Goal: Use online tool/utility

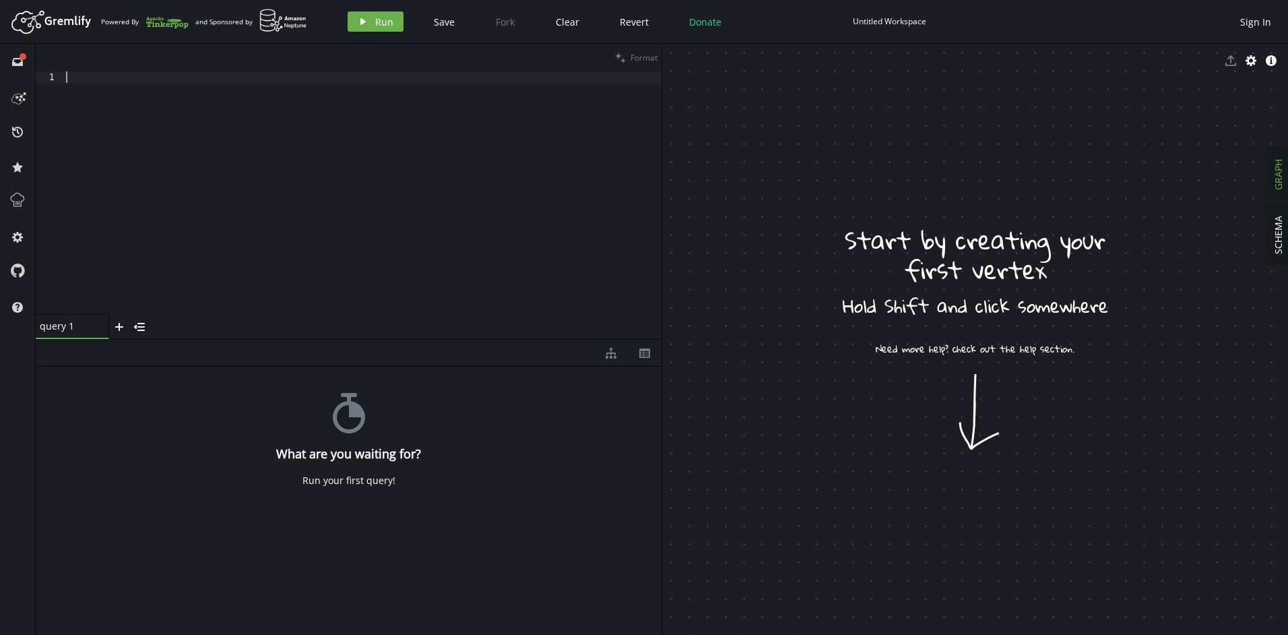
click at [311, 214] on div at bounding box center [362, 203] width 599 height 265
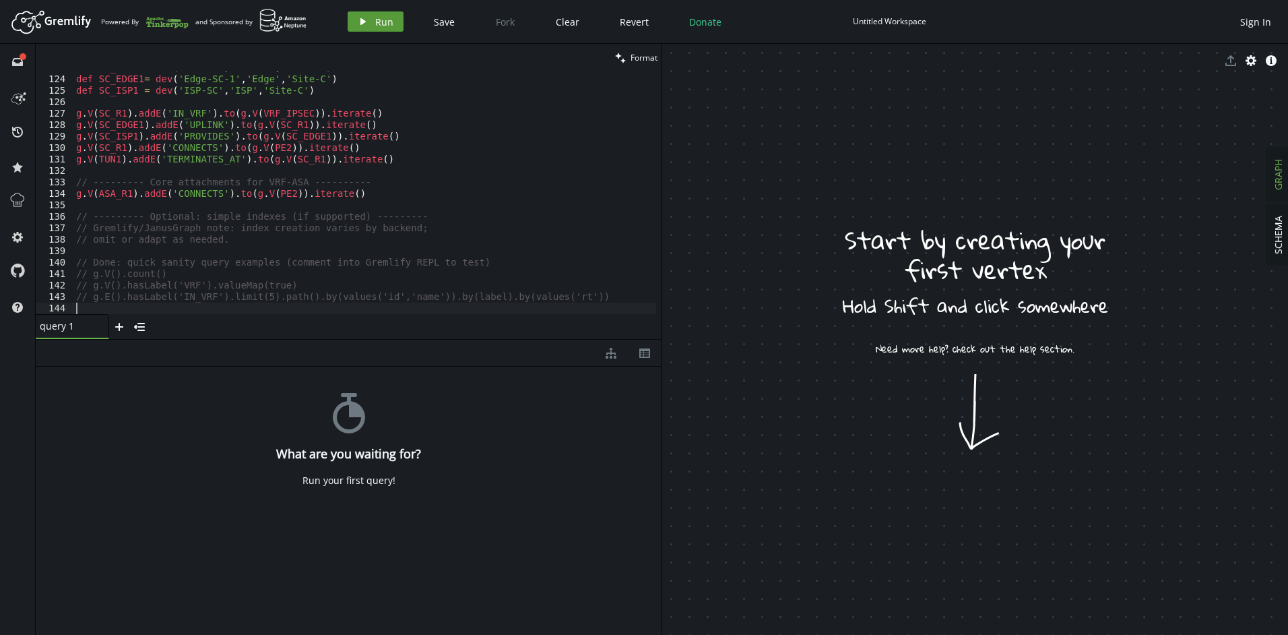
click at [366, 20] on icon "play" at bounding box center [363, 21] width 11 height 11
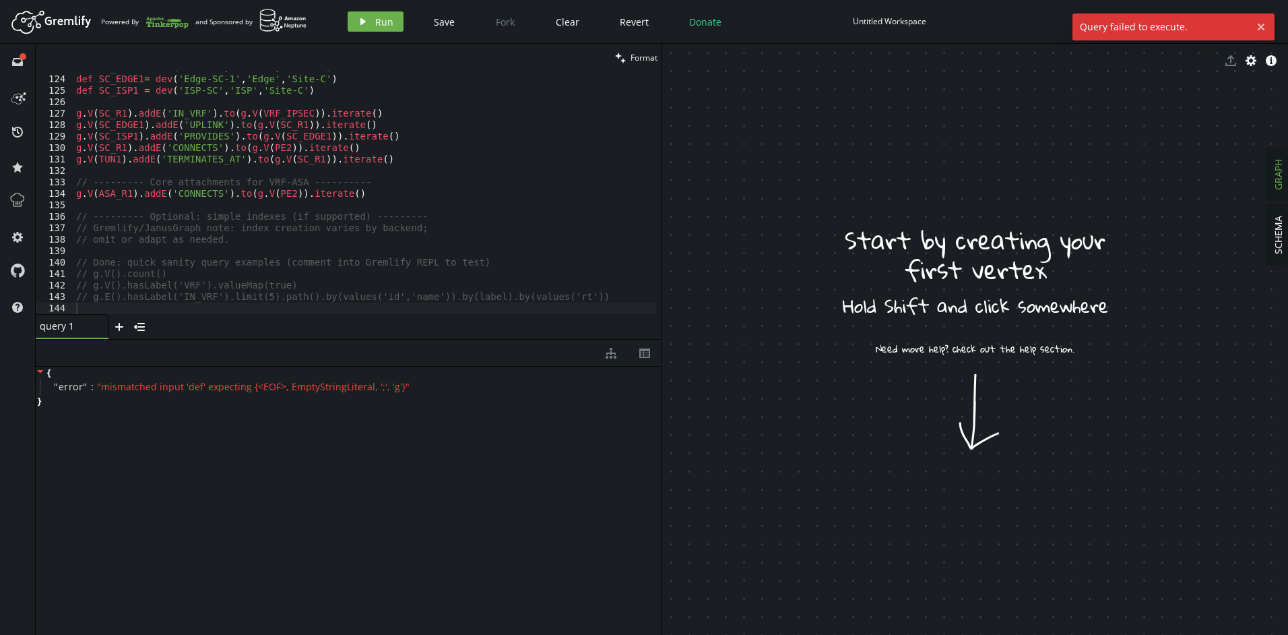
scroll to position [1366, 0]
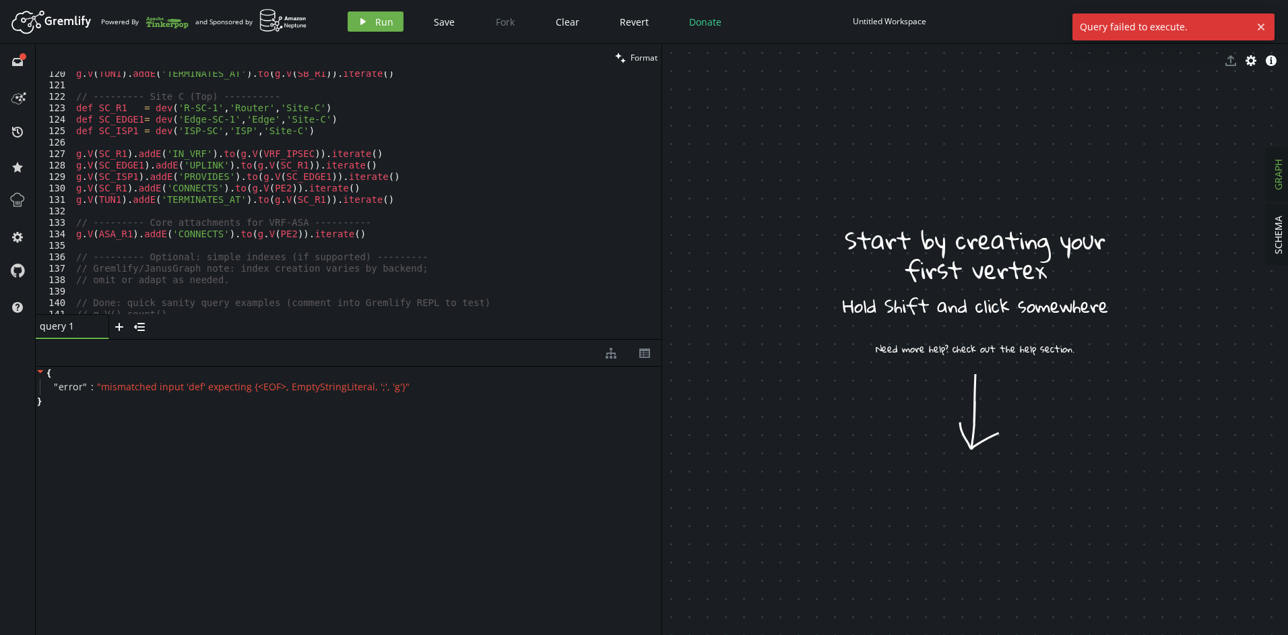
click at [369, 243] on div "g . V ( TUN1 ) . addE ( 'TERMINATES_AT' ) . to ( g . V ( SB_R1 )) . iterate ( )…" at bounding box center [364, 200] width 583 height 265
type textarea "// g.E().hasLabel('IN_VRF').limit(5).path().by(values('id','name')).by(label).b…"
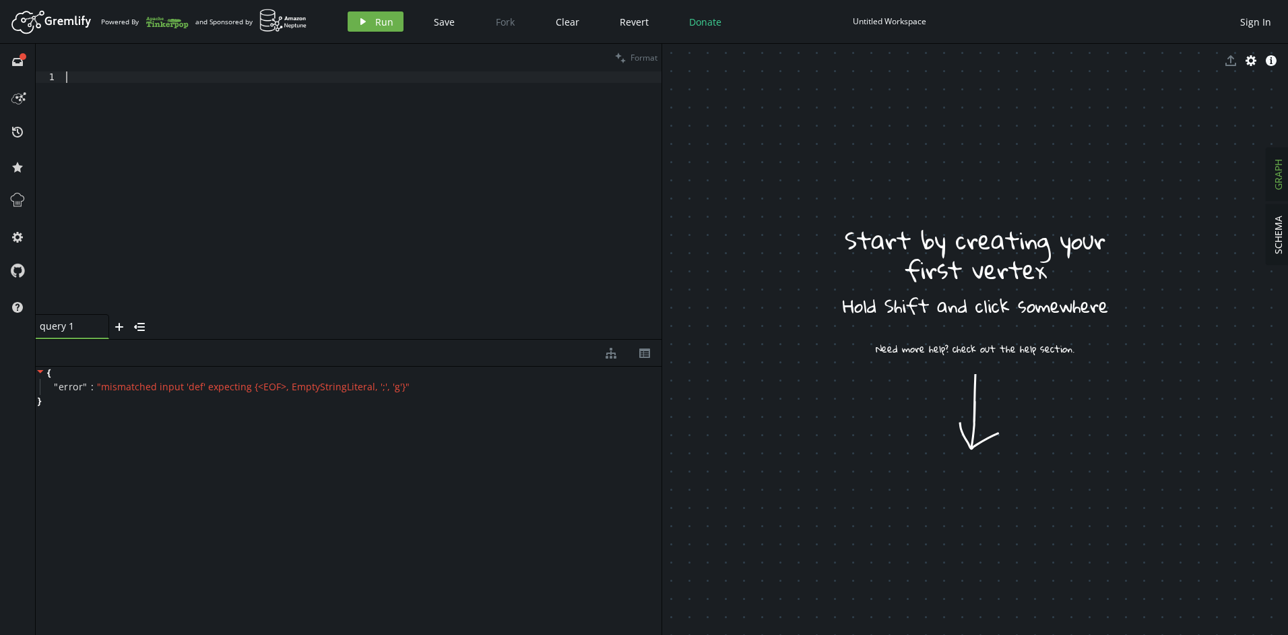
click at [322, 189] on div at bounding box center [362, 203] width 598 height 265
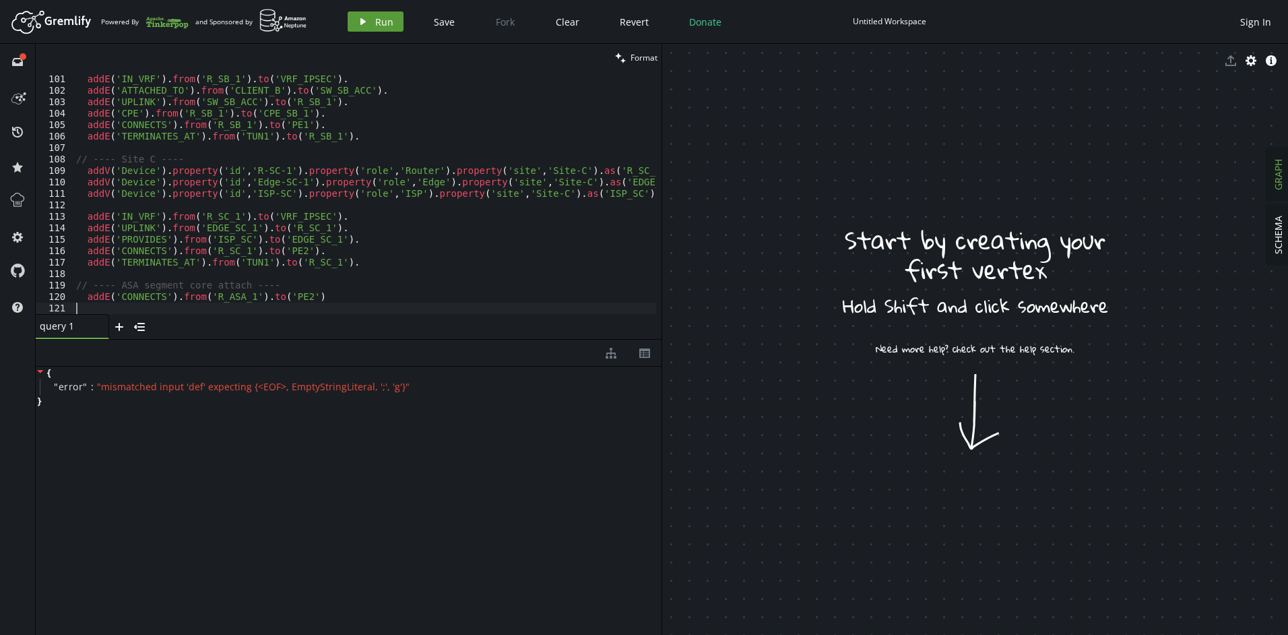
click at [362, 22] on icon "button" at bounding box center [362, 21] width 5 height 7
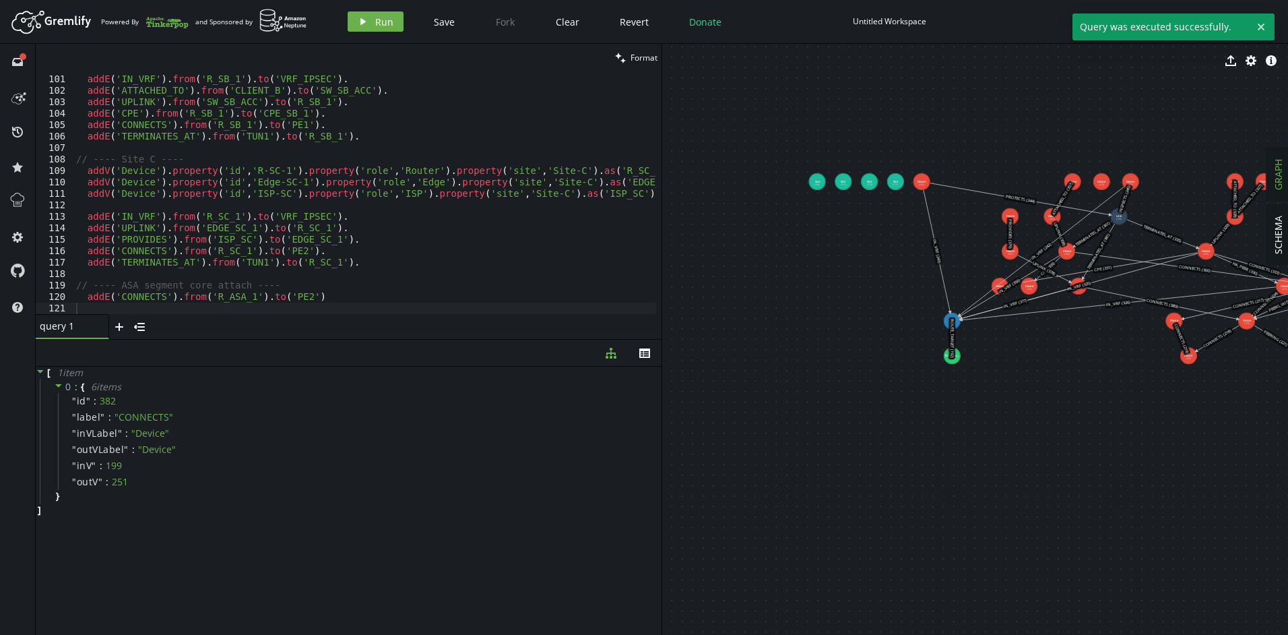
drag, startPoint x: 1076, startPoint y: 386, endPoint x: 1076, endPoint y: 414, distance: 28.3
drag, startPoint x: 1014, startPoint y: 416, endPoint x: 874, endPoint y: 426, distance: 139.8
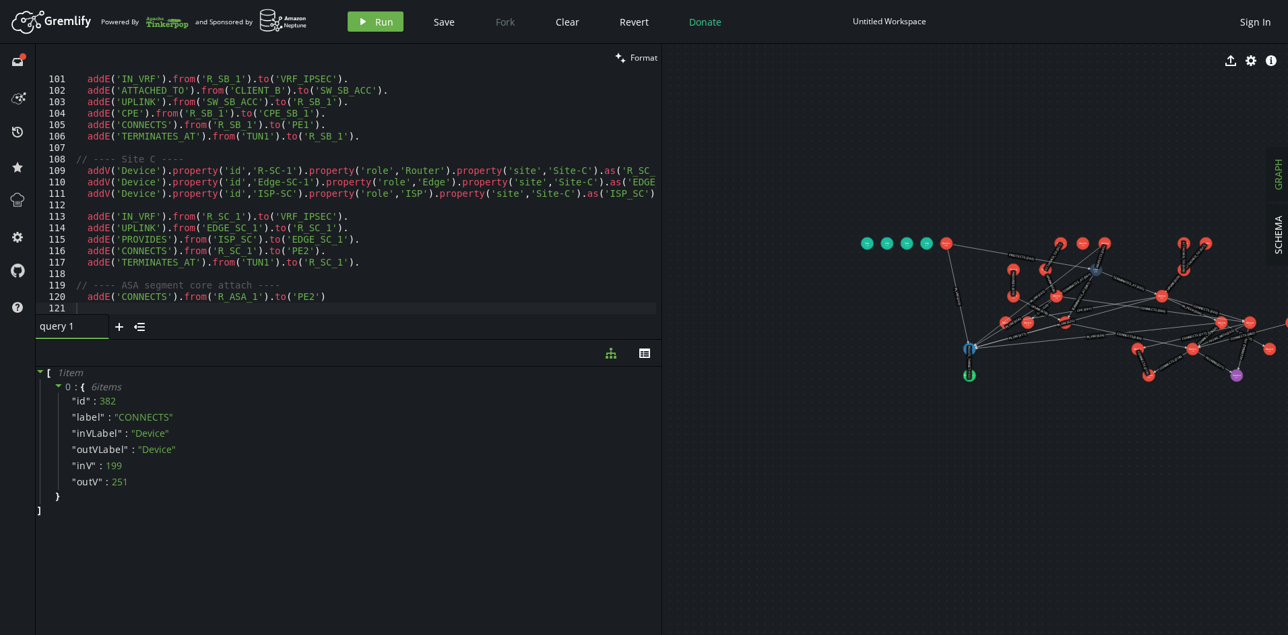
drag, startPoint x: 1074, startPoint y: 410, endPoint x: 943, endPoint y: 415, distance: 130.8
drag, startPoint x: 1064, startPoint y: 388, endPoint x: 973, endPoint y: 398, distance: 92.2
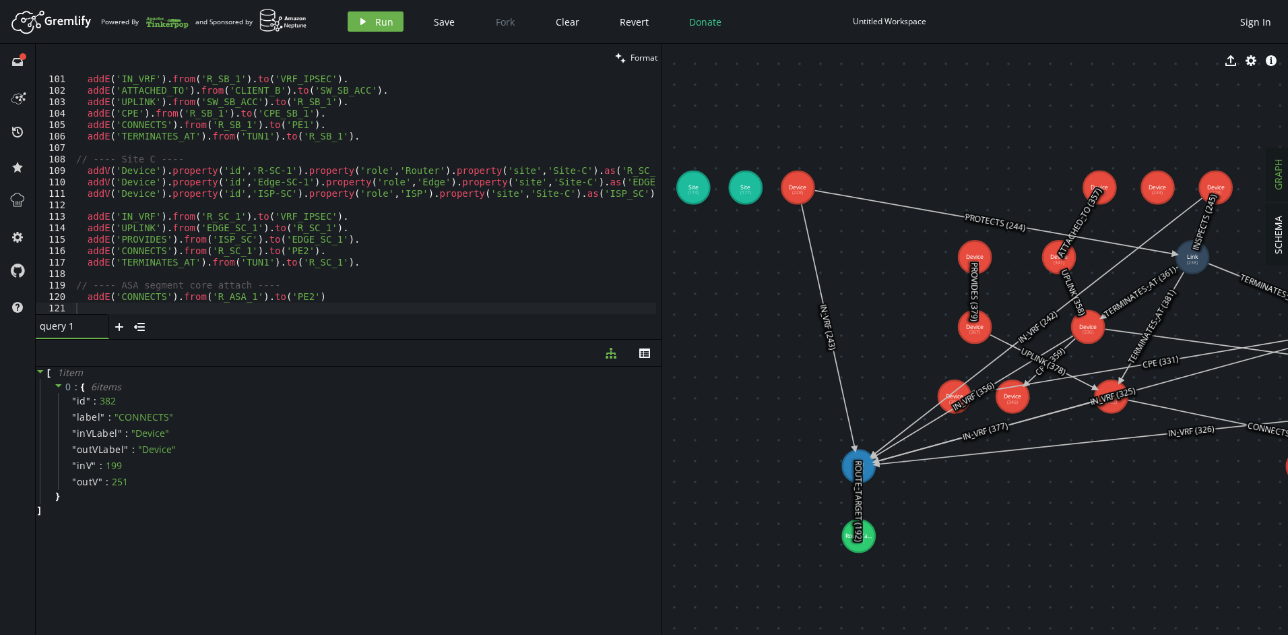
drag, startPoint x: 947, startPoint y: 369, endPoint x: 694, endPoint y: 306, distance: 261.1
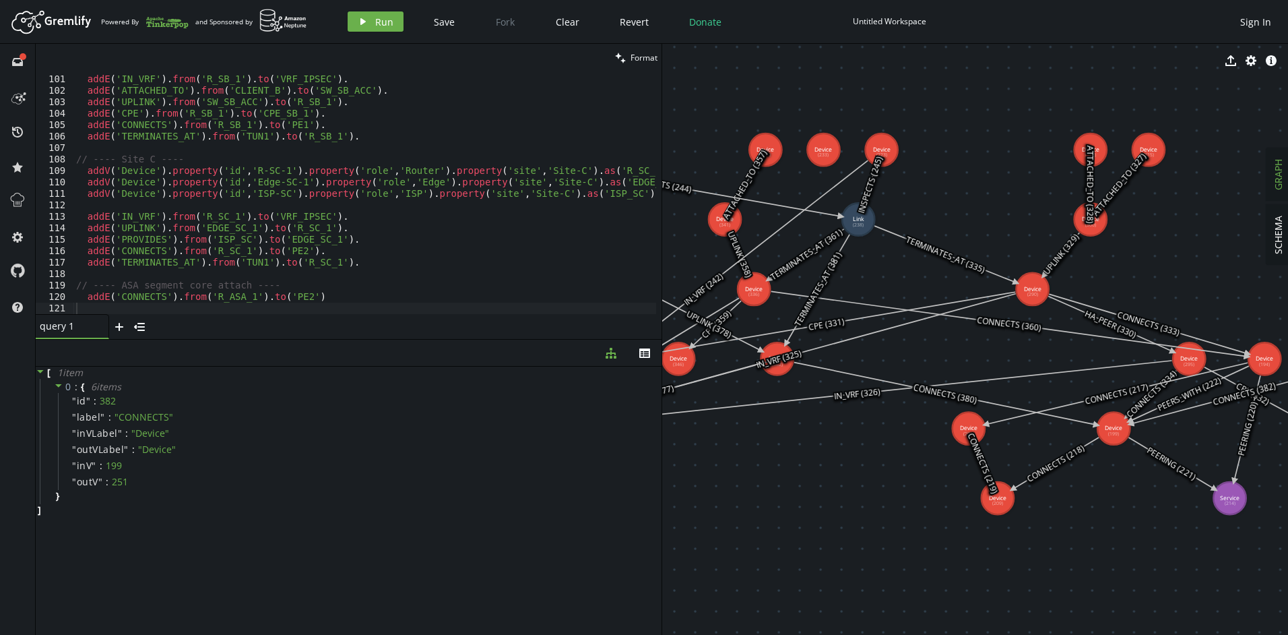
drag, startPoint x: 1065, startPoint y: 474, endPoint x: 830, endPoint y: 463, distance: 235.3
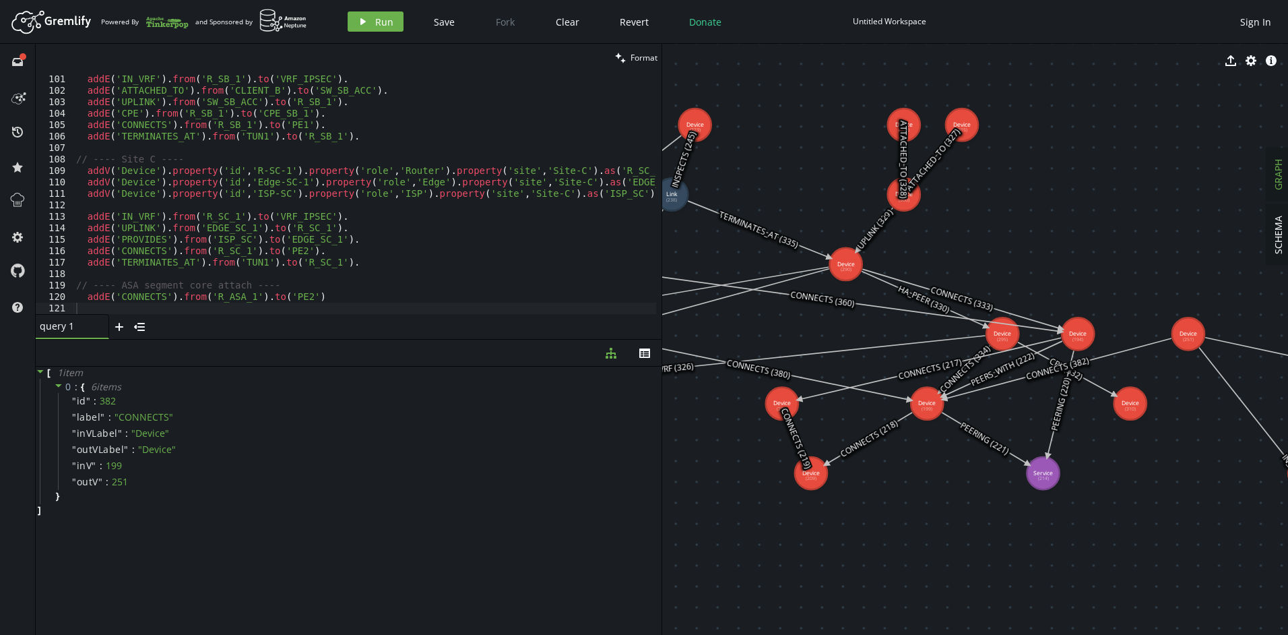
drag, startPoint x: 1103, startPoint y: 519, endPoint x: 940, endPoint y: 495, distance: 165.5
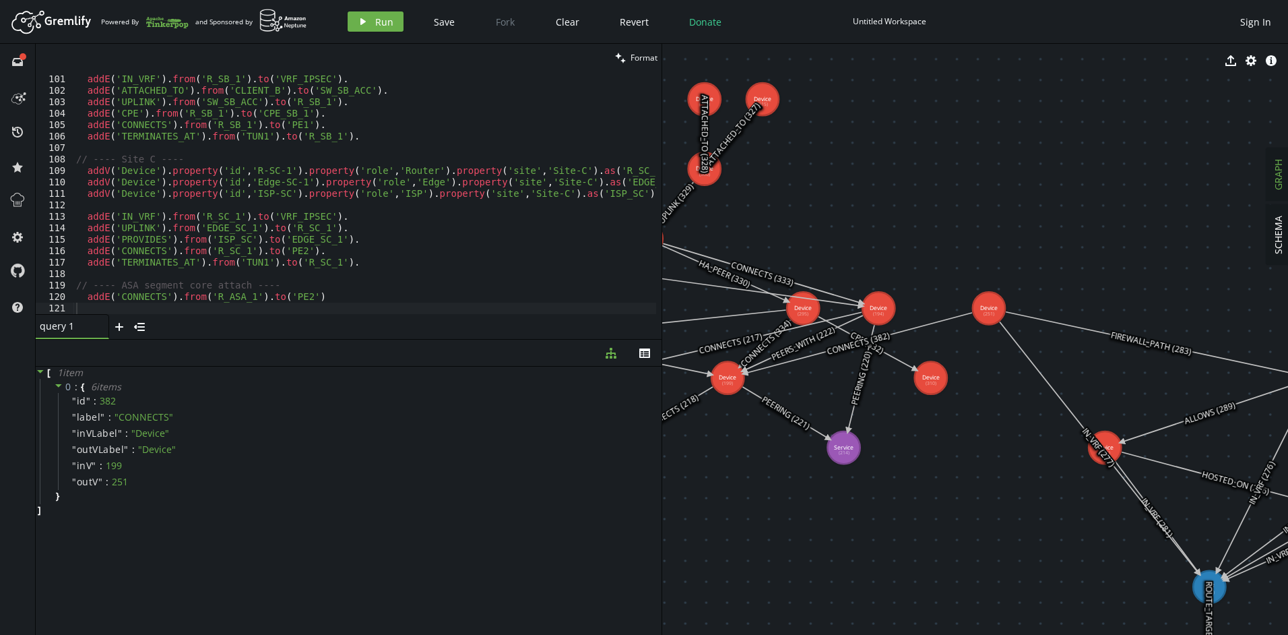
drag, startPoint x: 971, startPoint y: 496, endPoint x: 796, endPoint y: 475, distance: 176.5
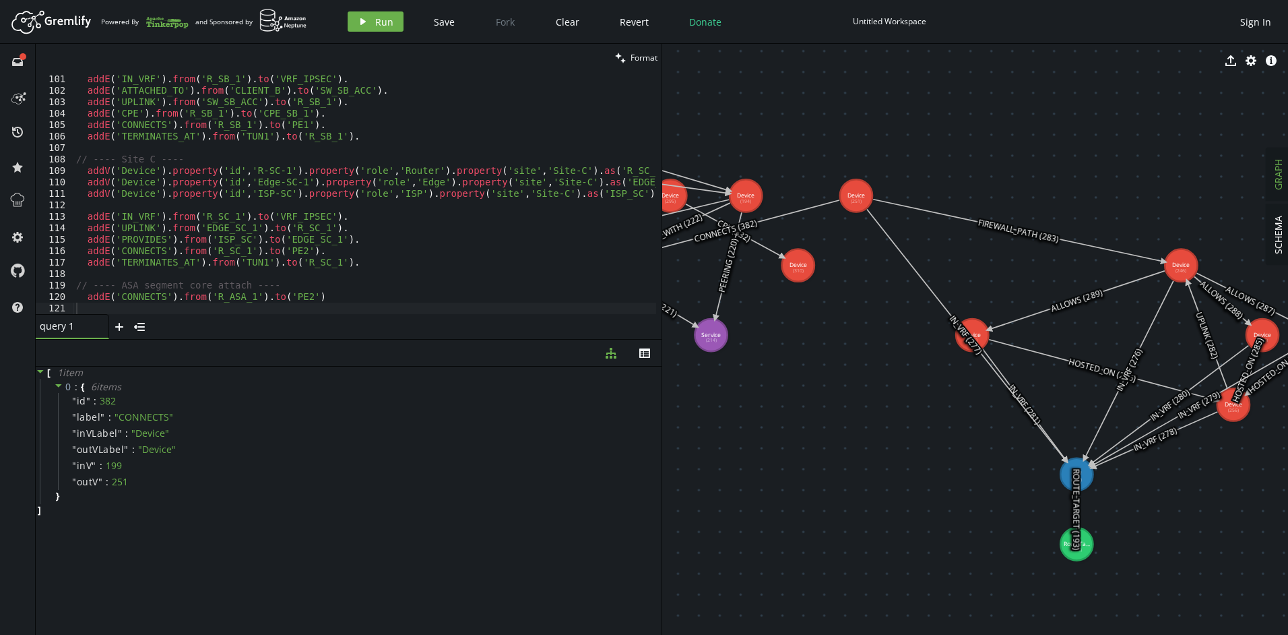
drag, startPoint x: 882, startPoint y: 459, endPoint x: 803, endPoint y: 385, distance: 108.6
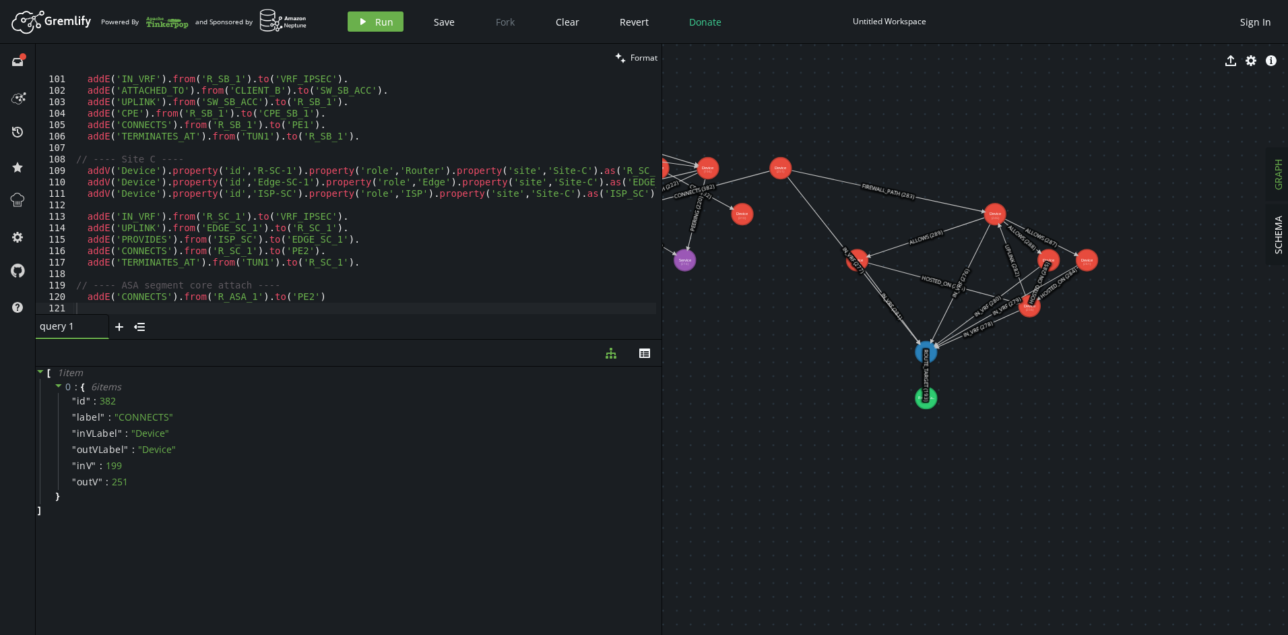
drag, startPoint x: 927, startPoint y: 509, endPoint x: 848, endPoint y: 416, distance: 121.9
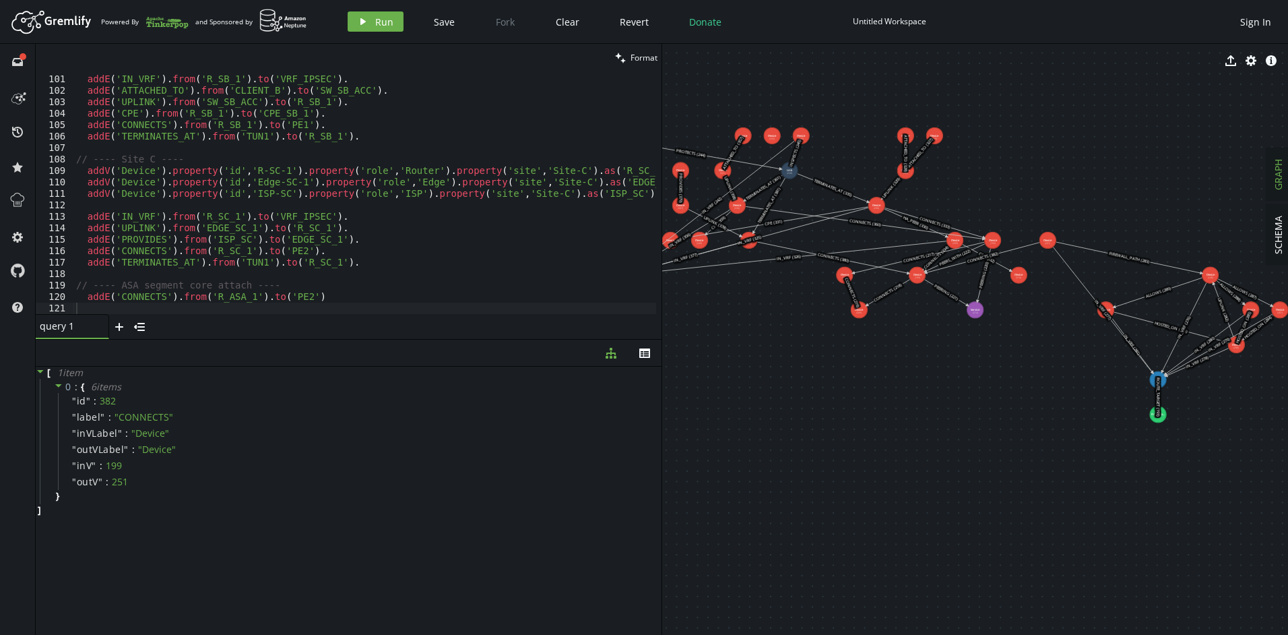
drag, startPoint x: 856, startPoint y: 424, endPoint x: 1089, endPoint y: 431, distance: 233.9
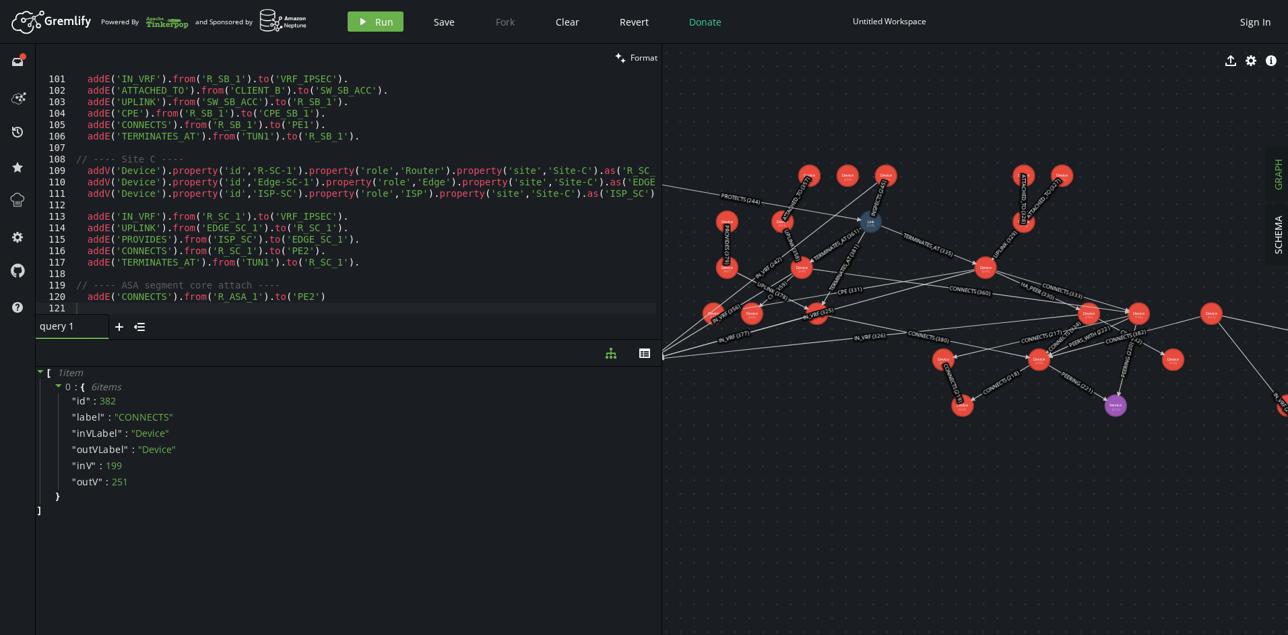
drag, startPoint x: 878, startPoint y: 346, endPoint x: 990, endPoint y: 479, distance: 173.6
click at [947, 364] on text "CONNECTS (219)" at bounding box center [951, 382] width 20 height 42
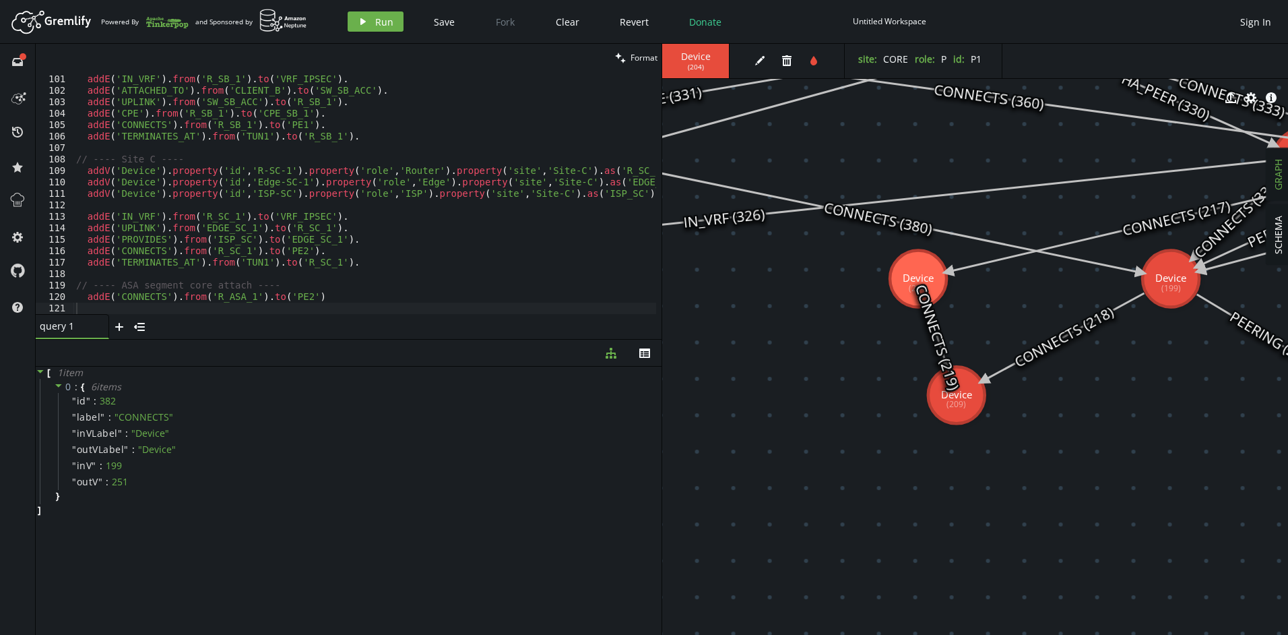
click at [934, 343] on icon at bounding box center [938, 336] width 20 height 59
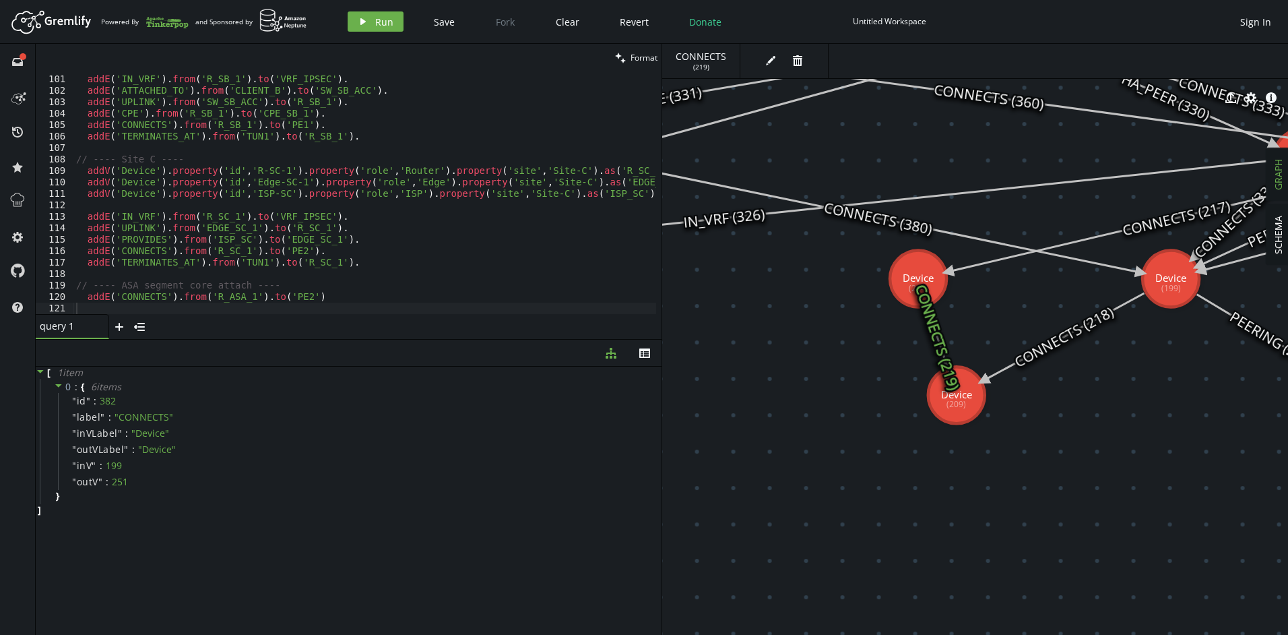
click at [1023, 360] on icon at bounding box center [1063, 337] width 161 height 88
type textarea "addE('CONNECTS').from('R_SC_1').to('PE2')."
click at [367, 253] on div "addE ( 'IN_VRF' ) . from ( 'R_SB_1' ) . to ( 'VRF_IPSEC' ) . addE ( 'ATTACHED_T…" at bounding box center [384, 192] width 622 height 260
click at [122, 327] on icon "button" at bounding box center [119, 327] width 8 height 8
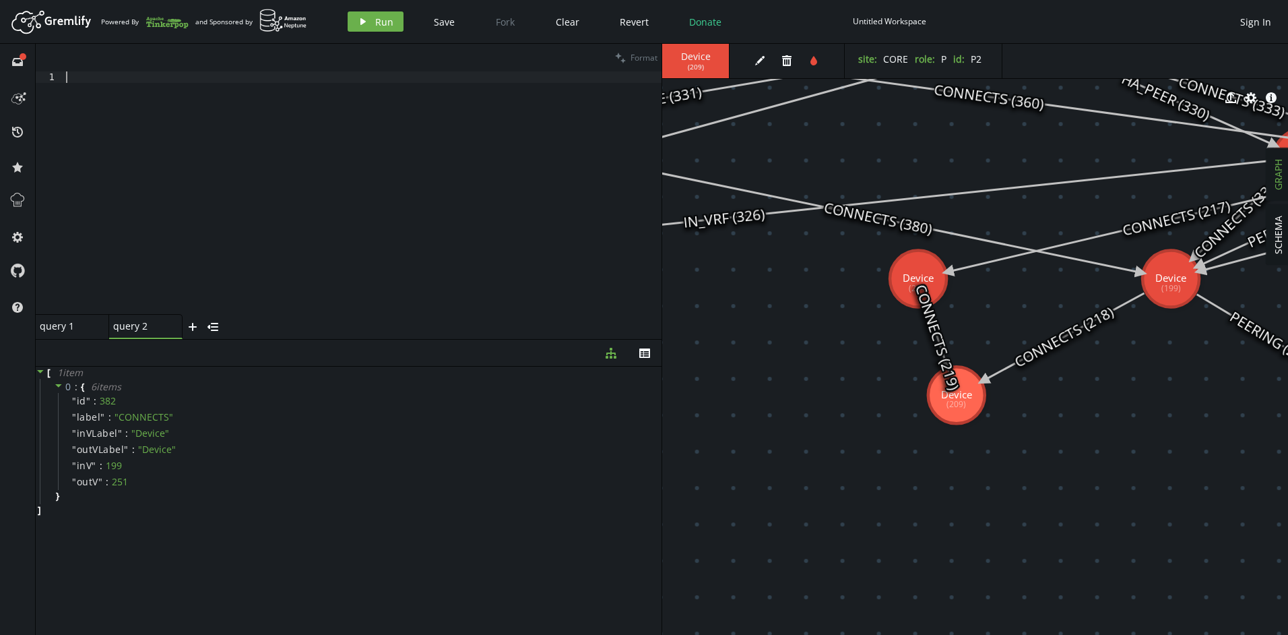
click at [152, 94] on div at bounding box center [362, 203] width 598 height 265
paste textarea "select('p').unfold().tail(1) // farthest vertex"
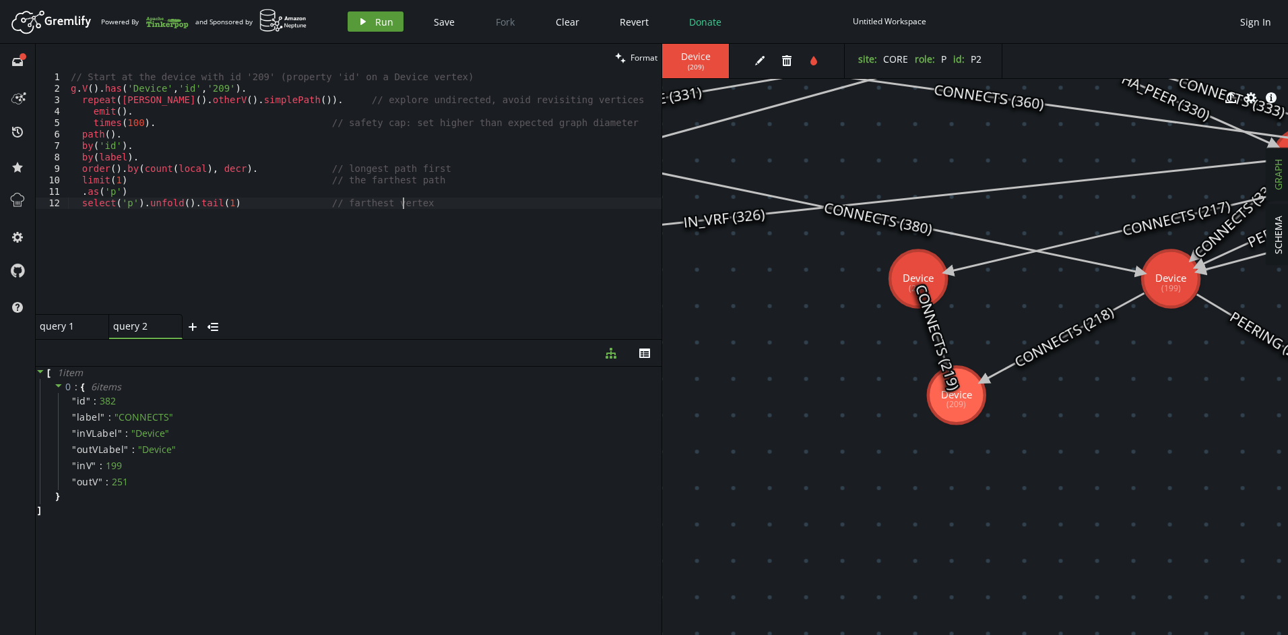
click at [372, 24] on button "play Run" at bounding box center [376, 21] width 56 height 20
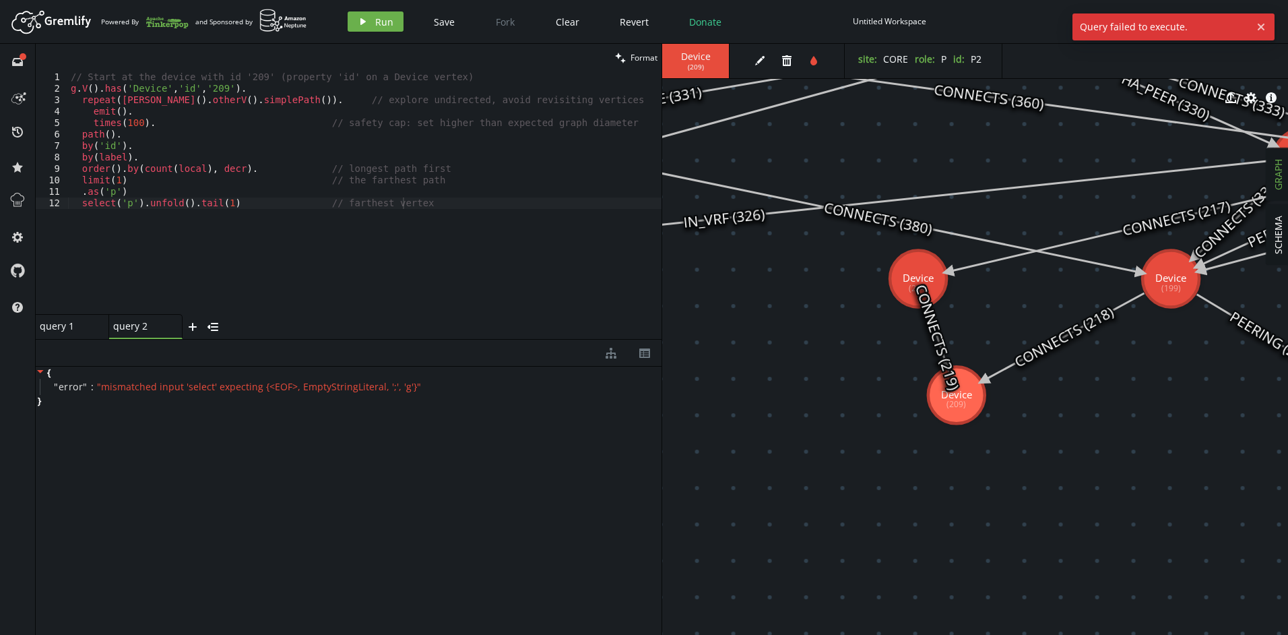
click at [296, 210] on div "// Start at the device with id '209' (property 'id' on a Device vertex) g . V (…" at bounding box center [364, 203] width 593 height 265
click at [277, 188] on div "// Start at the device with id '209' (property 'id' on a Device vertex) g . V (…" at bounding box center [364, 203] width 593 height 265
click at [268, 200] on div "// Start at the device with id '209' (property 'id' on a Device vertex) g . V (…" at bounding box center [364, 203] width 593 height 265
click at [228, 204] on div "// Start at the device with id '209' (property 'id' on a Device vertex) g . V (…" at bounding box center [364, 203] width 593 height 265
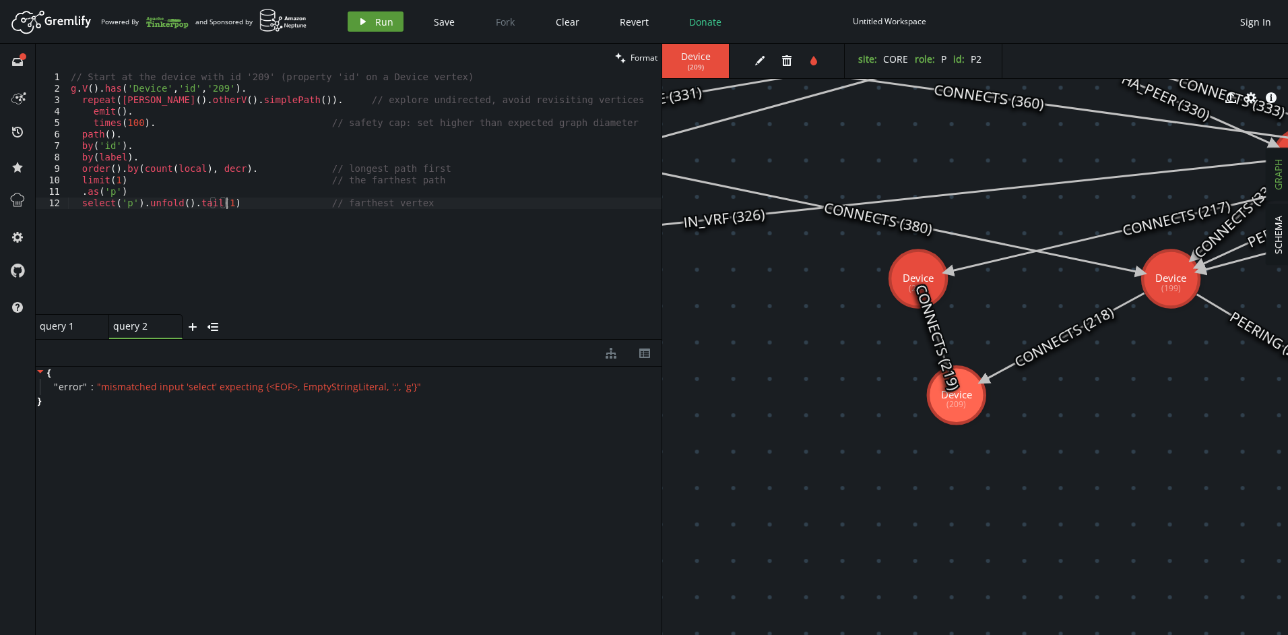
click at [359, 24] on icon "play" at bounding box center [363, 21] width 11 height 11
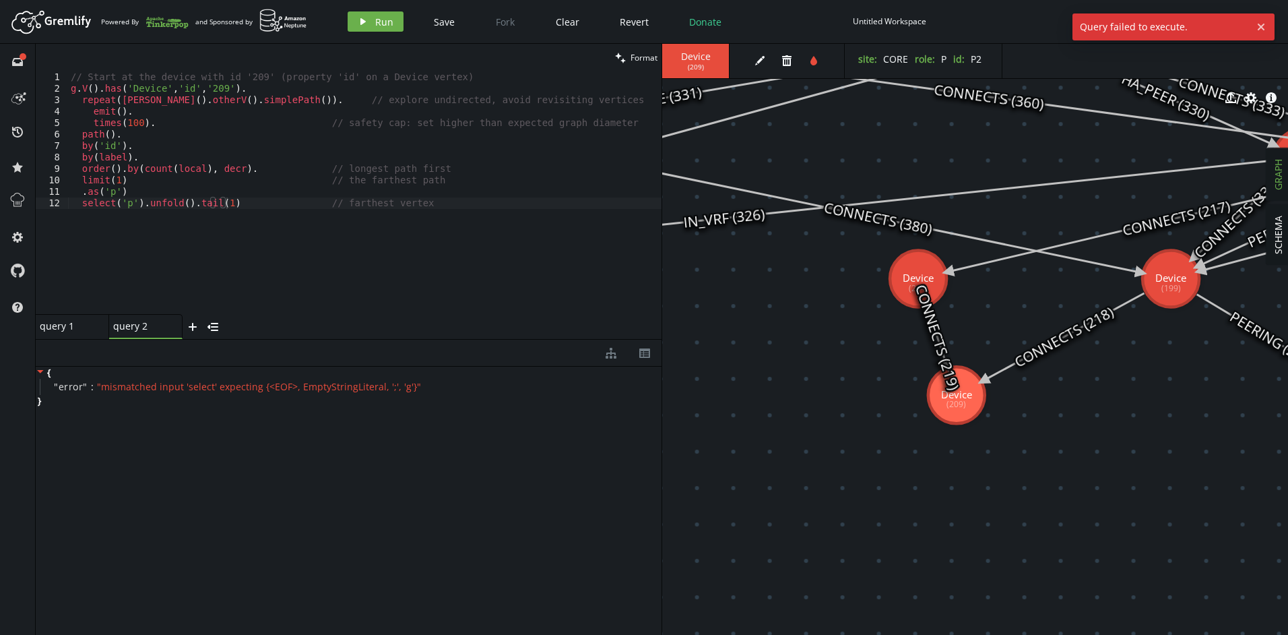
click at [247, 208] on div "// Start at the device with id '209' (property 'id' on a Device vertex) g . V (…" at bounding box center [364, 203] width 593 height 265
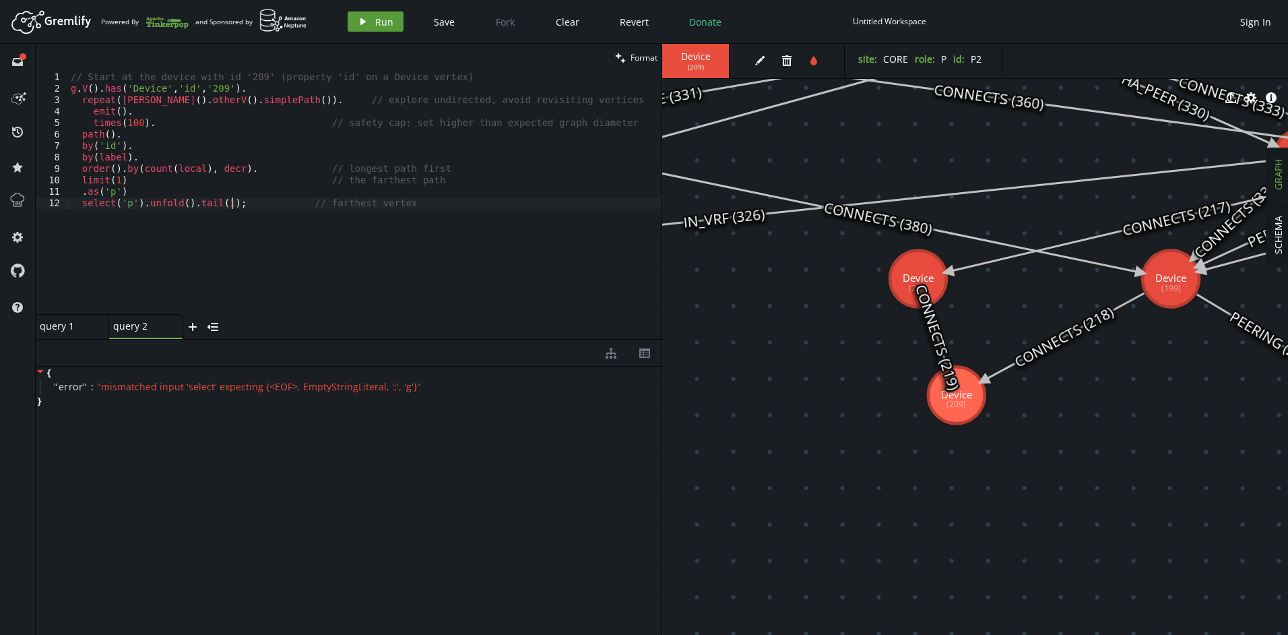
click at [360, 16] on icon "play" at bounding box center [363, 21] width 11 height 11
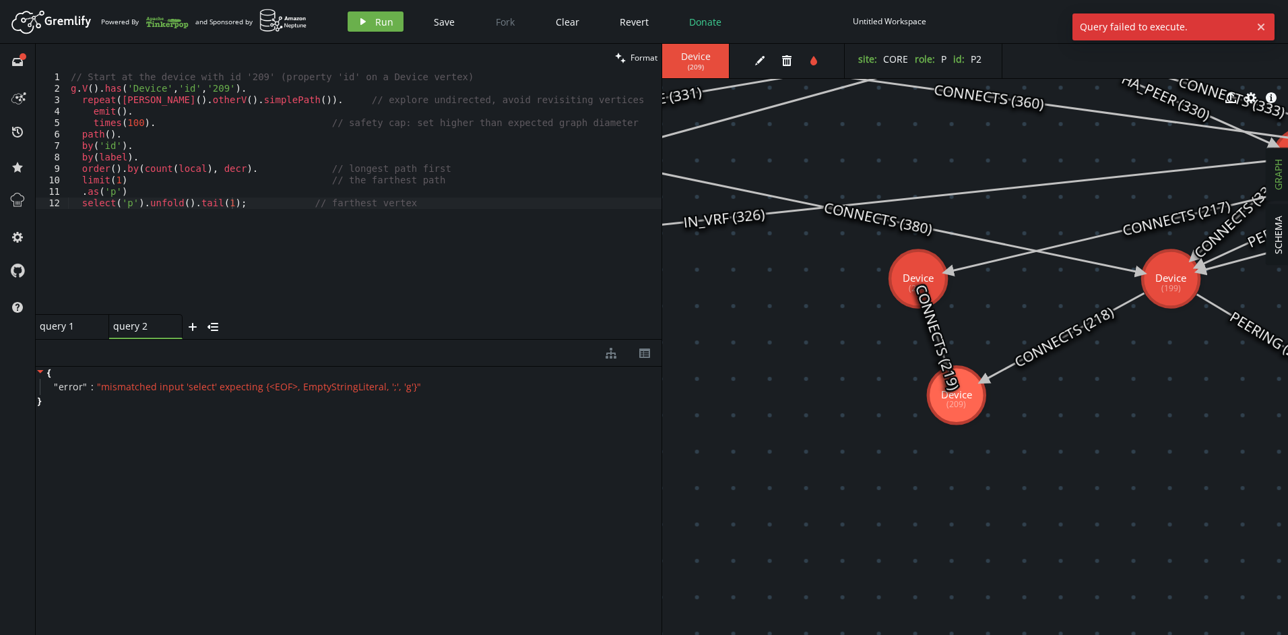
click at [256, 202] on div "// Start at the device with id '209' (property 'id' on a Device vertex) g . V (…" at bounding box center [364, 203] width 593 height 265
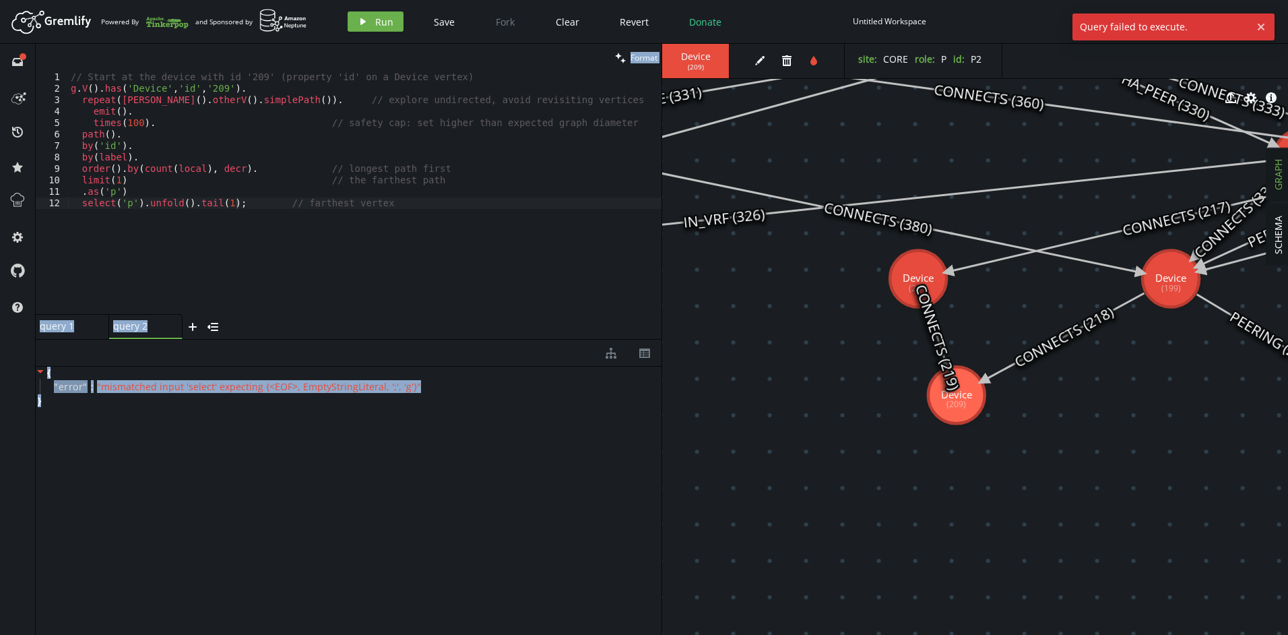
drag, startPoint x: 4, startPoint y: 365, endPoint x: -3, endPoint y: 345, distance: 21.3
click at [0, 345] on html "Artboard Created with Sketch. Powered By and Sponsored by play Run Save Fork Cl…" at bounding box center [644, 317] width 1288 height 635
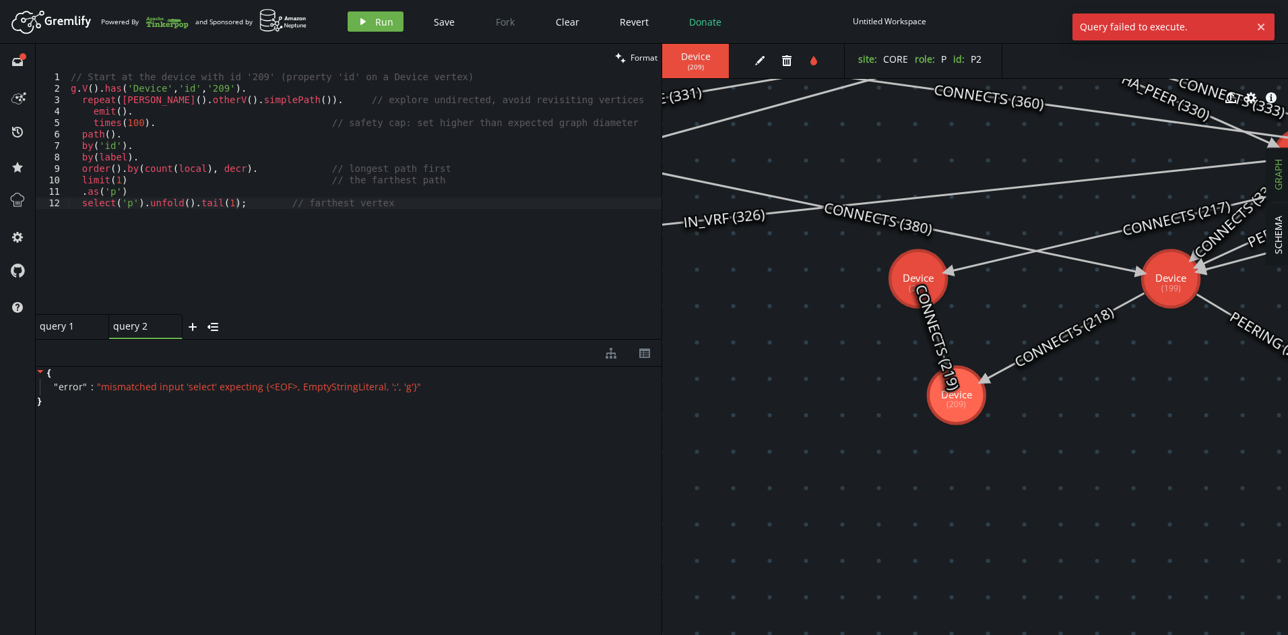
drag, startPoint x: -3, startPoint y: 345, endPoint x: 96, endPoint y: 424, distance: 126.6
click at [114, 427] on div "{ " error " : " mismatched input 'select' expecting {<EOF>, EmptyStringLiteral,…" at bounding box center [349, 496] width 626 height 261
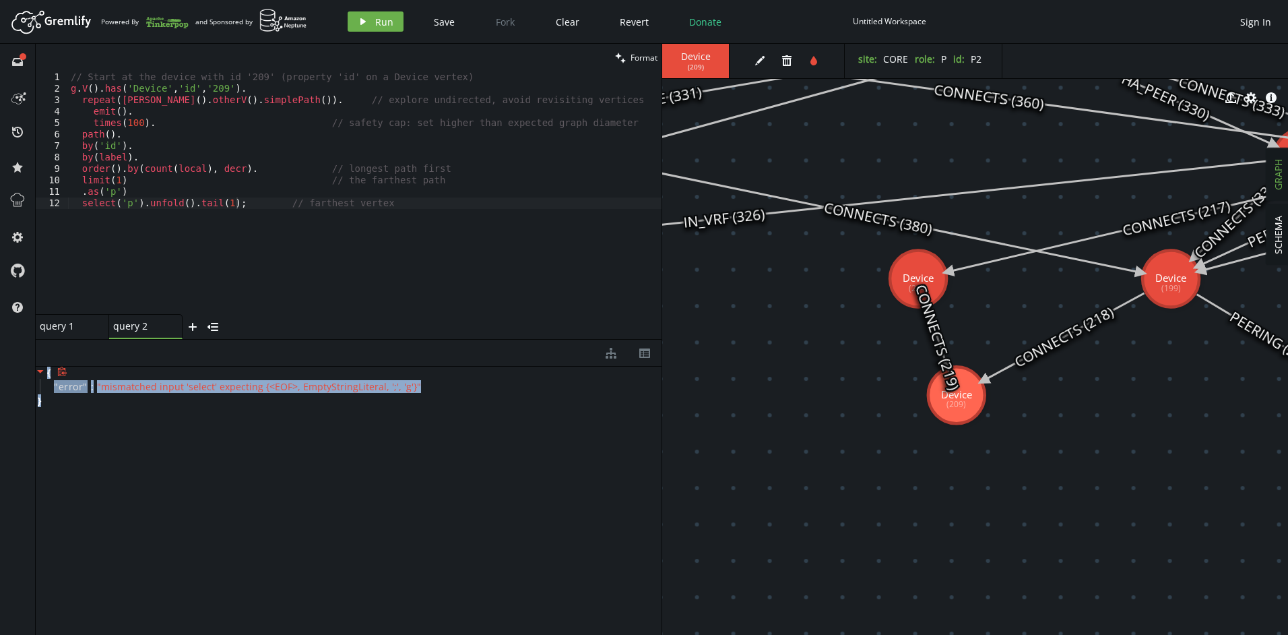
drag, startPoint x: 86, startPoint y: 410, endPoint x: 42, endPoint y: 377, distance: 54.4
click at [42, 377] on div "{ " error " : " mismatched input 'select' expecting {<EOF>, EmptyStringLiteral,…" at bounding box center [349, 496] width 626 height 261
copy div "{ " error " : " mismatched input 'select' expecting {<EOF>, EmptyStringLiteral,…"
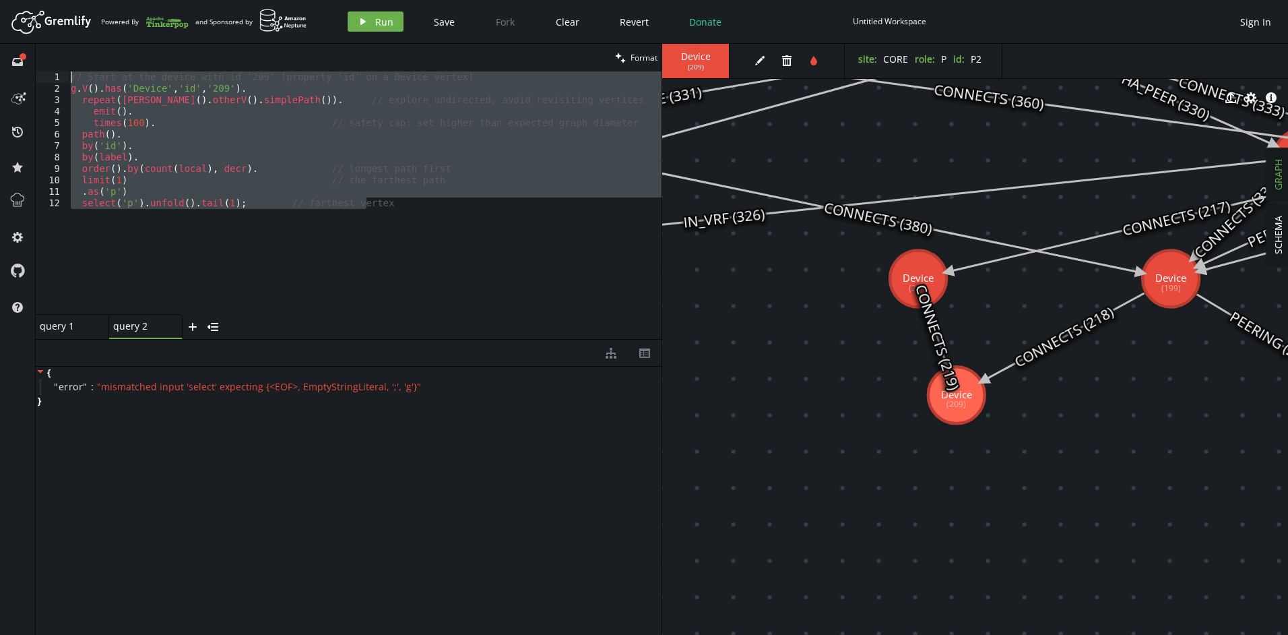
drag, startPoint x: 300, startPoint y: 240, endPoint x: 29, endPoint y: 63, distance: 324.5
click at [29, 63] on div "full-circle inbox history star cog help clean Format select('p').unfold().tail(…" at bounding box center [644, 339] width 1288 height 591
paste textarea "g.V().has('Device','id','209').repeat([PERSON_NAME]().otherV().simplePath()).em…"
type textarea "g.V().has('Device','id','209').repeat([PERSON_NAME]().otherV().simplePath()).em…"
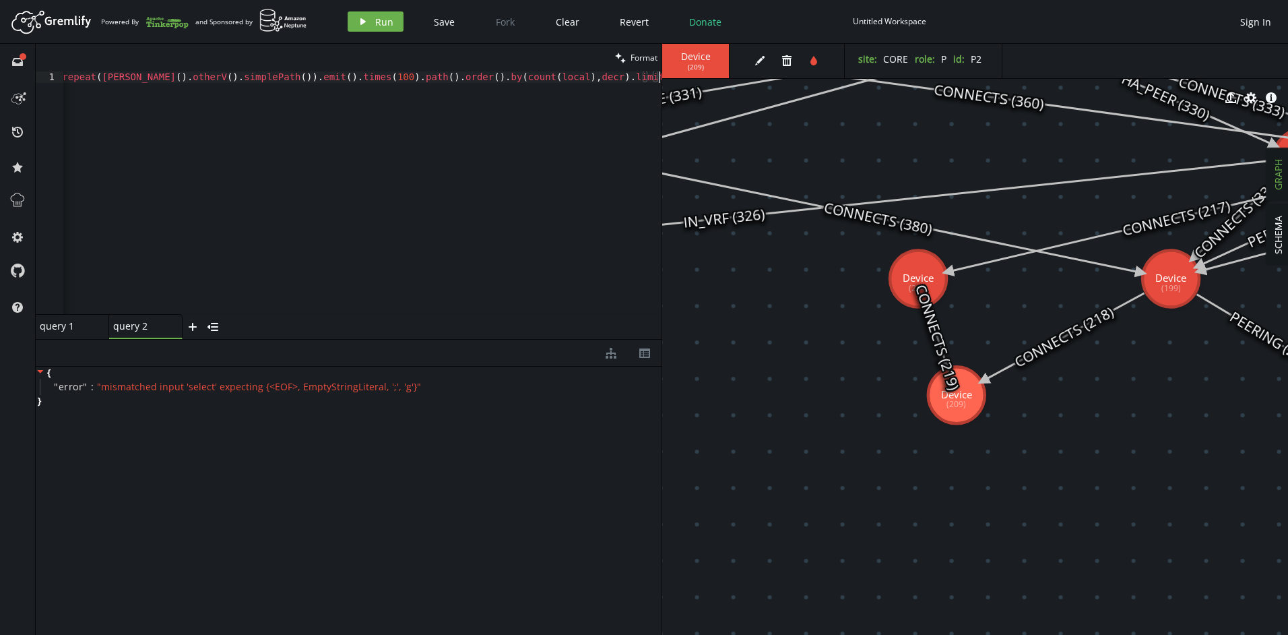
scroll to position [0, 180]
click at [381, 20] on span "Run" at bounding box center [384, 21] width 18 height 13
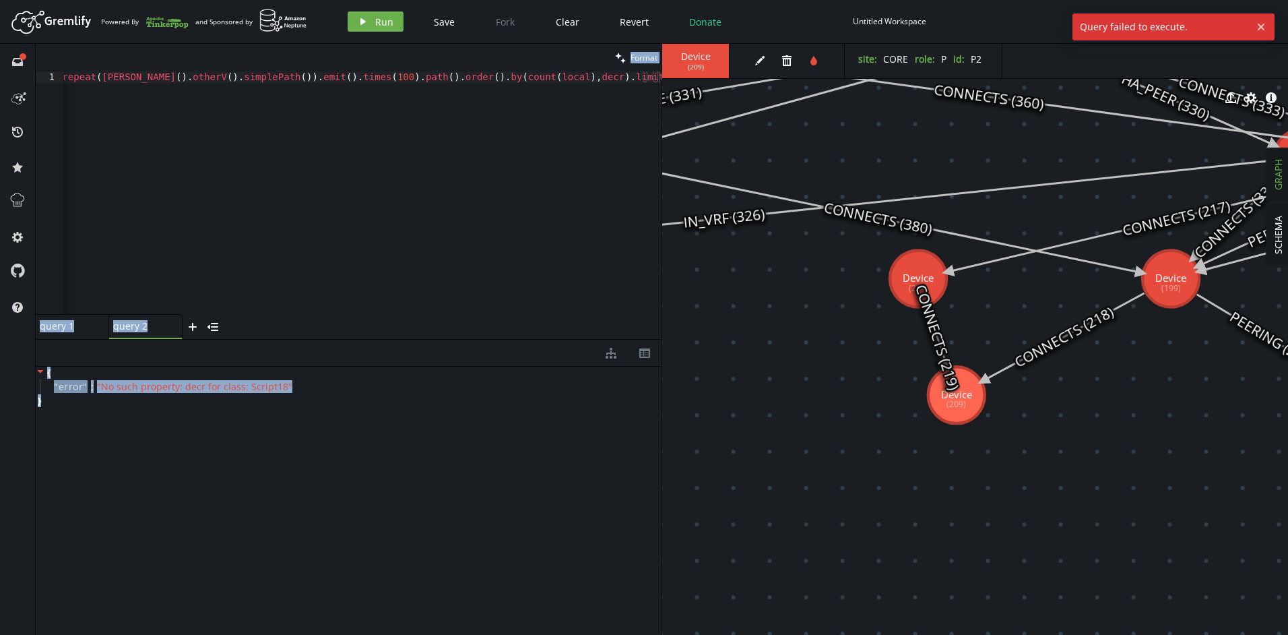
drag, startPoint x: 131, startPoint y: 448, endPoint x: 7, endPoint y: 355, distance: 154.9
click at [7, 355] on div "full-circle inbox history star cog help clean Format g.V().has('Device','id','2…" at bounding box center [644, 339] width 1288 height 591
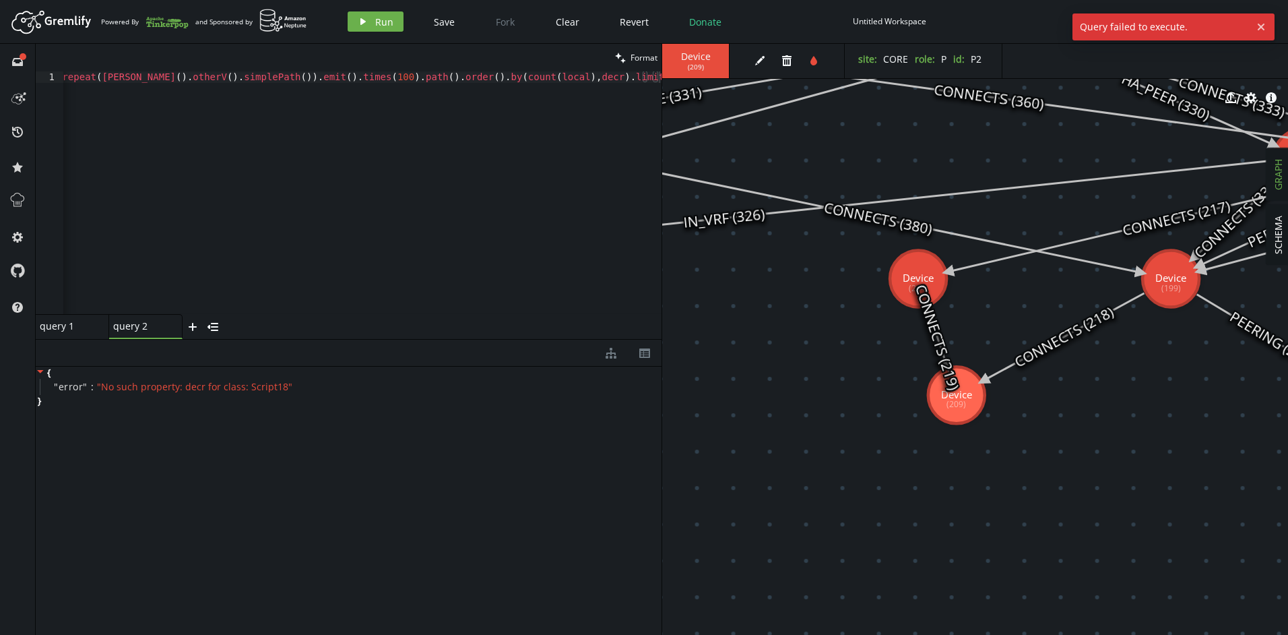
click at [246, 261] on div "g . V ( ) . has ( 'Device' , 'id' , '209' ) . repeat ( [PERSON_NAME] ( ) . othe…" at bounding box center [272, 201] width 778 height 260
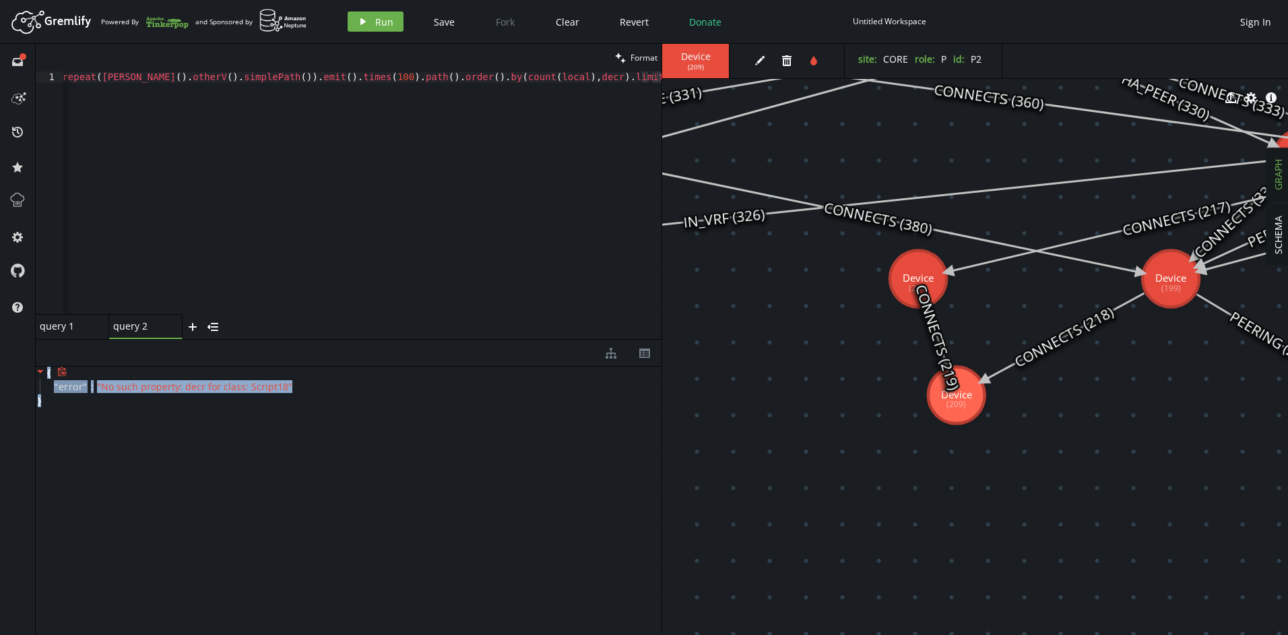
drag, startPoint x: 252, startPoint y: 425, endPoint x: 39, endPoint y: 371, distance: 219.6
click at [39, 371] on div "{ " error " : " No such property: decr for class: Script18 " }" at bounding box center [349, 496] width 626 height 261
copy div "{ " error " : " No such property: decr for class: Script18 " }"
click at [437, 79] on div "g . V ( ) . has ( 'Device' , 'id' , '209' ) . repeat ( [PERSON_NAME] ( ) . othe…" at bounding box center [272, 201] width 778 height 260
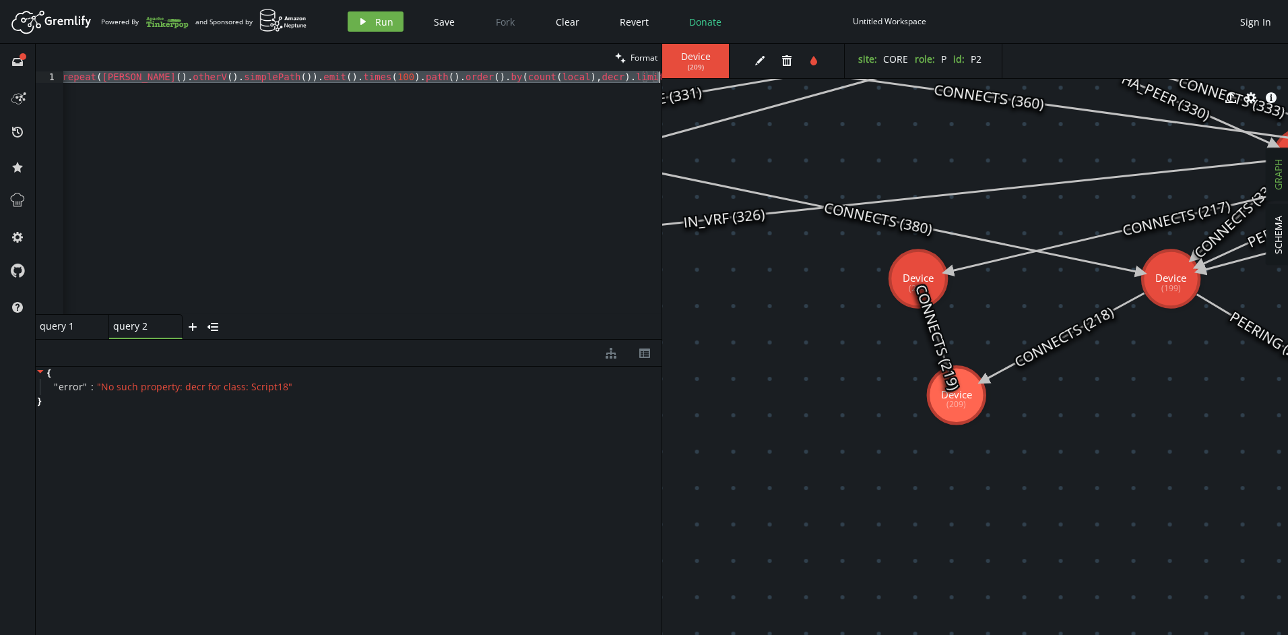
scroll to position [0, 0]
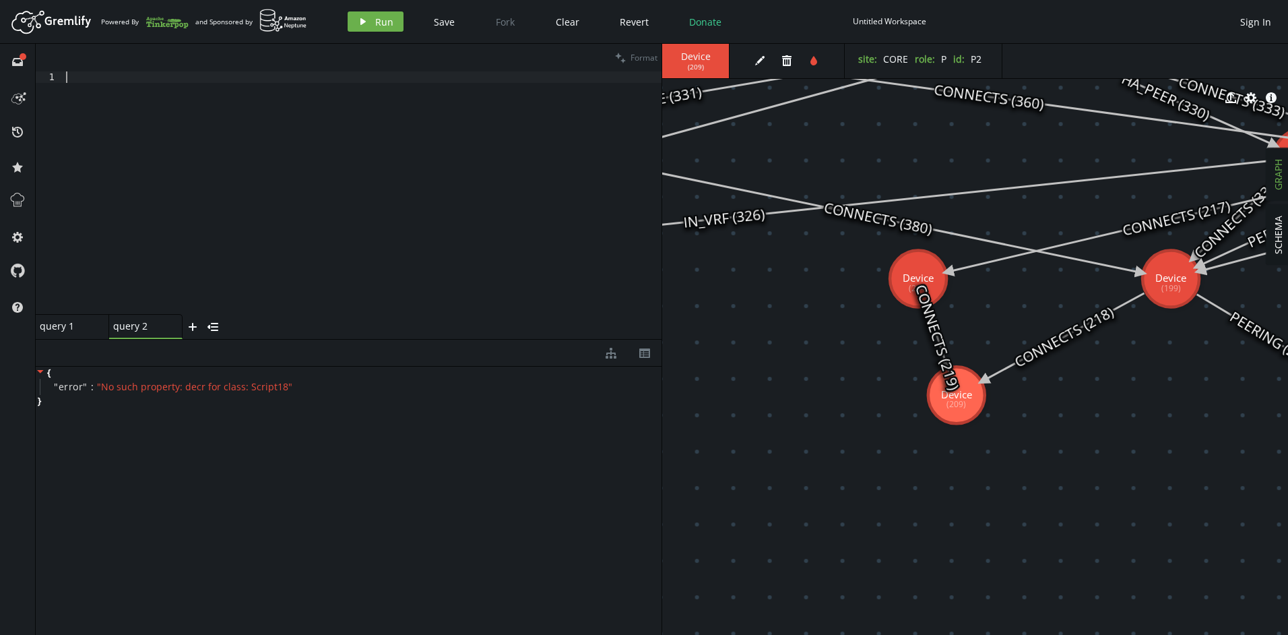
paste textarea "by(count(local).math('_-1'))"
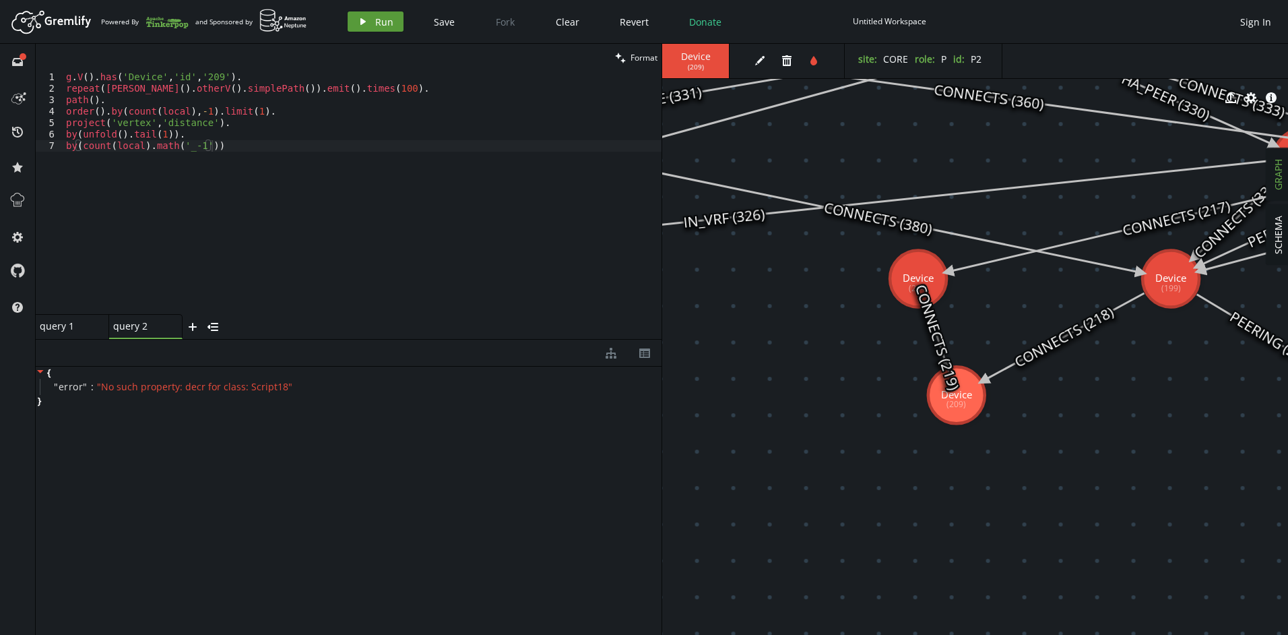
click at [371, 24] on button "play Run" at bounding box center [376, 21] width 56 height 20
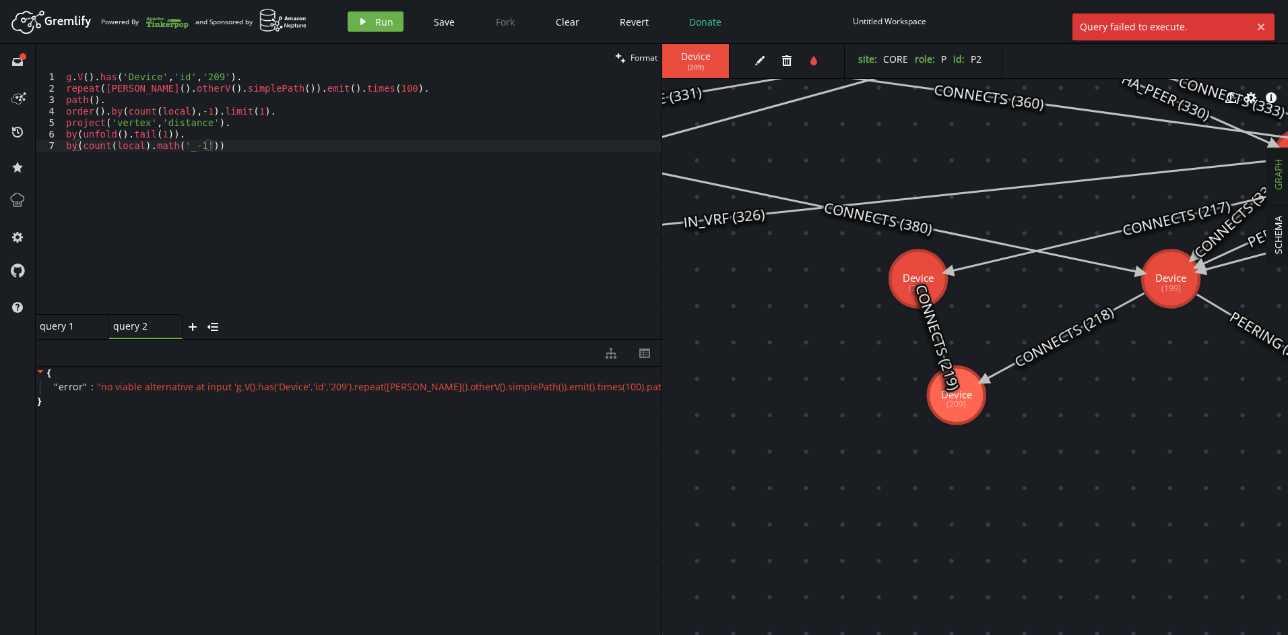
click at [218, 414] on div "{ " error " : " no viable alternative at input 'g.V().has('Device','id','209').…" at bounding box center [349, 496] width 626 height 261
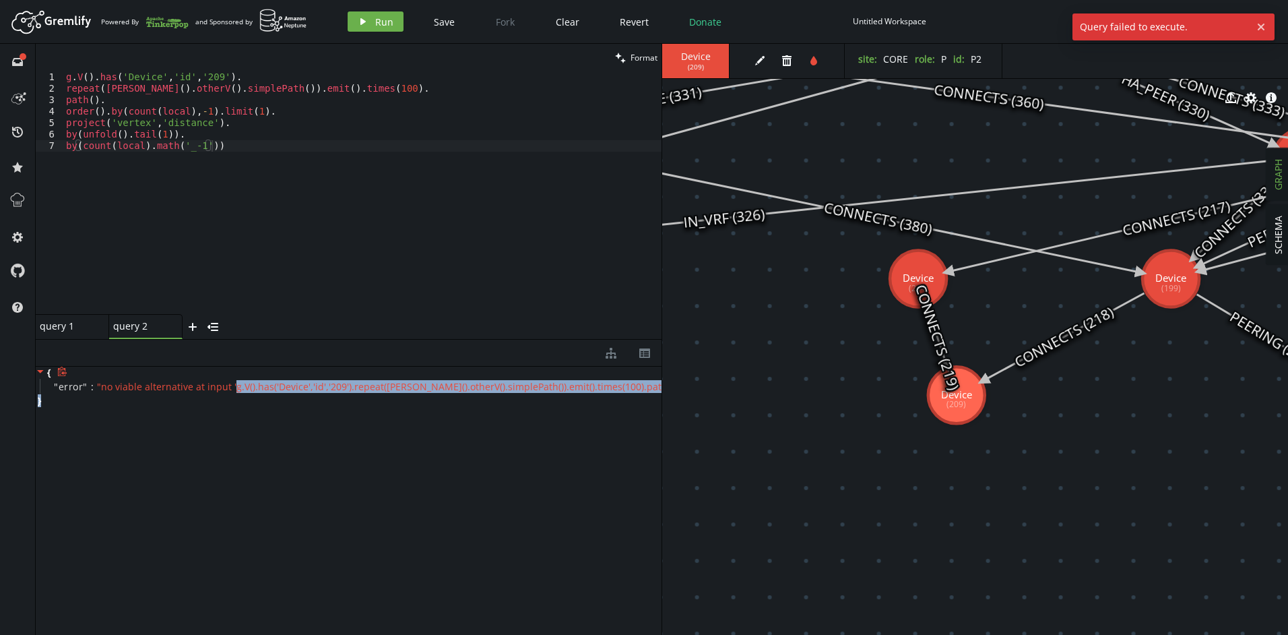
drag, startPoint x: 245, startPoint y: 387, endPoint x: 504, endPoint y: 398, distance: 259.6
click at [504, 398] on div "{ " error " : " no viable alternative at input 'g.V().has('Device','id','209').…" at bounding box center [349, 386] width 626 height 40
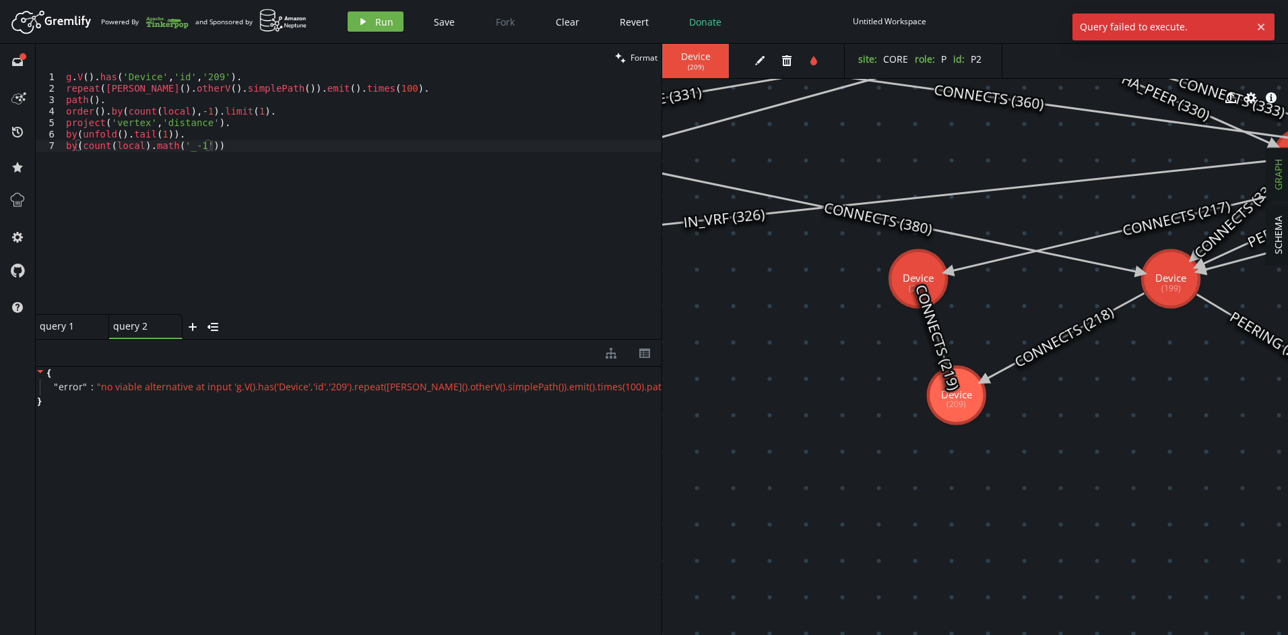
drag, startPoint x: 504, startPoint y: 398, endPoint x: 503, endPoint y: 408, distance: 10.2
click at [503, 408] on div "{ " error " : " no viable alternative at input 'g.V().has('Device','id','209').…" at bounding box center [349, 496] width 626 height 261
click at [228, 144] on div "g . V ( ) . has ( 'Device' , 'id' , '209' ) . repeat ( [PERSON_NAME] ( ) . othe…" at bounding box center [362, 203] width 598 height 265
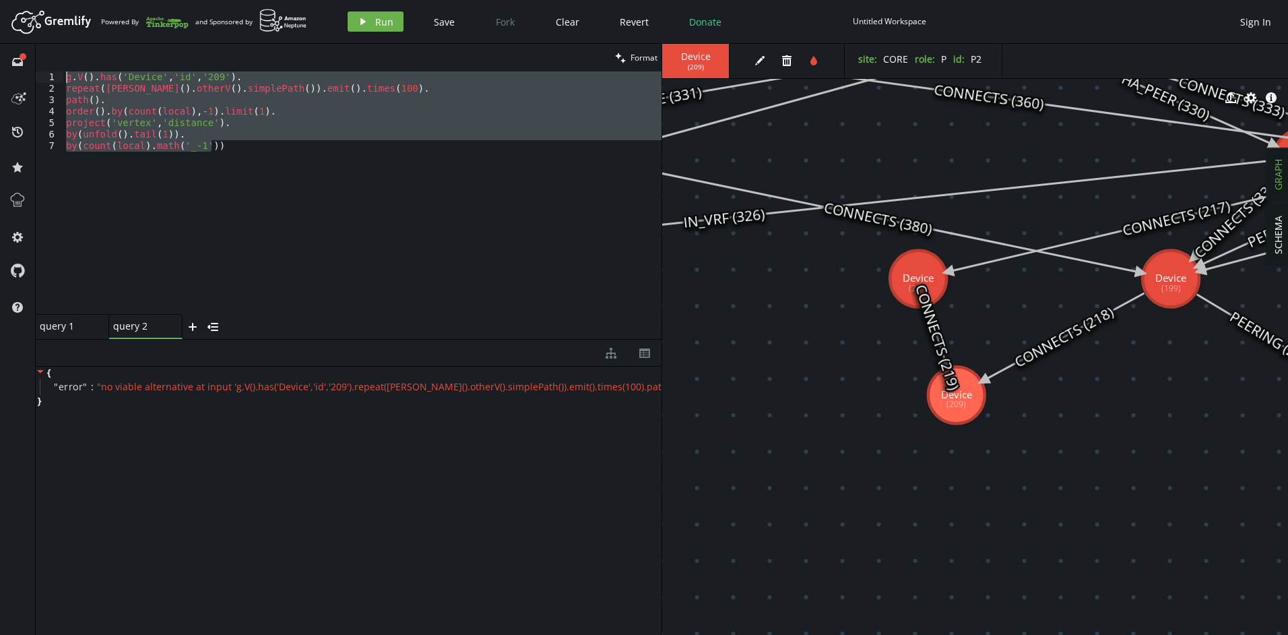
drag, startPoint x: 160, startPoint y: 139, endPoint x: 32, endPoint y: 69, distance: 146.5
click at [32, 69] on div "full-circle inbox history star cog help clean Format by(count(local).math('_-1'…" at bounding box center [644, 339] width 1288 height 591
click at [240, 144] on div "g . V ( ) . has ( 'Device' , 'id' , '209' ) . repeat ( [PERSON_NAME] ( ) . othe…" at bounding box center [362, 192] width 598 height 243
drag, startPoint x: 239, startPoint y: 150, endPoint x: 63, endPoint y: 79, distance: 190.1
click at [63, 79] on div "by(count(local).math('_-1')) 1 2 3 4 5 6 7 g . V ( ) . has ( 'Device' , 'id' , …" at bounding box center [349, 192] width 626 height 243
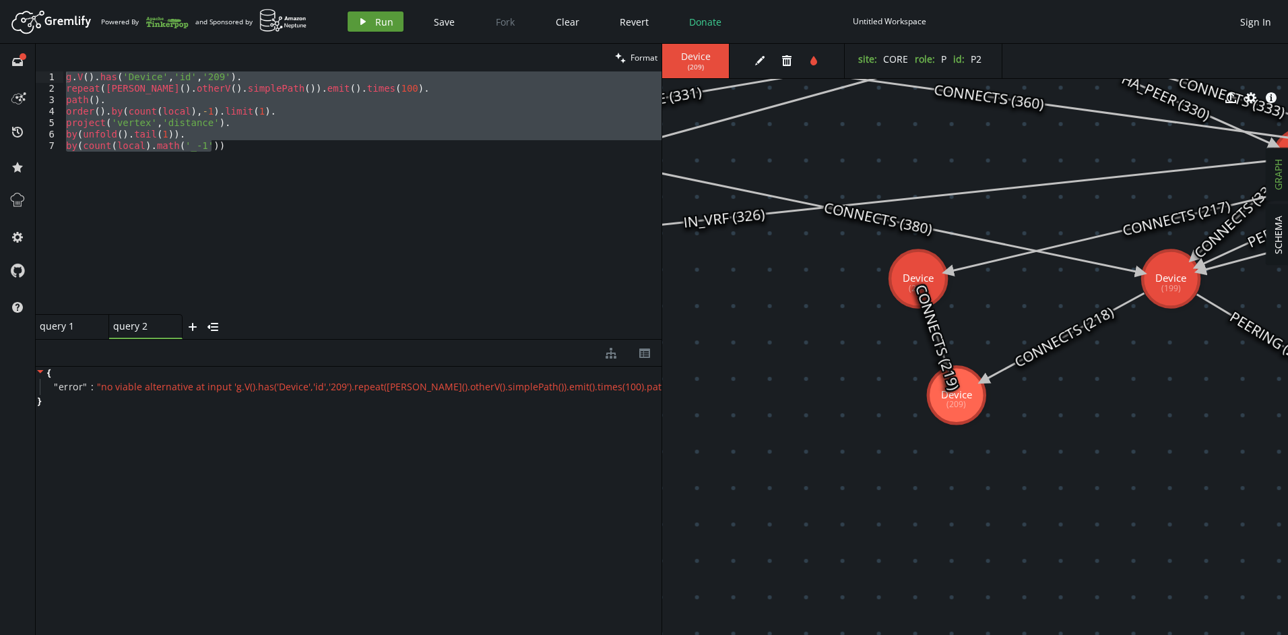
click at [371, 24] on button "play Run" at bounding box center [376, 21] width 56 height 20
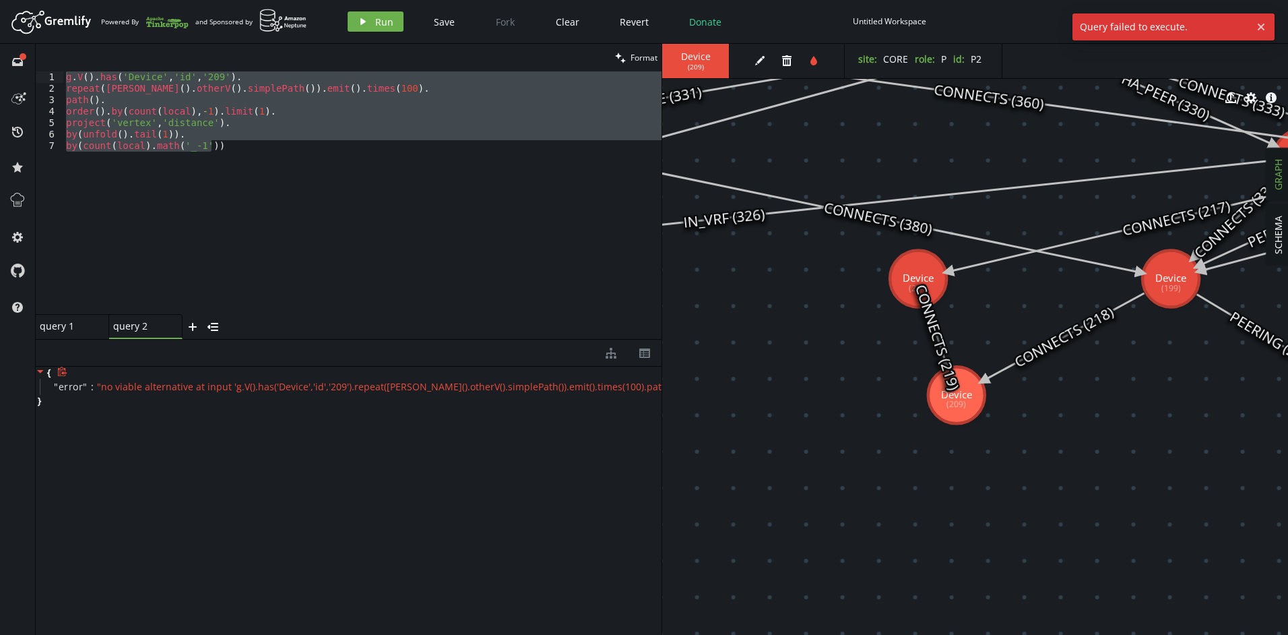
click at [265, 390] on span "" no viable alternative at input 'g.V().has('Device','id','209').repeat([PERSON…" at bounding box center [444, 386] width 695 height 13
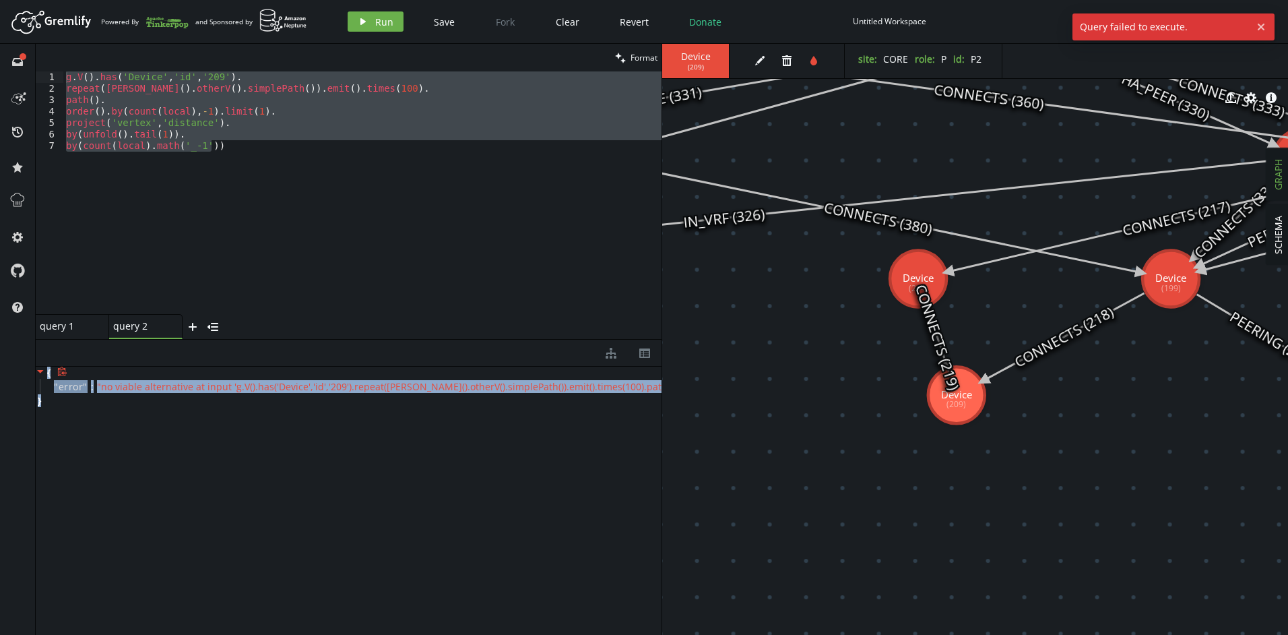
drag, startPoint x: 197, startPoint y: 399, endPoint x: 44, endPoint y: 372, distance: 155.9
click at [44, 372] on div "{ " error " : " no viable alternative at input 'g.V().has('Device','id','209').…" at bounding box center [349, 386] width 626 height 40
copy div "{ " error " : " no viable alternative at input 'g.V().has('Device','id','209').…"
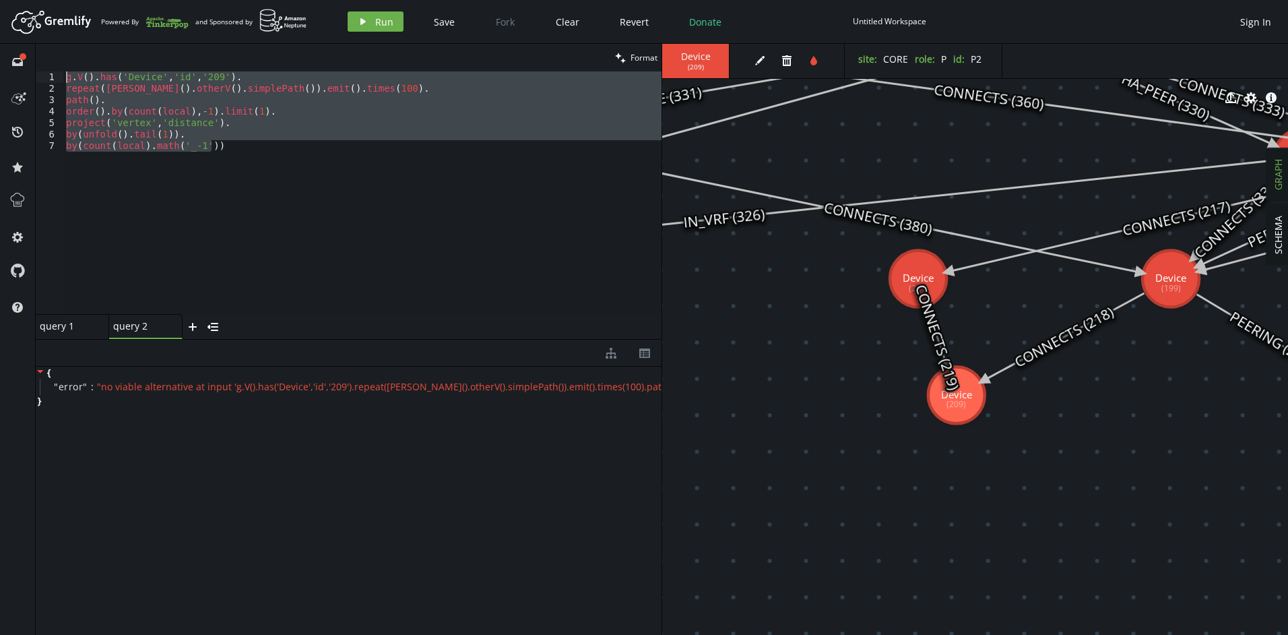
click at [248, 183] on div "g . V ( ) . has ( 'Device' , 'id' , '209' ) . repeat ( [PERSON_NAME] ( ) . othe…" at bounding box center [362, 192] width 598 height 243
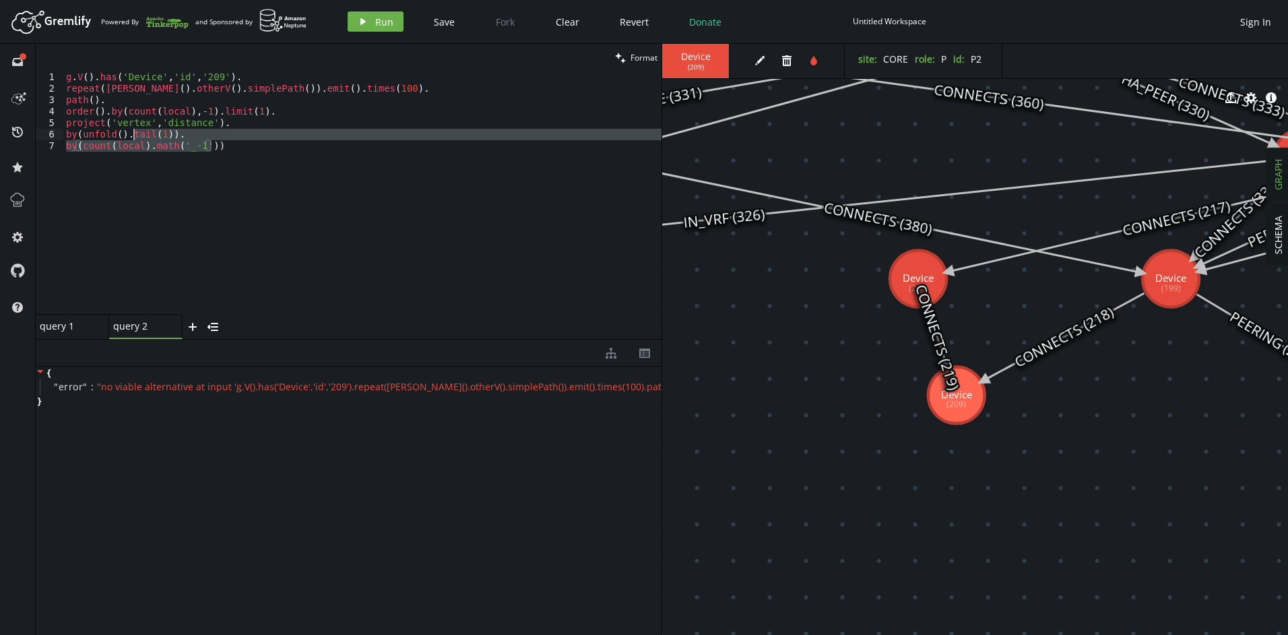
drag, startPoint x: 232, startPoint y: 154, endPoint x: 188, endPoint y: 20, distance: 140.4
click at [188, 20] on div "Artboard Created with Sketch. Powered By and Sponsored by play Run Save Fork Cl…" at bounding box center [644, 317] width 1288 height 635
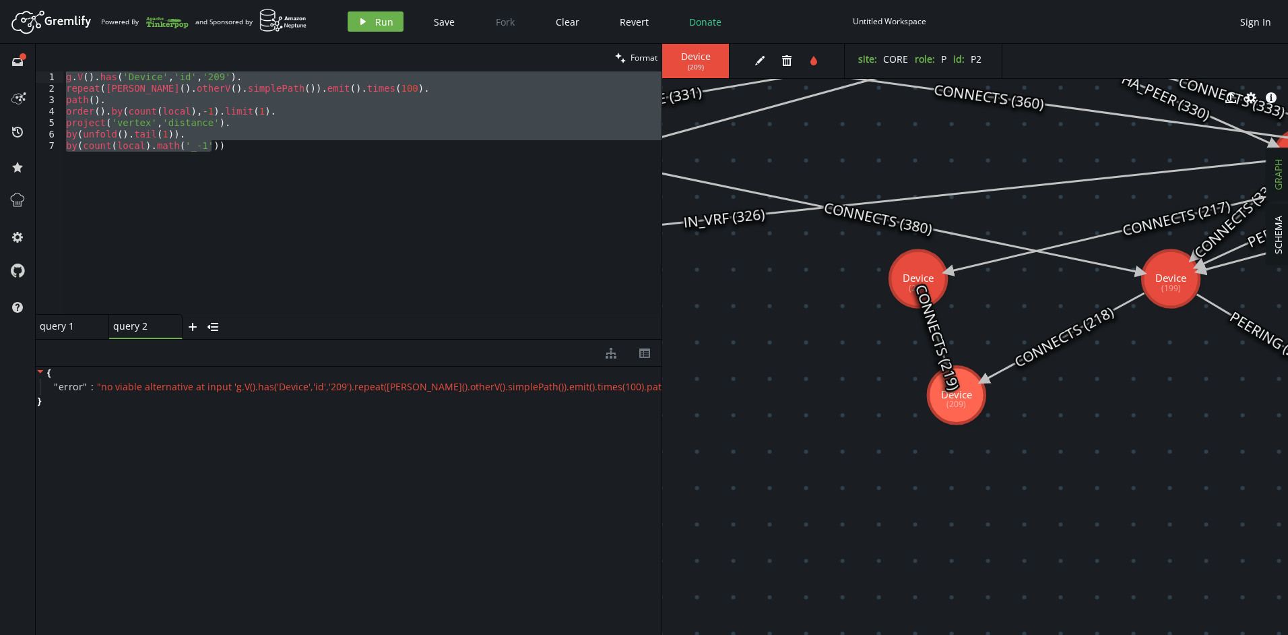
click at [189, 206] on div "g . V ( ) . has ( 'Device' , 'id' , '209' ) . repeat ( [PERSON_NAME] ( ) . othe…" at bounding box center [362, 192] width 598 height 243
drag, startPoint x: 256, startPoint y: 154, endPoint x: 7, endPoint y: 42, distance: 273.2
click at [7, 42] on div "Artboard Created with Sketch. Powered By and Sponsored by play Run Save Fork Cl…" at bounding box center [644, 317] width 1288 height 635
paste textarea "repeat([PERSON_NAME]().otherV().simplePath()).emit().times(100).path().order().…"
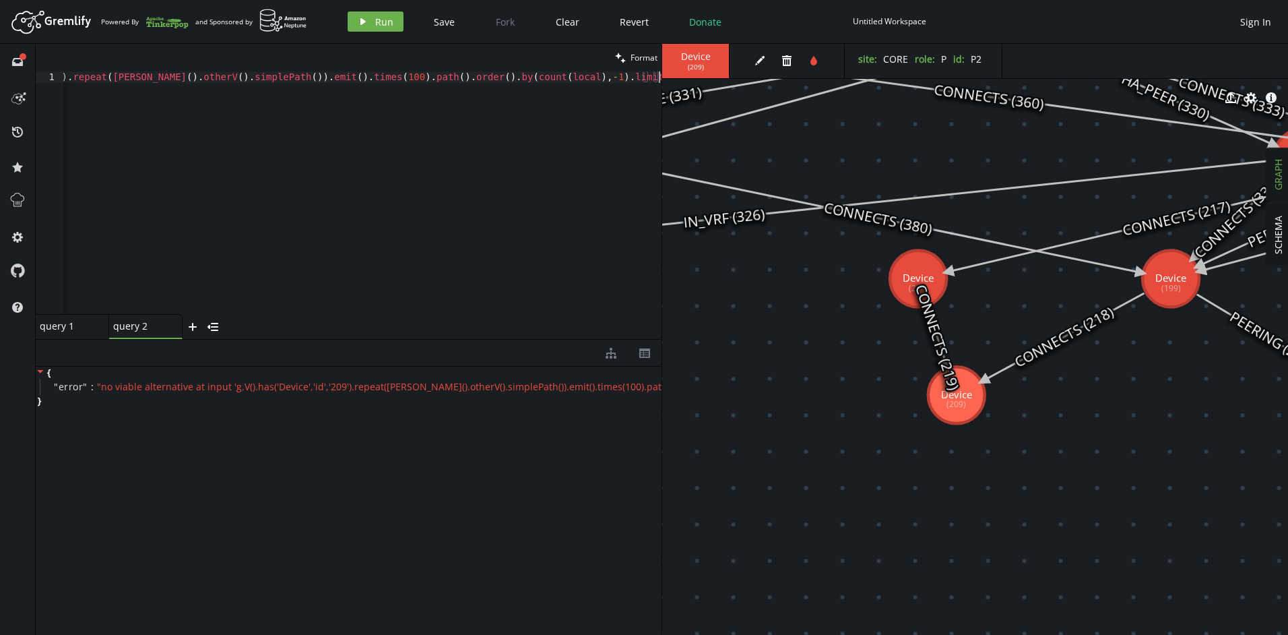
scroll to position [0, 169]
click at [360, 32] on div "Artboard Created with Sketch. Powered By and Sponsored by play Run Save Fork Cl…" at bounding box center [644, 21] width 1275 height 27
click at [366, 17] on icon "play" at bounding box center [363, 21] width 11 height 11
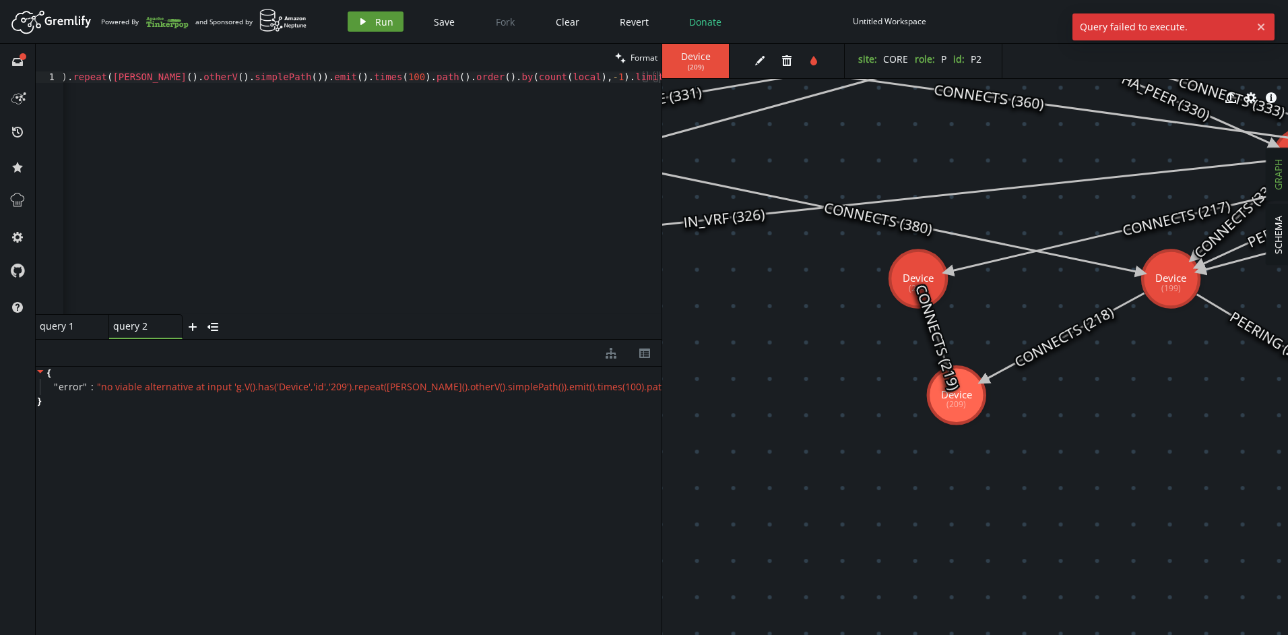
click at [366, 17] on icon "play" at bounding box center [363, 21] width 11 height 11
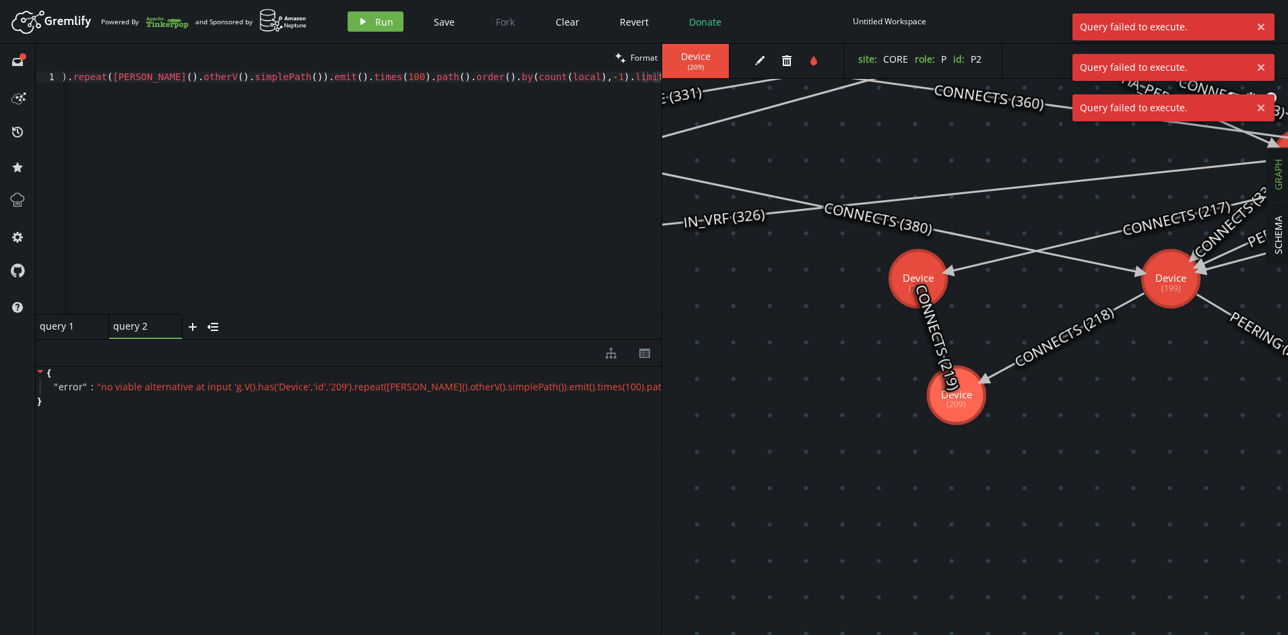
click at [364, 135] on div "g . V ( ) . has ( 'Device' , 'id' , '209' ) . repeat ( [PERSON_NAME] ( ) . othe…" at bounding box center [277, 201] width 767 height 260
drag, startPoint x: 244, startPoint y: 141, endPoint x: 86, endPoint y: 70, distance: 173.7
click at [86, 70] on div "clean Format g.V().has('Device','id','209').repeat([PERSON_NAME]().otherV().sim…" at bounding box center [349, 191] width 626 height 295
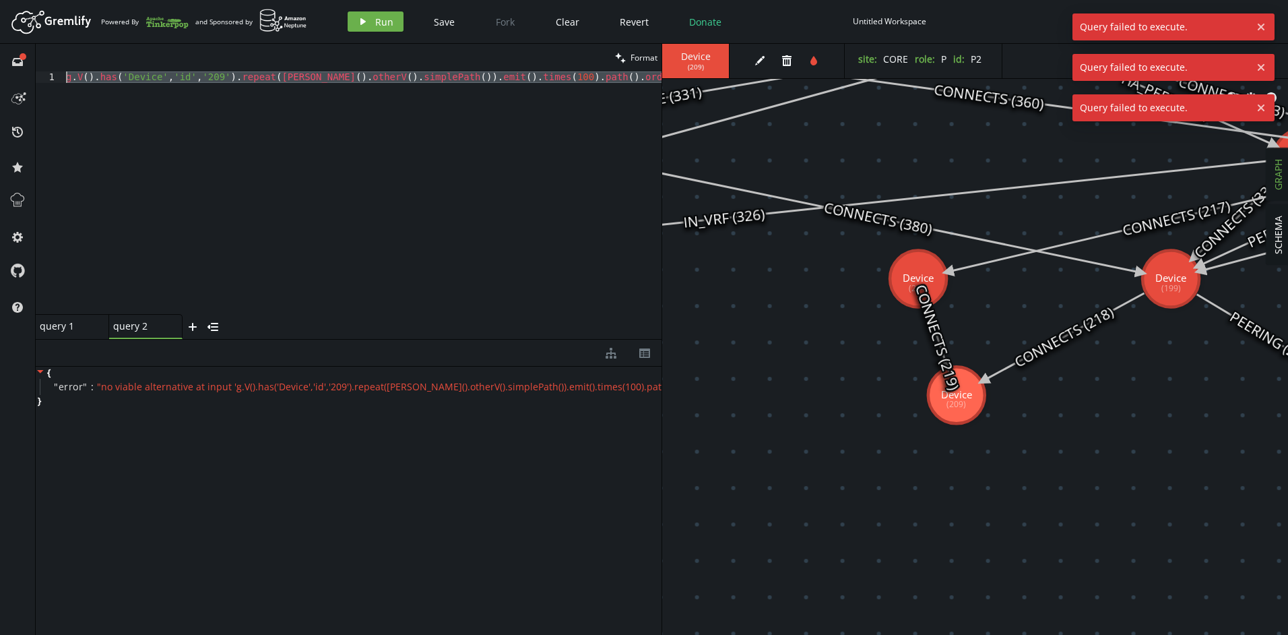
scroll to position [0, 0]
click at [160, 73] on div "g . V ( ) . has ( 'Device' , 'id' , '209' ) . repeat ( [PERSON_NAME] ( ) . othe…" at bounding box center [362, 192] width 598 height 243
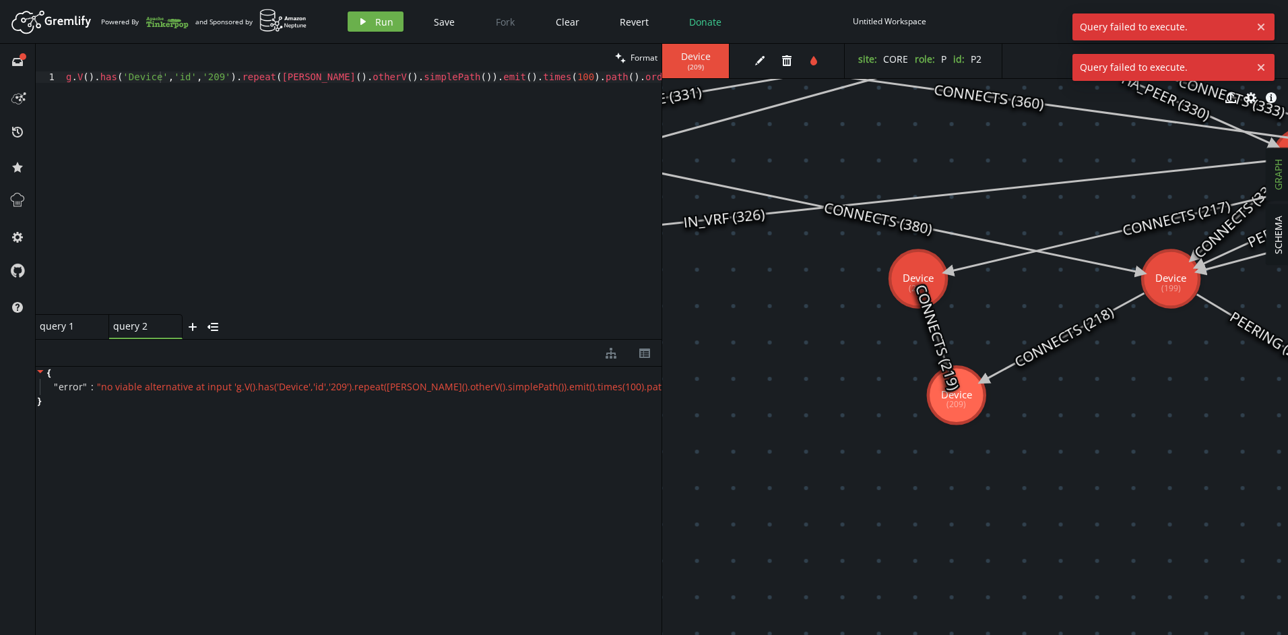
drag, startPoint x: 182, startPoint y: 70, endPoint x: -3, endPoint y: 75, distance: 184.7
click at [0, 75] on html "Artboard Created with Sketch. Powered By and Sponsored by play Run Save Fork Cl…" at bounding box center [644, 317] width 1288 height 635
click at [199, 127] on div "g . V ( ) . has ( 'Device' , 'id' , '209' ) . repeat ( [PERSON_NAME] ( ) . othe…" at bounding box center [446, 201] width 767 height 260
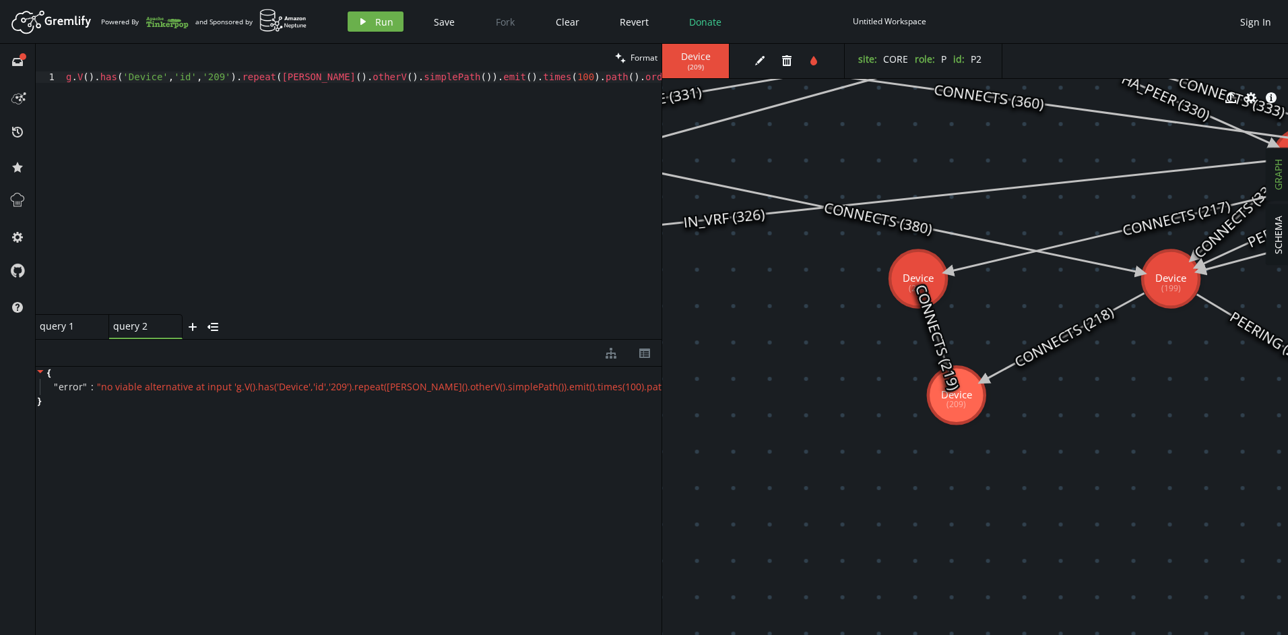
click at [83, 329] on div "query 1" at bounding box center [67, 326] width 54 height 12
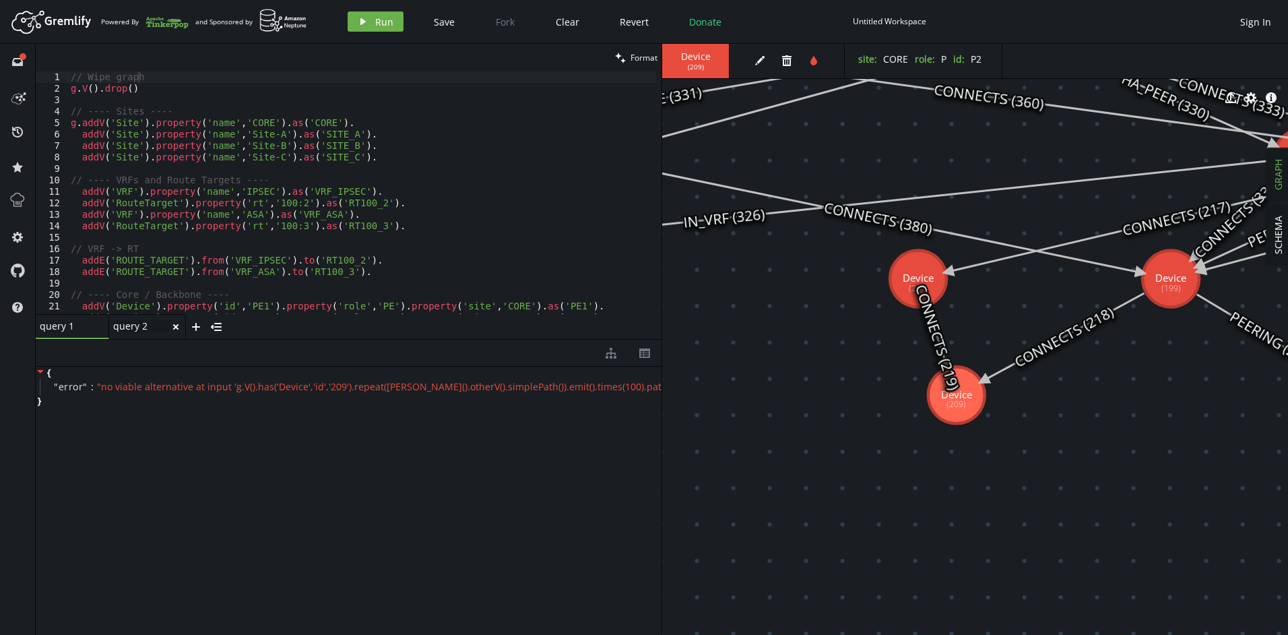
click at [134, 329] on div "query 2 query 2" at bounding box center [141, 326] width 57 height 12
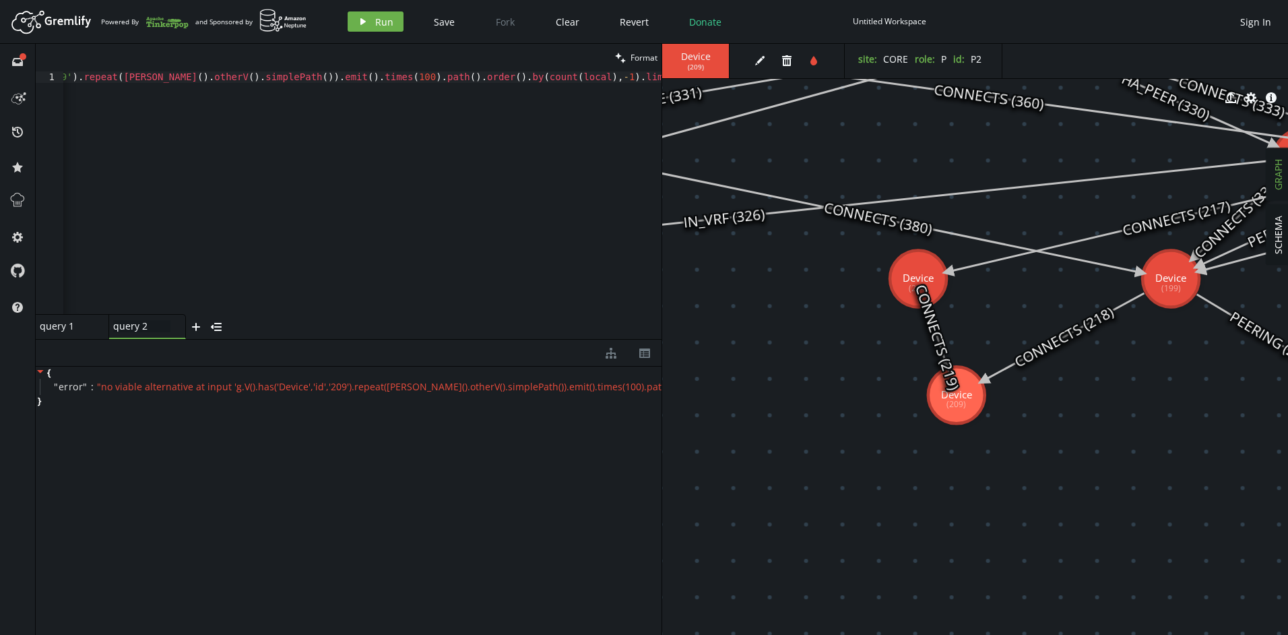
scroll to position [0, 169]
drag, startPoint x: 620, startPoint y: 79, endPoint x: 662, endPoint y: 79, distance: 41.8
click at [662, 79] on div "clean Format g.V().has('Device','id','209').repeat([PERSON_NAME]().otherV().sim…" at bounding box center [662, 339] width 1252 height 591
click at [369, 23] on button "play Run" at bounding box center [376, 21] width 56 height 20
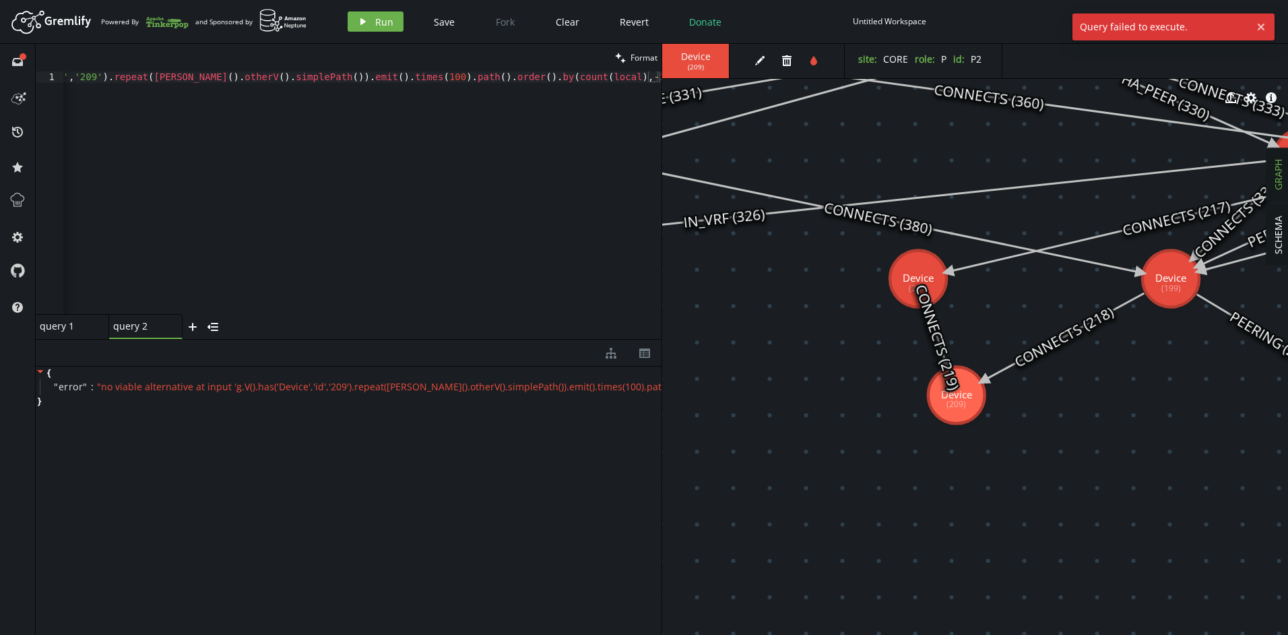
click at [658, 78] on div "g . V ( ) . has ( 'Device' , 'id' , '209' ) . repeat ( [PERSON_NAME] ( ) . othe…" at bounding box center [298, 201] width 726 height 260
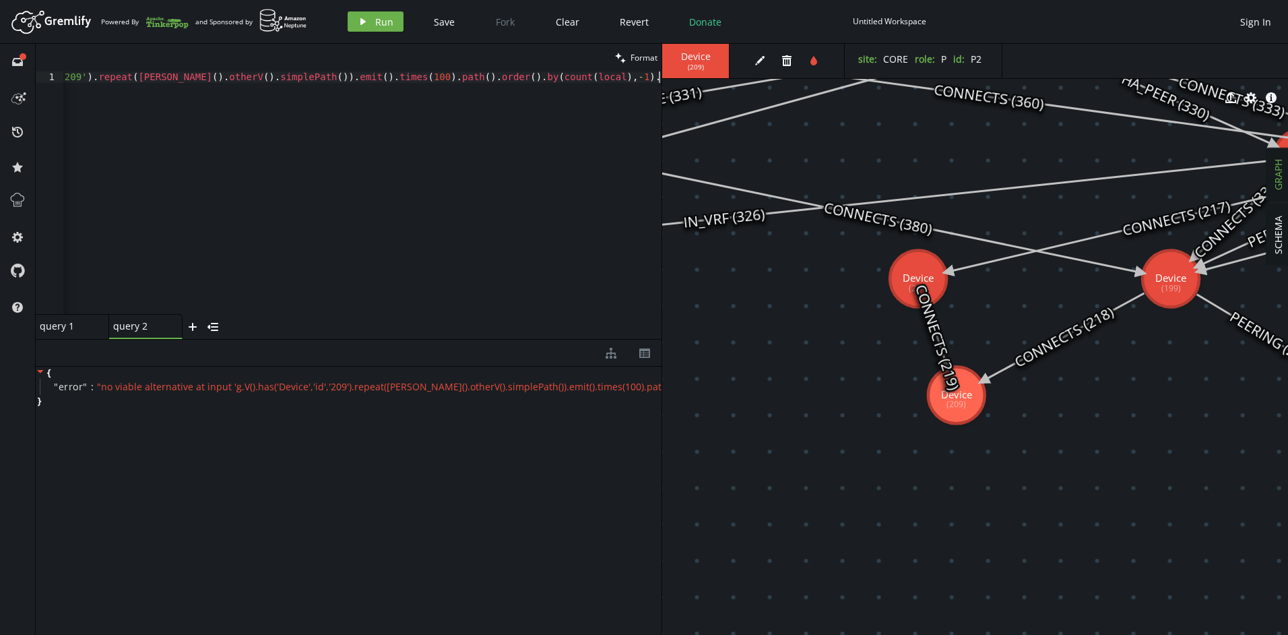
scroll to position [0, 0]
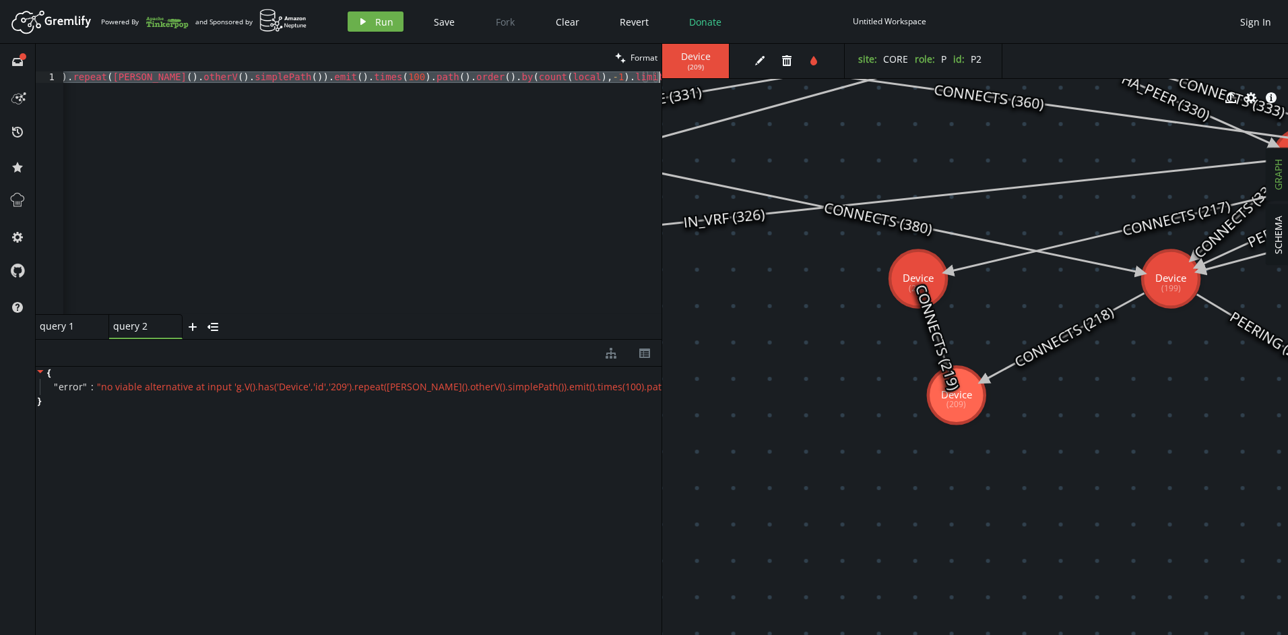
click at [65, 325] on div "query 1" at bounding box center [67, 326] width 54 height 12
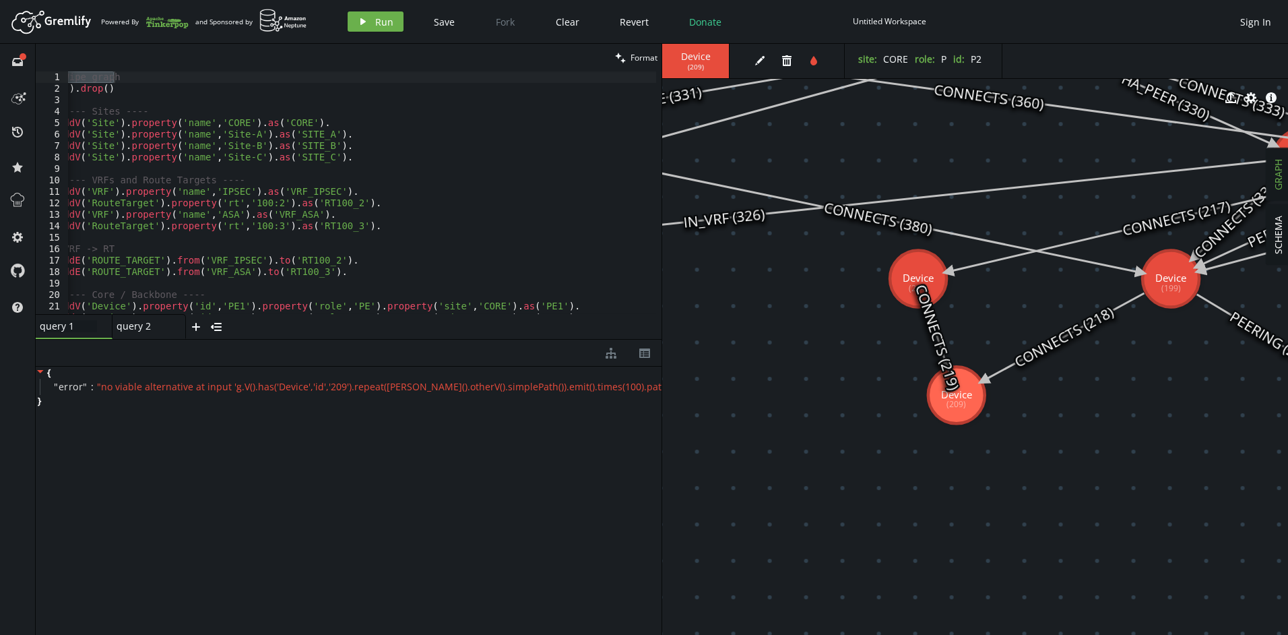
click at [413, 187] on div "// Wipe graph g . V ( ) . drop ( ) // ---- Sites ---- g . addV ( 'Site' ) . pro…" at bounding box center [355, 201] width 622 height 260
type textarea "addE('CONNECTS').from('R_ASA_1').to('PE2')"
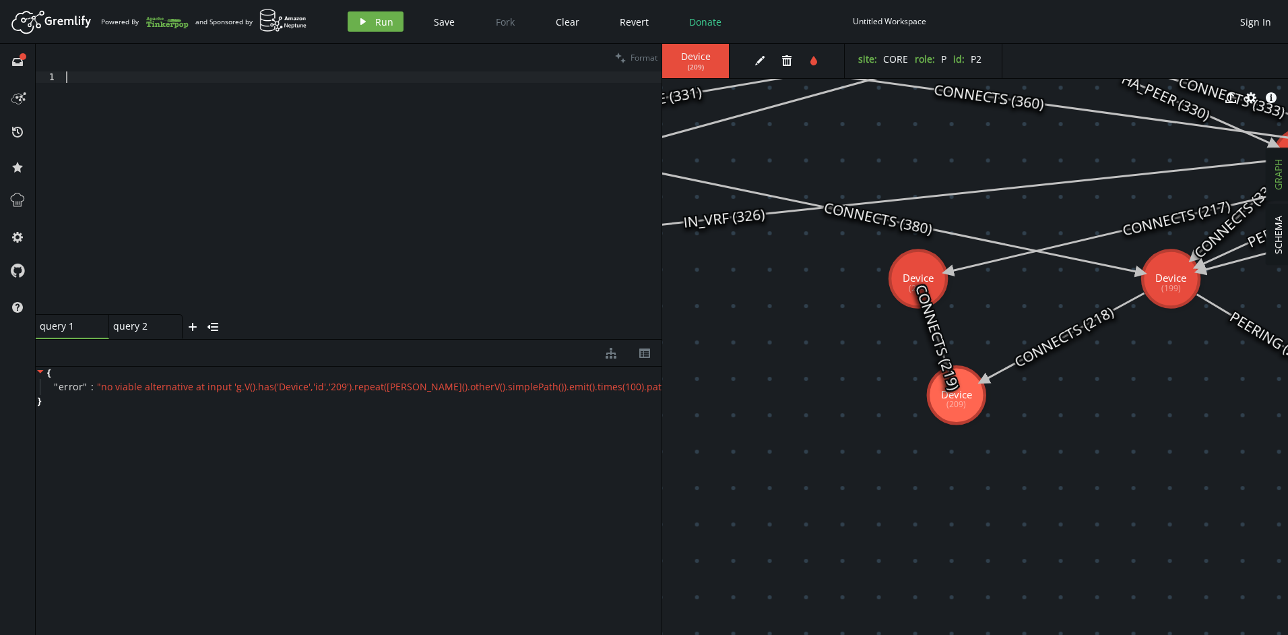
paste textarea "g.V().has('Device','id','209').repeat([PERSON_NAME]().otherV().simplePath()).em…"
type textarea "g.V().has('Device','id','209').repeat([PERSON_NAME]().otherV().simplePath()).em…"
click at [351, 22] on button "play Run" at bounding box center [376, 21] width 56 height 20
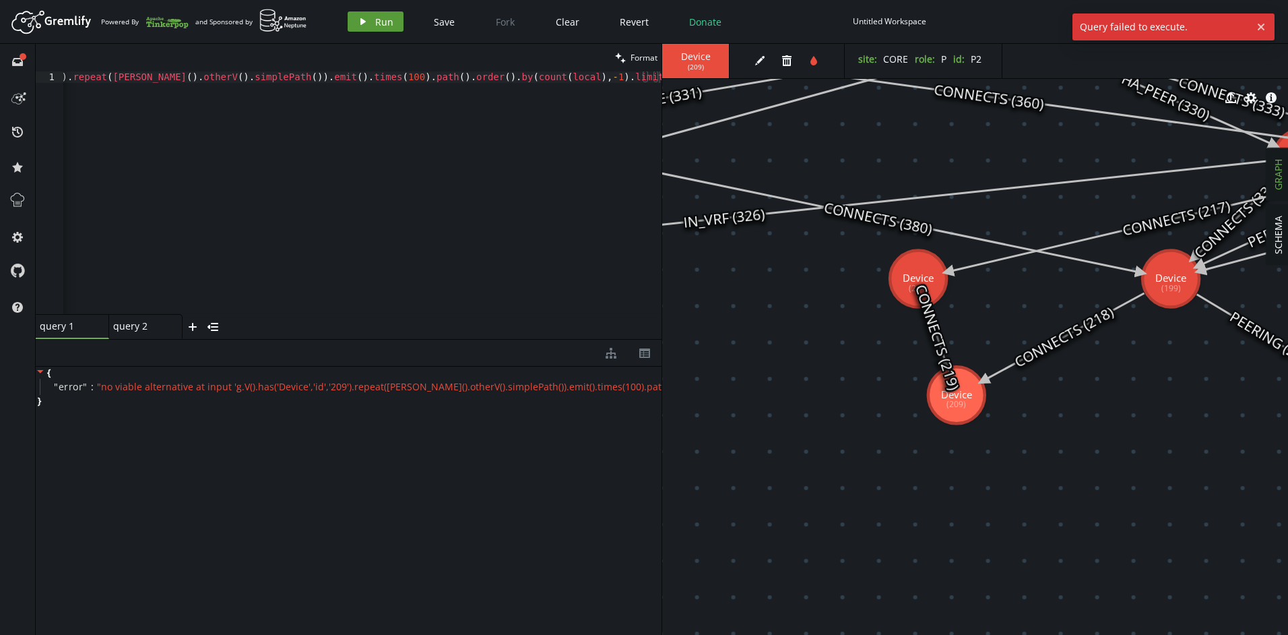
click at [351, 22] on button "play Run" at bounding box center [376, 21] width 56 height 20
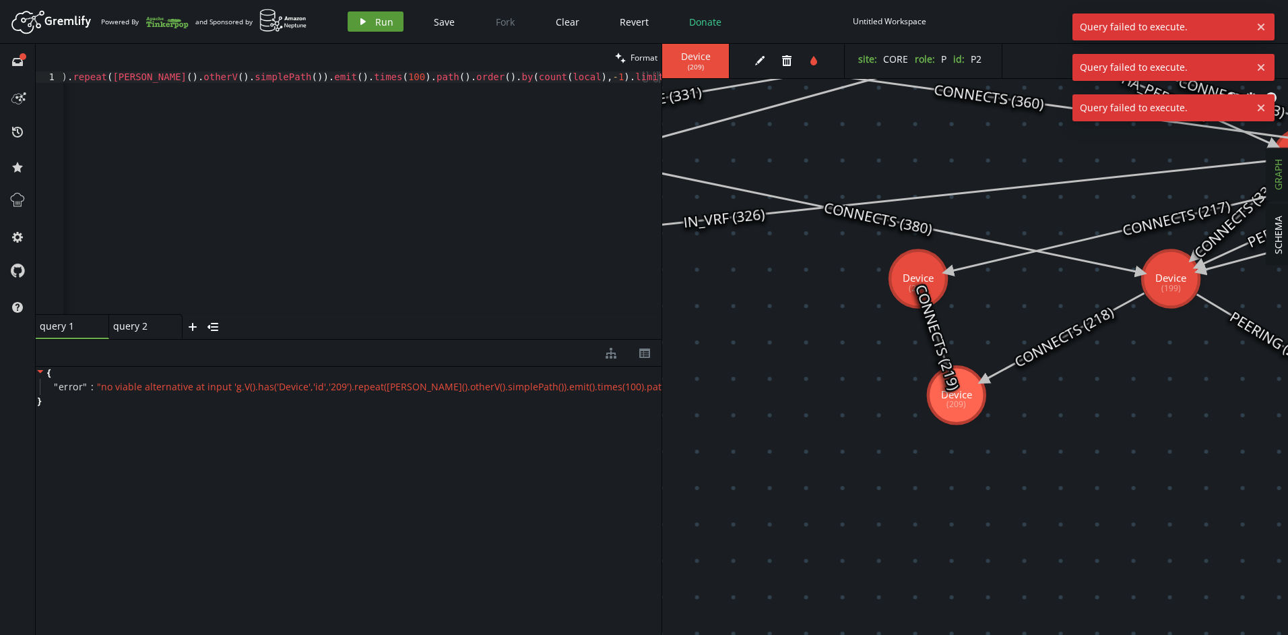
click at [351, 22] on button "play Run" at bounding box center [376, 21] width 56 height 20
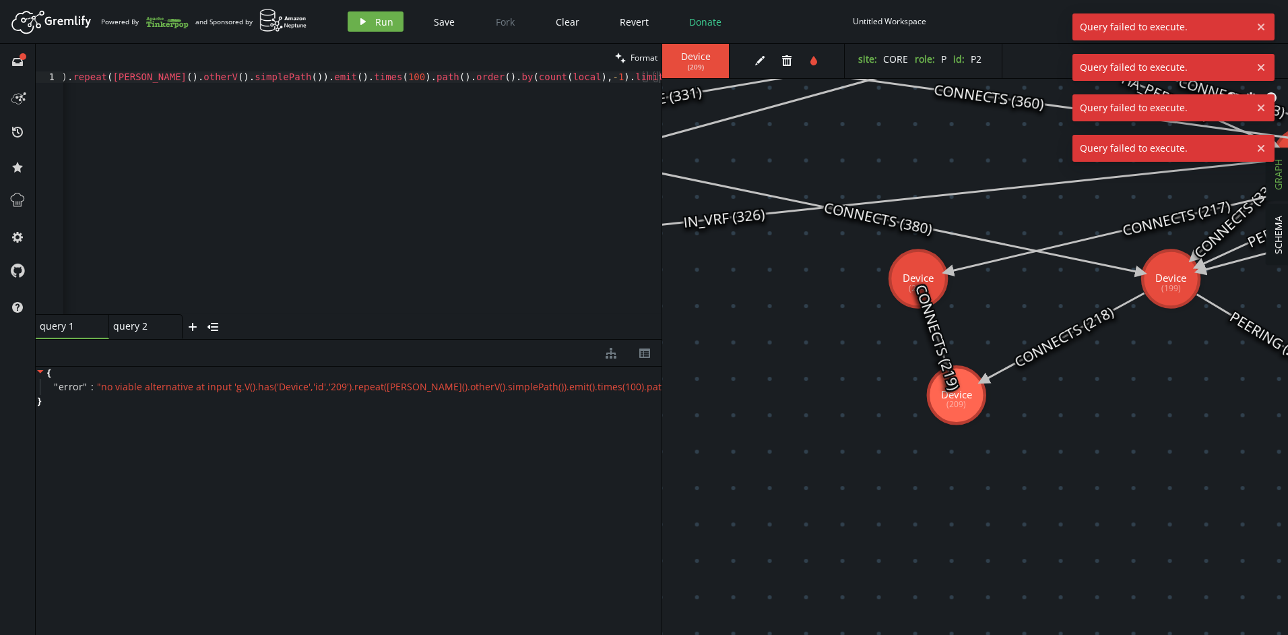
click at [383, 128] on div "g . V ( ) . has ( 'Device' , 'id' , '209' ) . repeat ( [PERSON_NAME] ( ) . othe…" at bounding box center [277, 201] width 767 height 260
click at [414, 388] on span "" no viable alternative at input 'g.V().has('Device','id','209').repeat([PERSON…" at bounding box center [444, 386] width 695 height 13
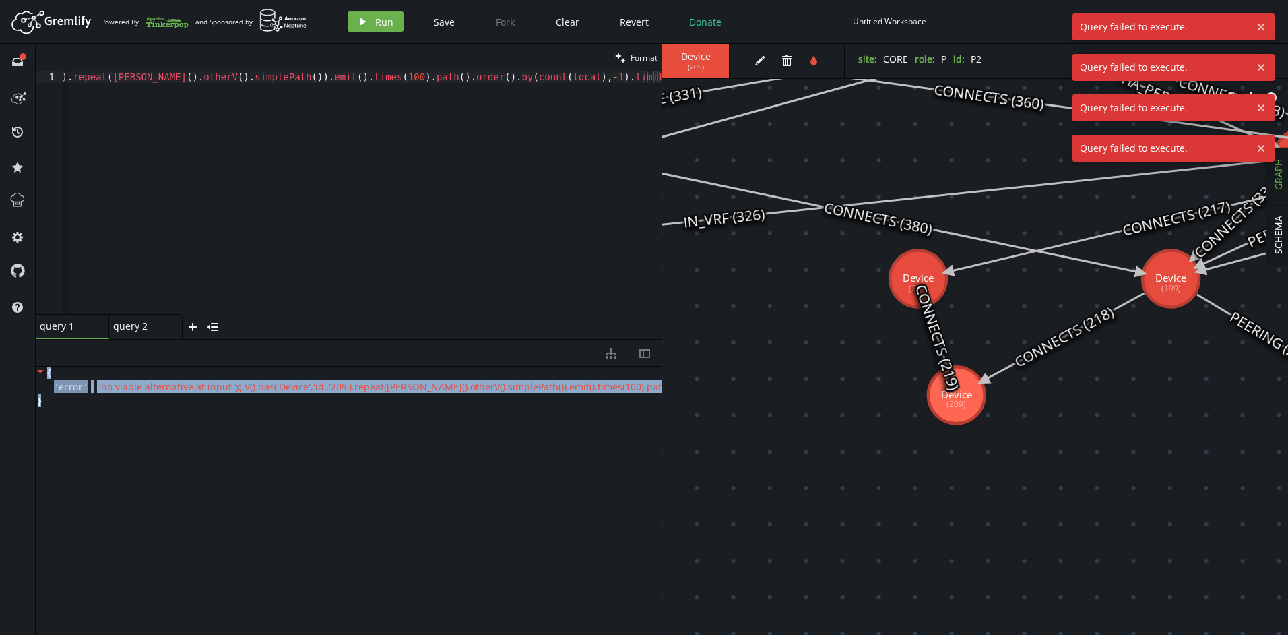
drag, startPoint x: 91, startPoint y: 403, endPoint x: 40, endPoint y: 365, distance: 63.6
click at [40, 365] on div "diagram-tree th { " error " : " no viable alternative at input 'g.V().has('Devi…" at bounding box center [349, 487] width 626 height 295
copy div "{ " error " : " no viable alternative at input 'g.V().has('Device','id','209').…"
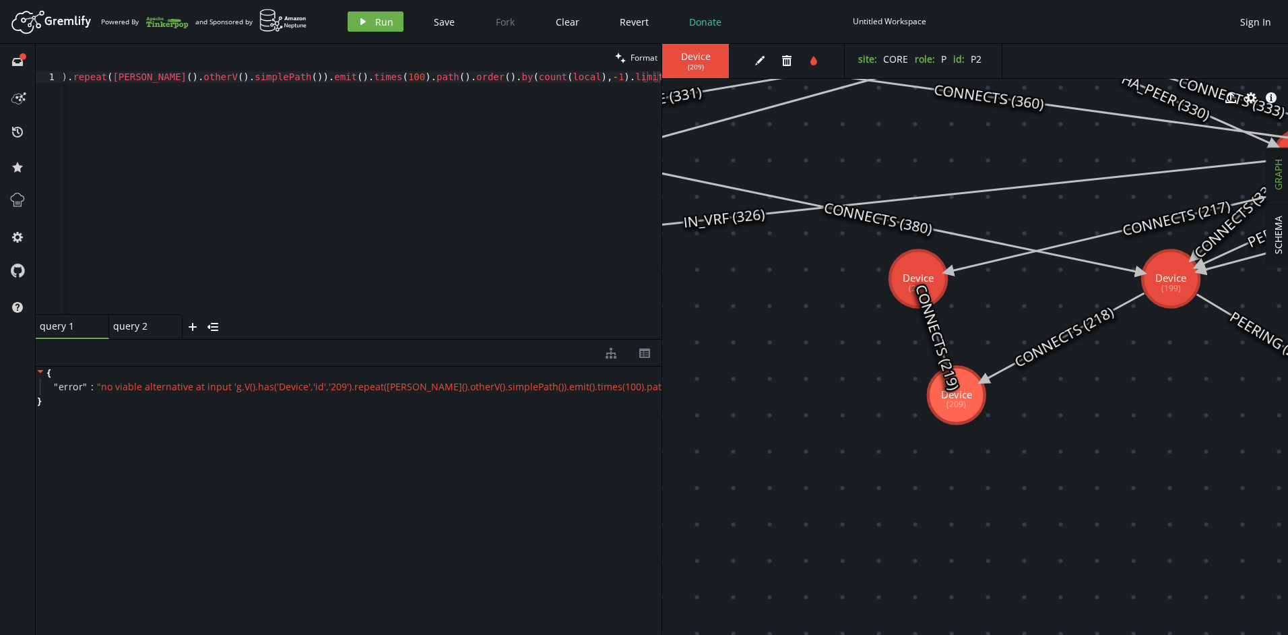
click at [317, 214] on div "g . V ( ) . has ( 'Device' , 'id' , '209' ) . repeat ( [PERSON_NAME] ( ) . othe…" at bounding box center [277, 201] width 767 height 260
paste textarea "cap('m').unfold().max(local).select(values)"
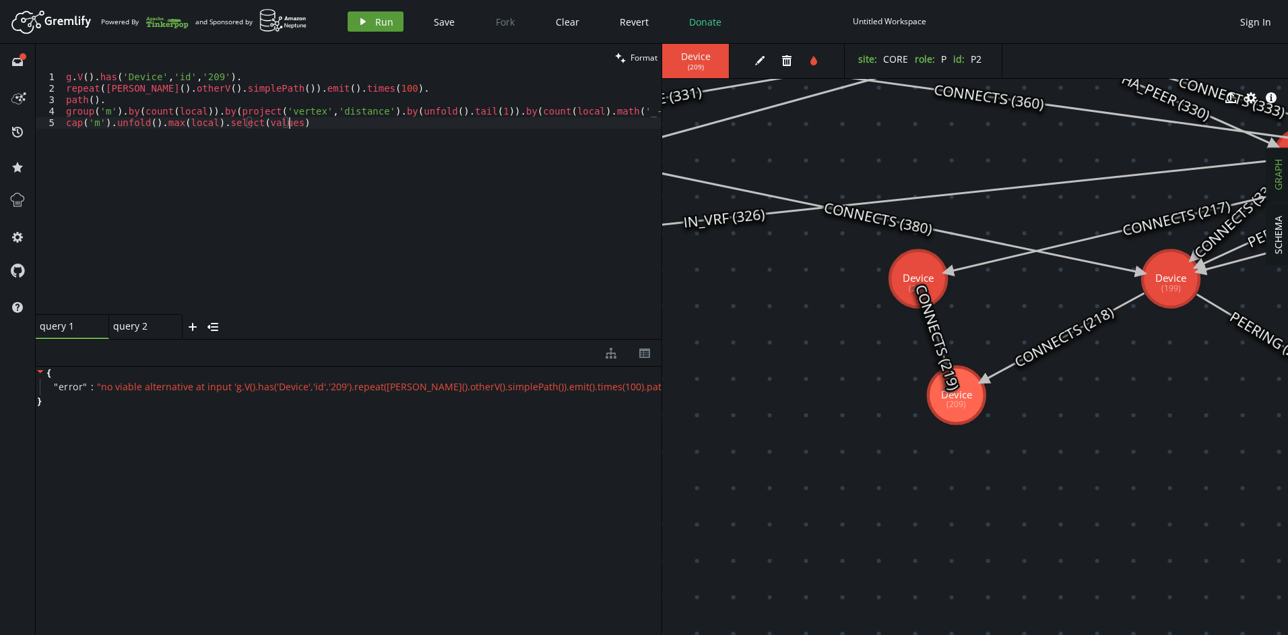
click at [375, 20] on span "Run" at bounding box center [384, 21] width 18 height 13
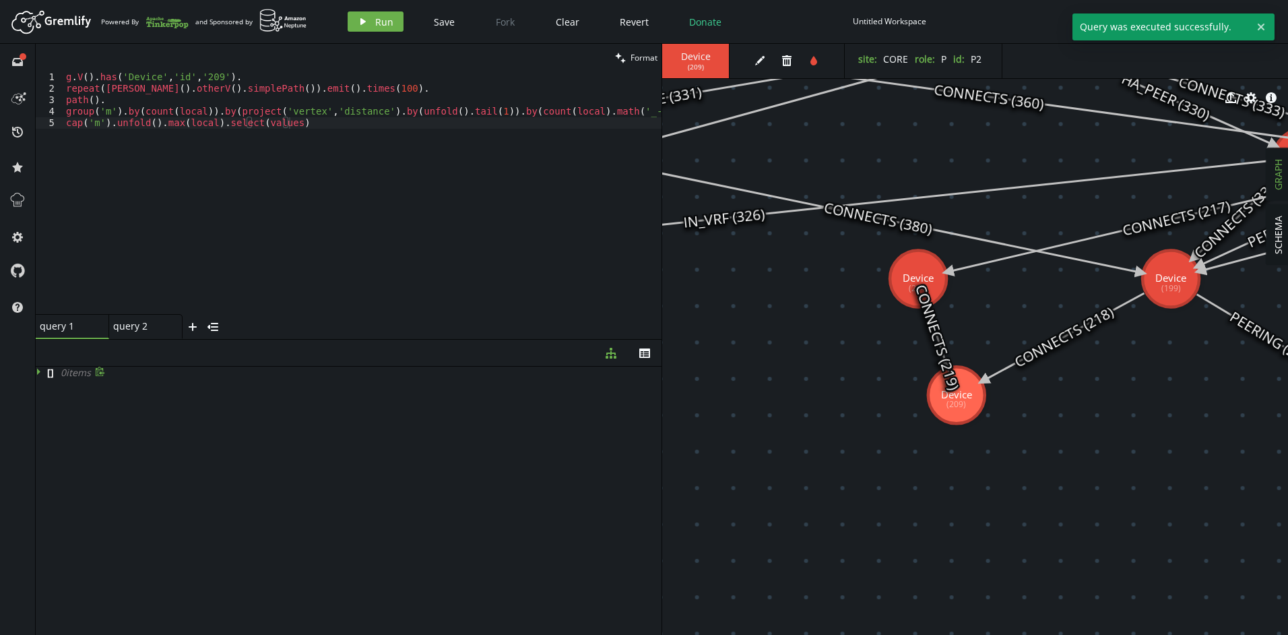
click at [36, 371] on icon at bounding box center [40, 370] width 9 height 9
click at [279, 207] on div "g . V ( ) . has ( 'Device' , 'id' , '209' ) . repeat ( [PERSON_NAME] ( ) . othe…" at bounding box center [362, 203] width 598 height 265
click at [371, 19] on button "play Run" at bounding box center [376, 21] width 56 height 20
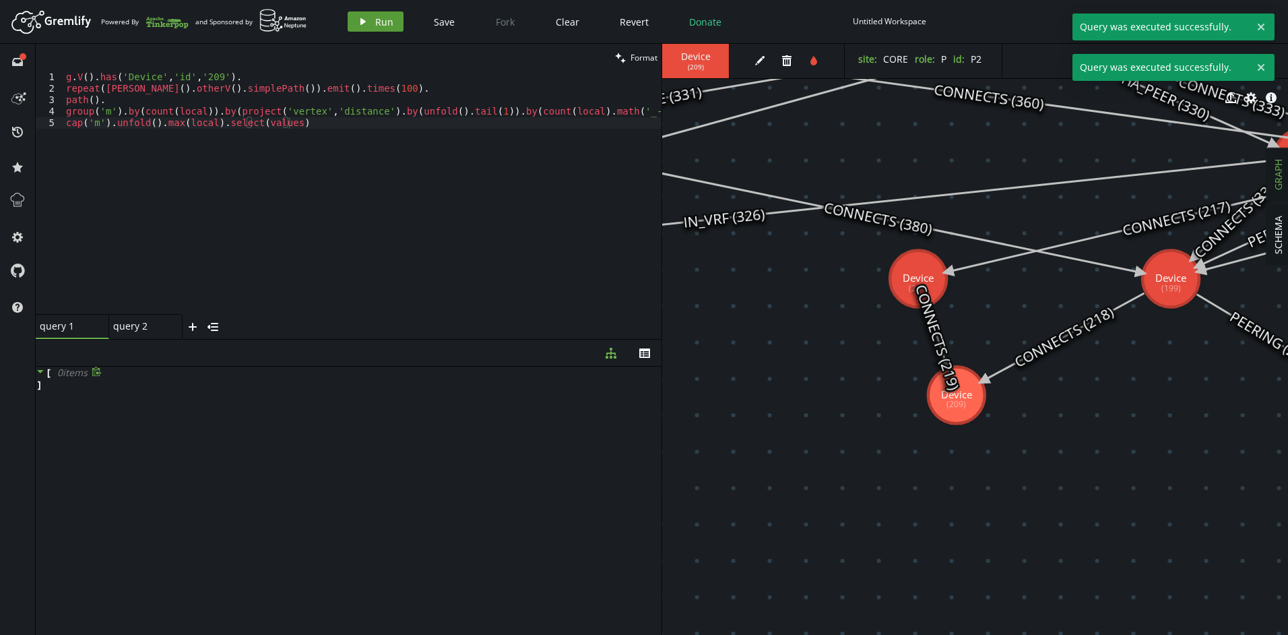
click at [371, 19] on button "play Run" at bounding box center [376, 21] width 56 height 20
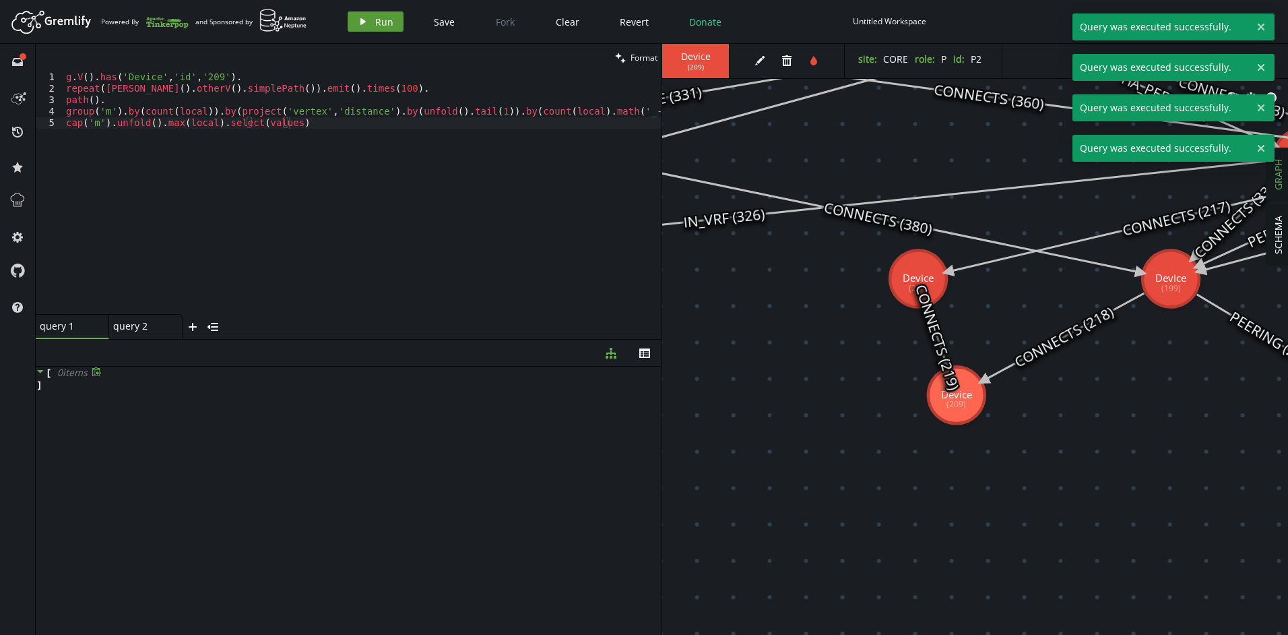
click at [371, 19] on button "play Run" at bounding box center [376, 21] width 56 height 20
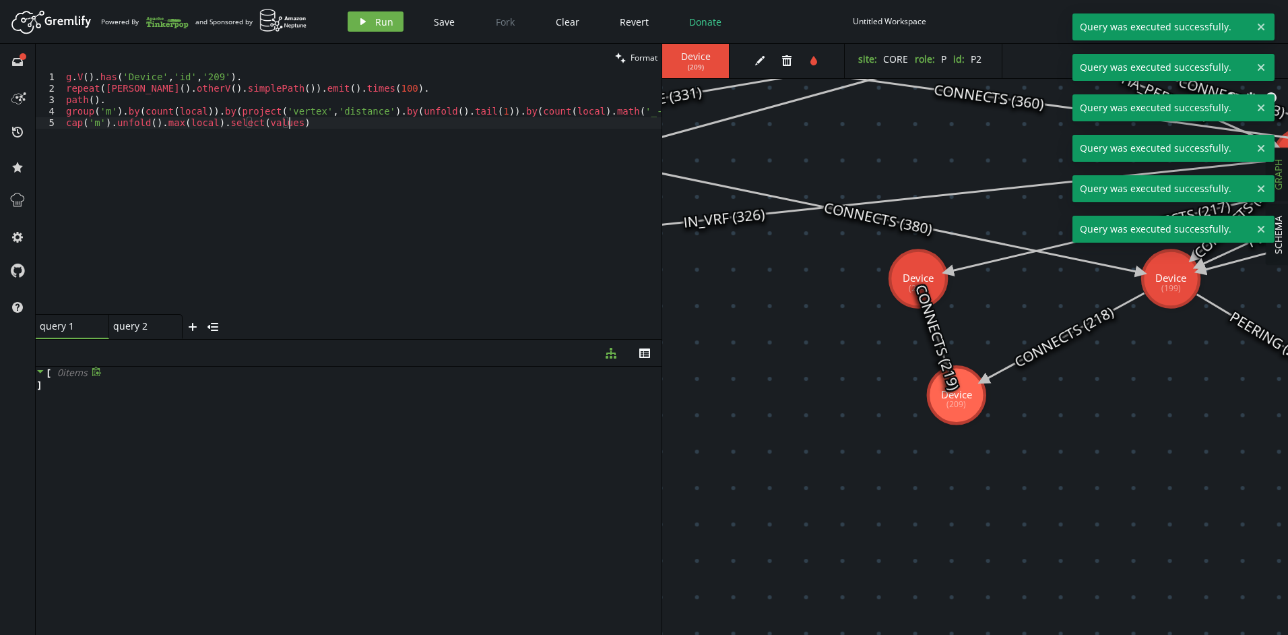
click at [339, 137] on div "g . V ( ) . has ( 'Device' , 'id' , '209' ) . repeat ( [PERSON_NAME] ( ) . othe…" at bounding box center [362, 203] width 598 height 265
drag, startPoint x: 348, startPoint y: 91, endPoint x: 337, endPoint y: 91, distance: 10.1
click at [337, 91] on div "g . V ( ) . has ( 'Device' , 'id' , '209' ) . repeat ( [PERSON_NAME] ( ) . othe…" at bounding box center [362, 203] width 598 height 265
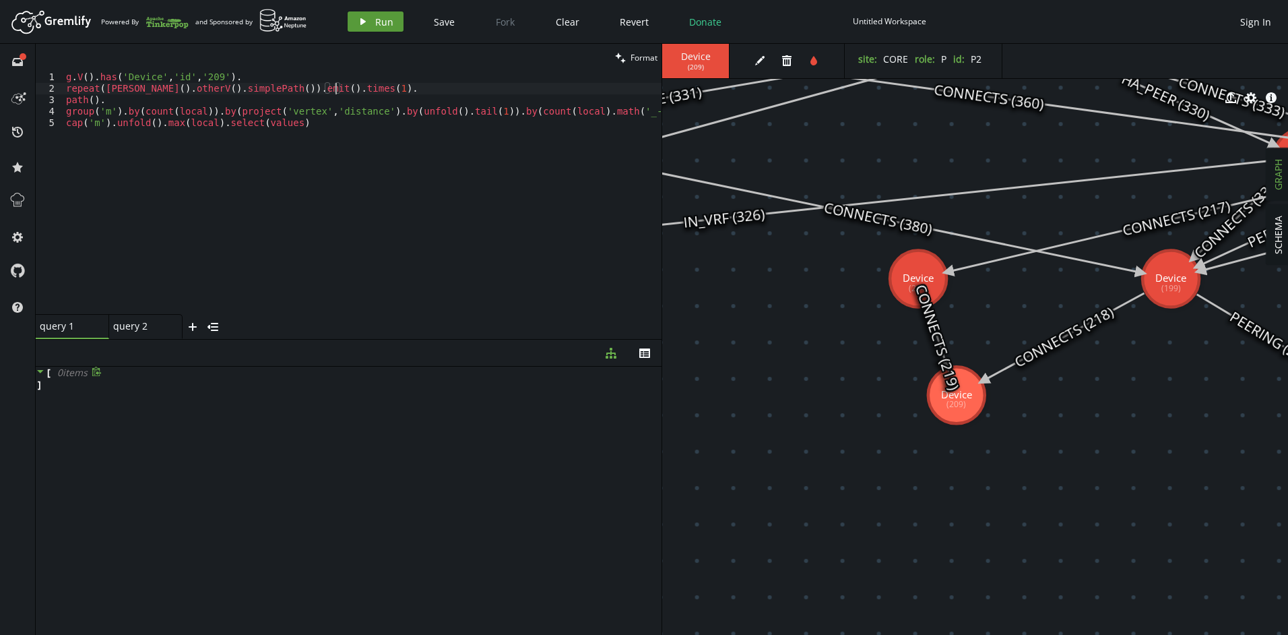
click at [358, 20] on icon "play" at bounding box center [363, 21] width 11 height 11
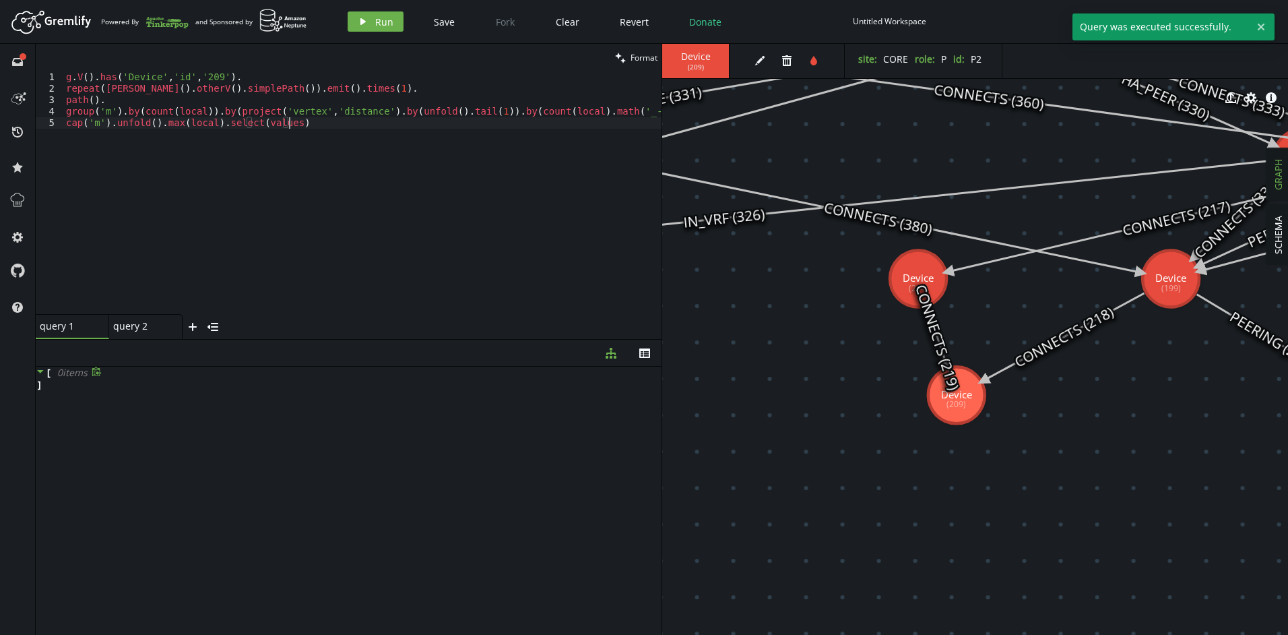
click at [242, 161] on div "g . V ( ) . has ( 'Device' , 'id' , '209' ) . repeat ( [PERSON_NAME] ( ) . othe…" at bounding box center [362, 203] width 598 height 265
click at [414, 120] on div "g . V ( ) . has ( 'Device' , 'id' , '209' ) . repeat ( [PERSON_NAME] ( ) . othe…" at bounding box center [362, 203] width 598 height 265
click at [314, 167] on div "g . V ( ) . has ( 'Device' , 'id' , '209' ) . repeat ( [PERSON_NAME] ( ) . othe…" at bounding box center [362, 203] width 598 height 265
type textarea "group('m').by(count(local)).by(project('vertex','distance').by(unfold().tail(1)…"
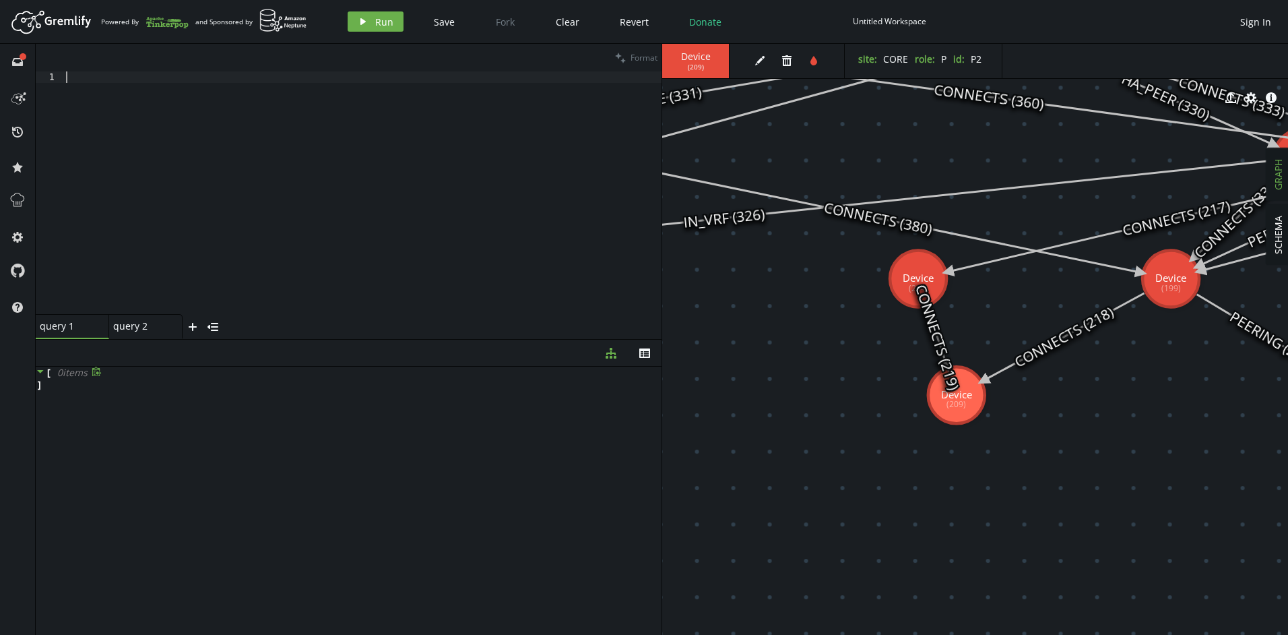
paste textarea "cap('g').unfold().max(local).select(values)"
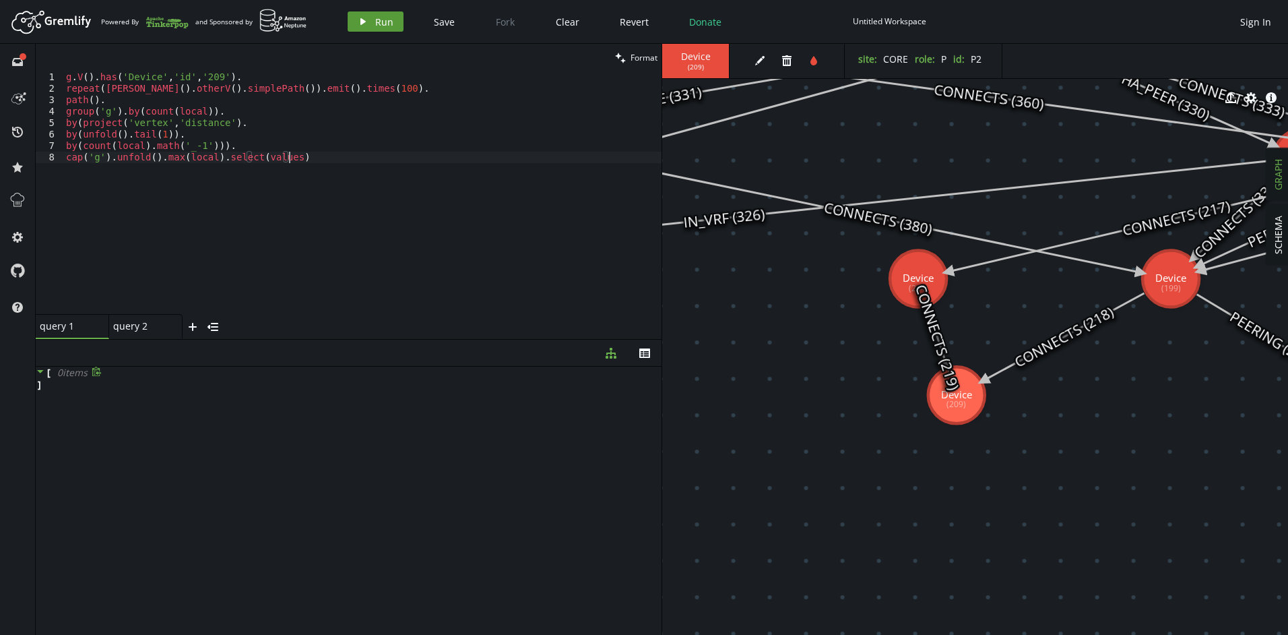
click at [375, 17] on span "Run" at bounding box center [384, 21] width 18 height 13
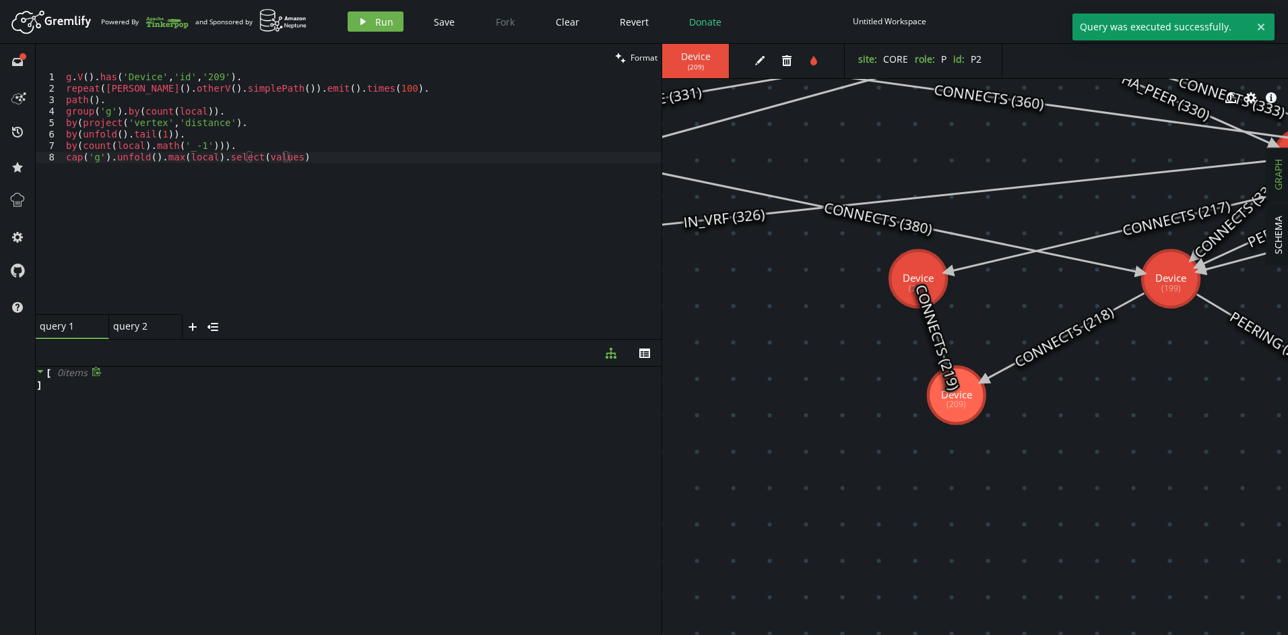
click at [71, 389] on div "[ 0 item s ]" at bounding box center [349, 378] width 626 height 24
click at [40, 367] on icon at bounding box center [40, 370] width 9 height 9
click at [35, 372] on div "full-circle inbox history star cog help" at bounding box center [18, 339] width 36 height 591
click at [258, 212] on div "g . V ( ) . has ( 'Device' , 'id' , '209' ) . repeat ( [PERSON_NAME] ( ) . othe…" at bounding box center [362, 203] width 598 height 265
drag, startPoint x: 346, startPoint y: 94, endPoint x: 333, endPoint y: 92, distance: 13.0
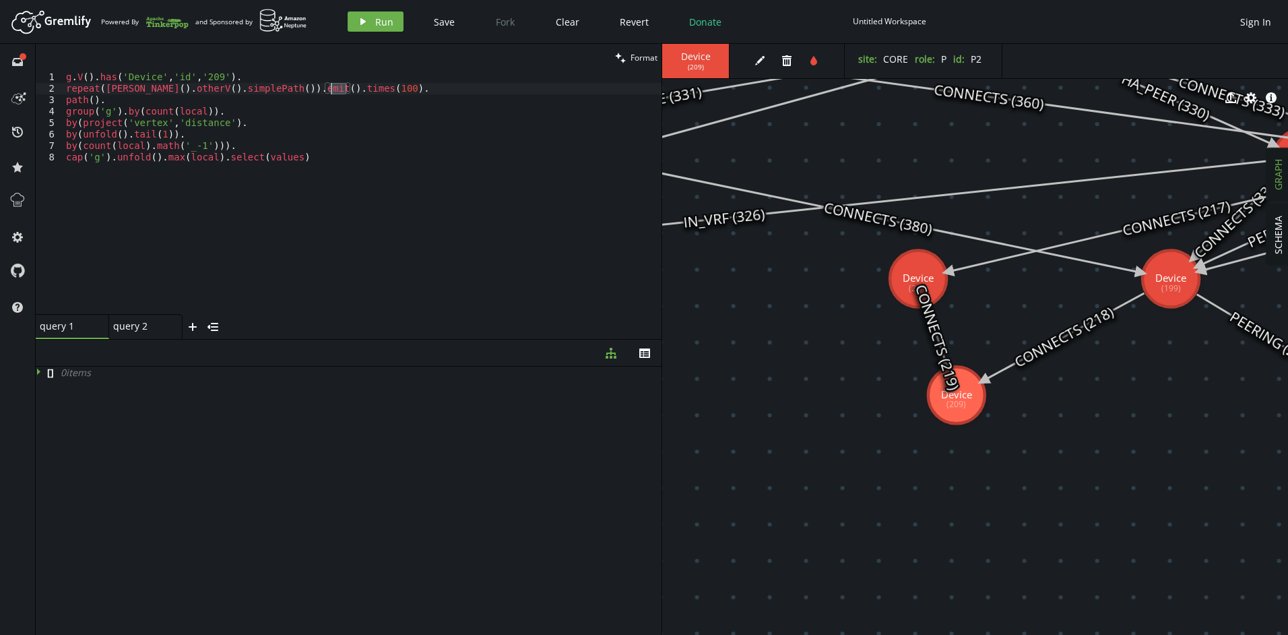
click at [333, 92] on div "g . V ( ) . has ( 'Device' , 'id' , '209' ) . repeat ( [PERSON_NAME] ( ) . othe…" at bounding box center [362, 203] width 598 height 265
click at [376, 20] on span "Run" at bounding box center [384, 21] width 18 height 13
drag, startPoint x: 341, startPoint y: 89, endPoint x: 330, endPoint y: 89, distance: 10.8
click at [330, 89] on div "g . V ( ) . has ( 'Device' , 'id' , '209' ) . repeat ( [PERSON_NAME] ( ) . othe…" at bounding box center [362, 203] width 598 height 265
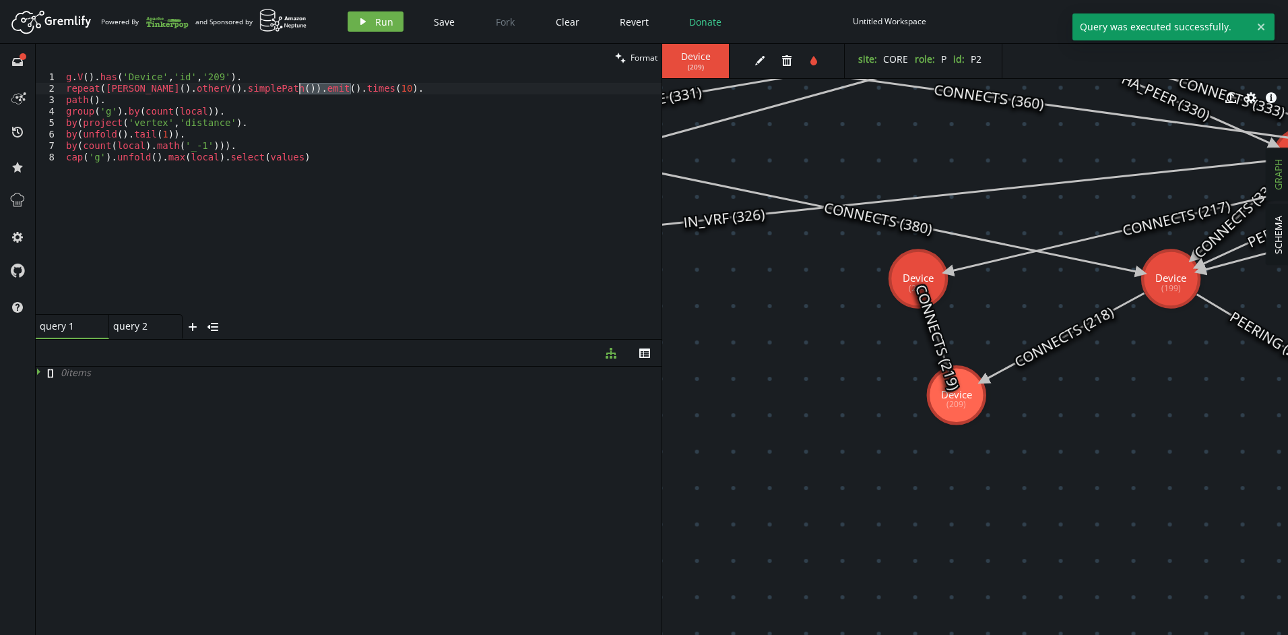
drag, startPoint x: 375, startPoint y: 86, endPoint x: 300, endPoint y: 89, distance: 74.8
click at [300, 89] on div "g . V ( ) . has ( 'Device' , 'id' , '209' ) . repeat ( [PERSON_NAME] ( ) . othe…" at bounding box center [362, 203] width 598 height 265
click at [364, 19] on icon "play" at bounding box center [363, 21] width 11 height 11
click at [364, 20] on icon "play" at bounding box center [363, 21] width 11 height 11
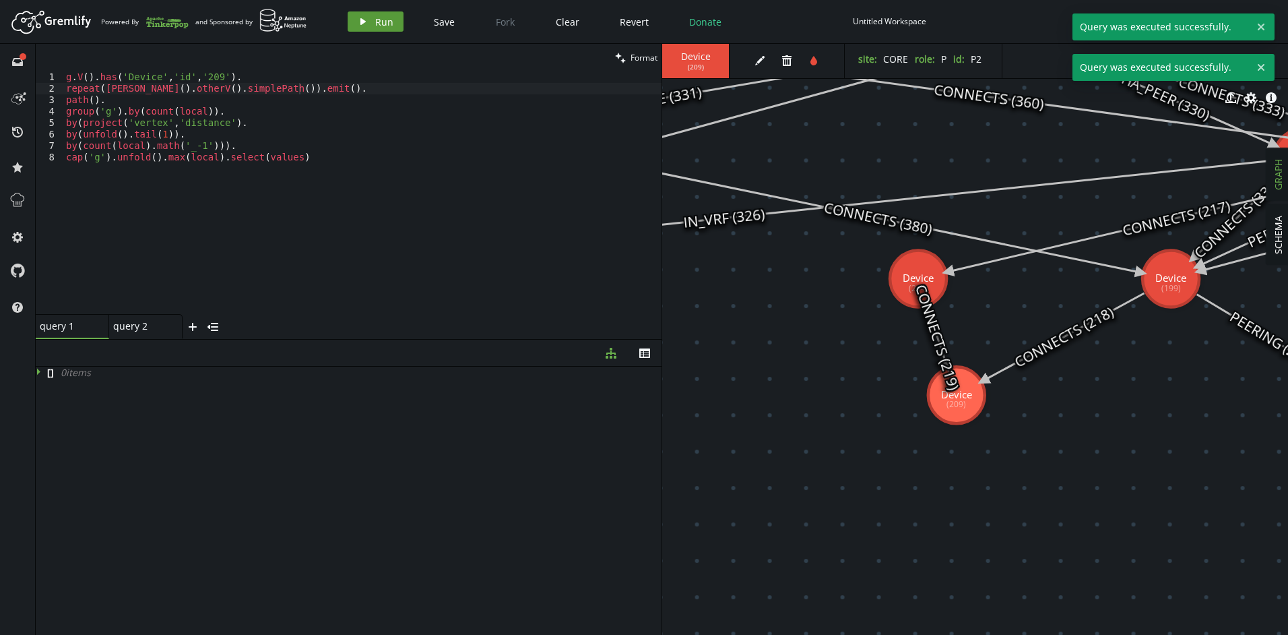
click at [364, 20] on icon "play" at bounding box center [363, 21] width 11 height 11
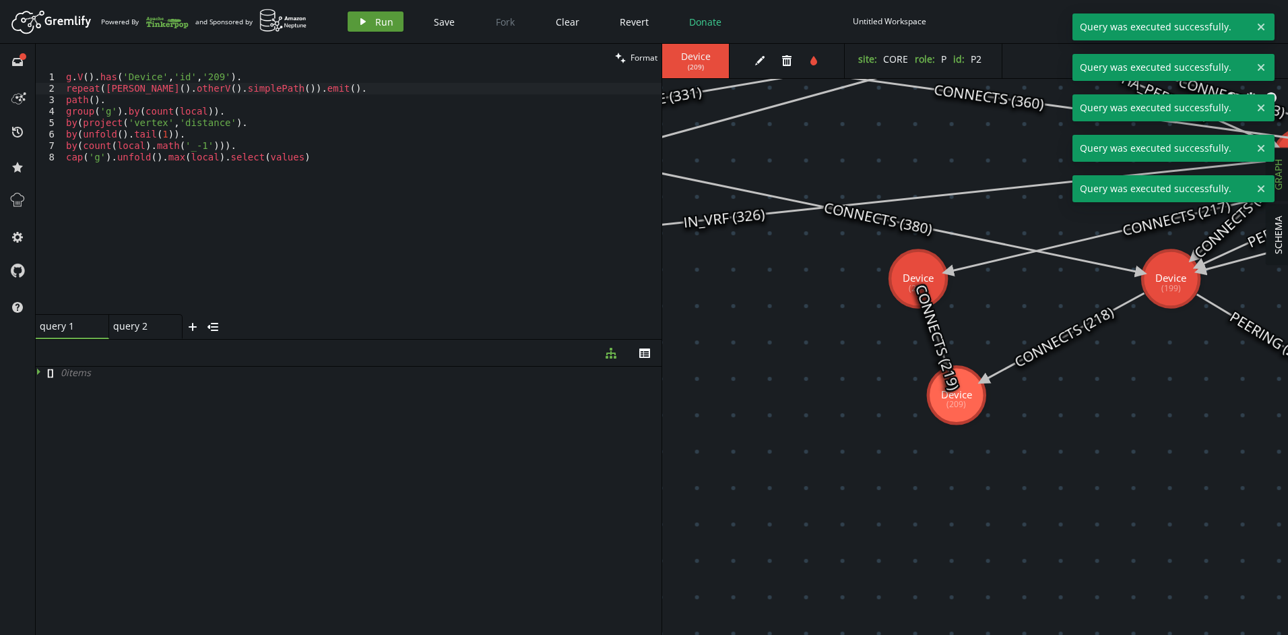
click at [364, 20] on icon "play" at bounding box center [363, 21] width 11 height 11
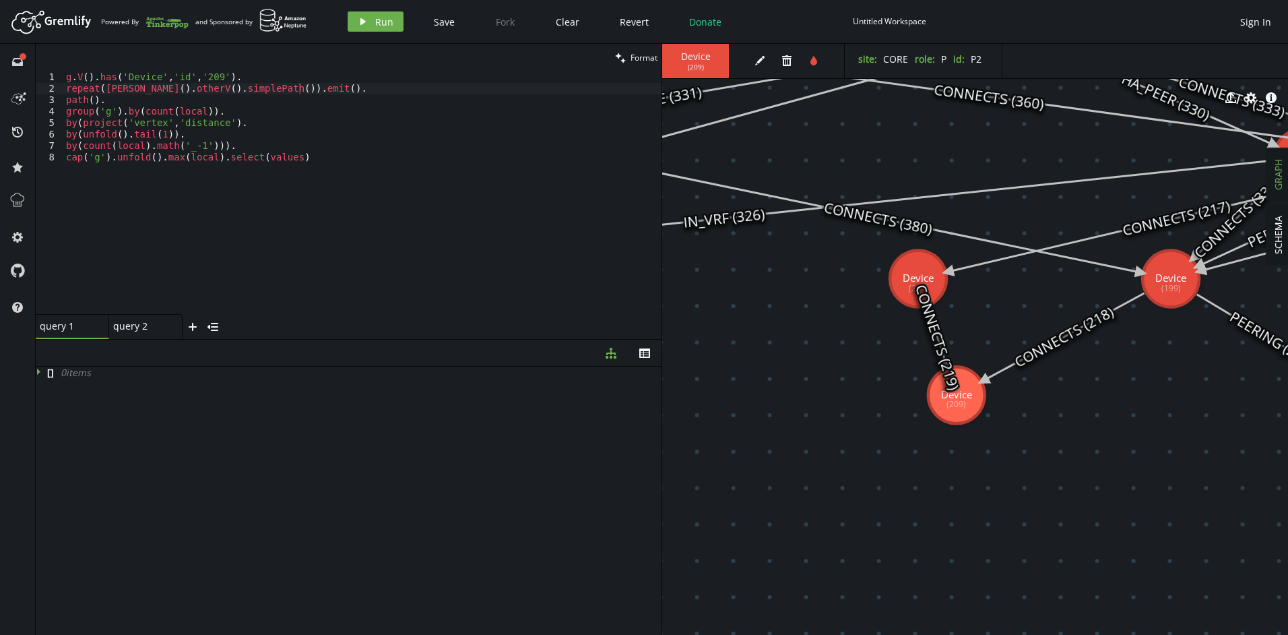
click at [681, 49] on div "Device ( 209 )" at bounding box center [695, 61] width 67 height 34
click at [697, 61] on span "Device" at bounding box center [696, 57] width 40 height 12
click at [225, 79] on div "g . V ( ) . has ( 'Device' , 'id' , '209' ) . repeat ( [PERSON_NAME] ( ) . othe…" at bounding box center [362, 203] width 598 height 265
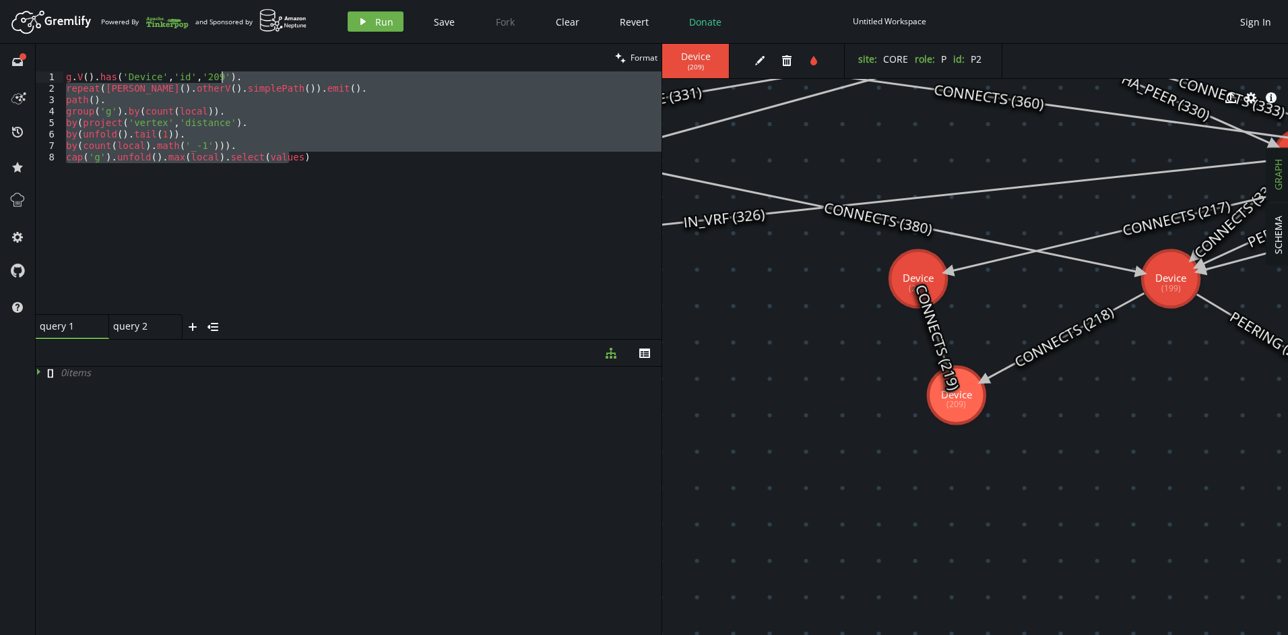
drag, startPoint x: 309, startPoint y: 161, endPoint x: 221, endPoint y: 77, distance: 121.0
click at [221, 77] on div "g . V ( ) . has ( 'Device' , 'id' , '209' ) . repeat ( [PERSON_NAME] ( ) . othe…" at bounding box center [362, 203] width 598 height 265
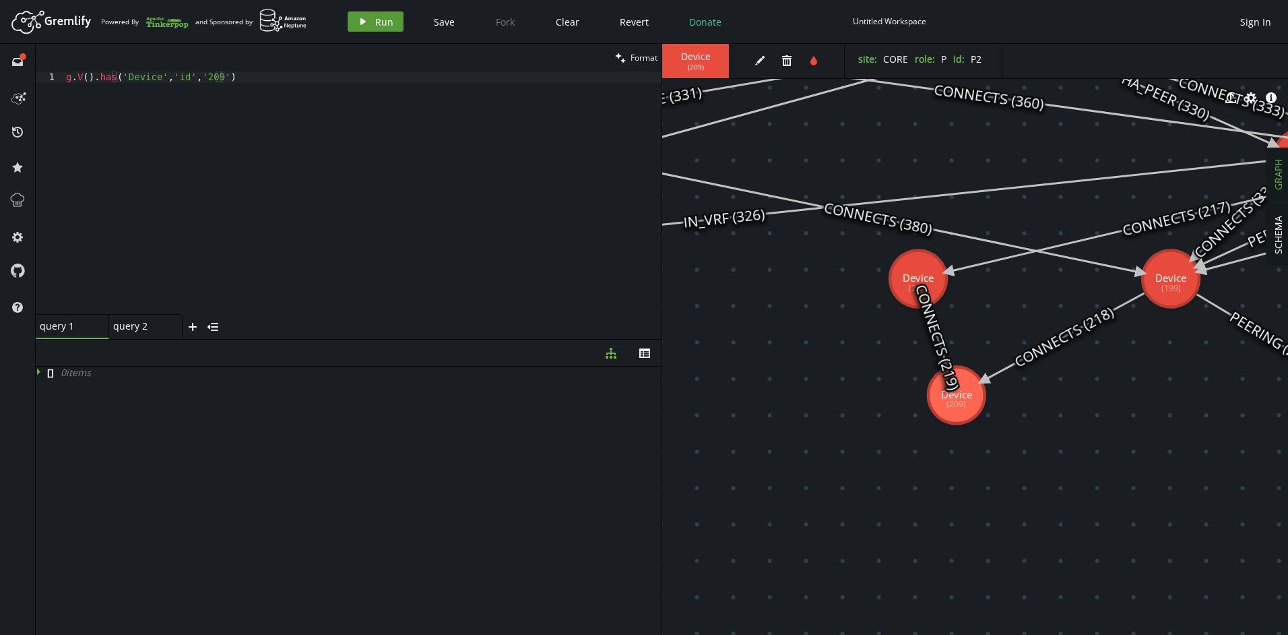
click at [373, 20] on button "play Run" at bounding box center [376, 21] width 56 height 20
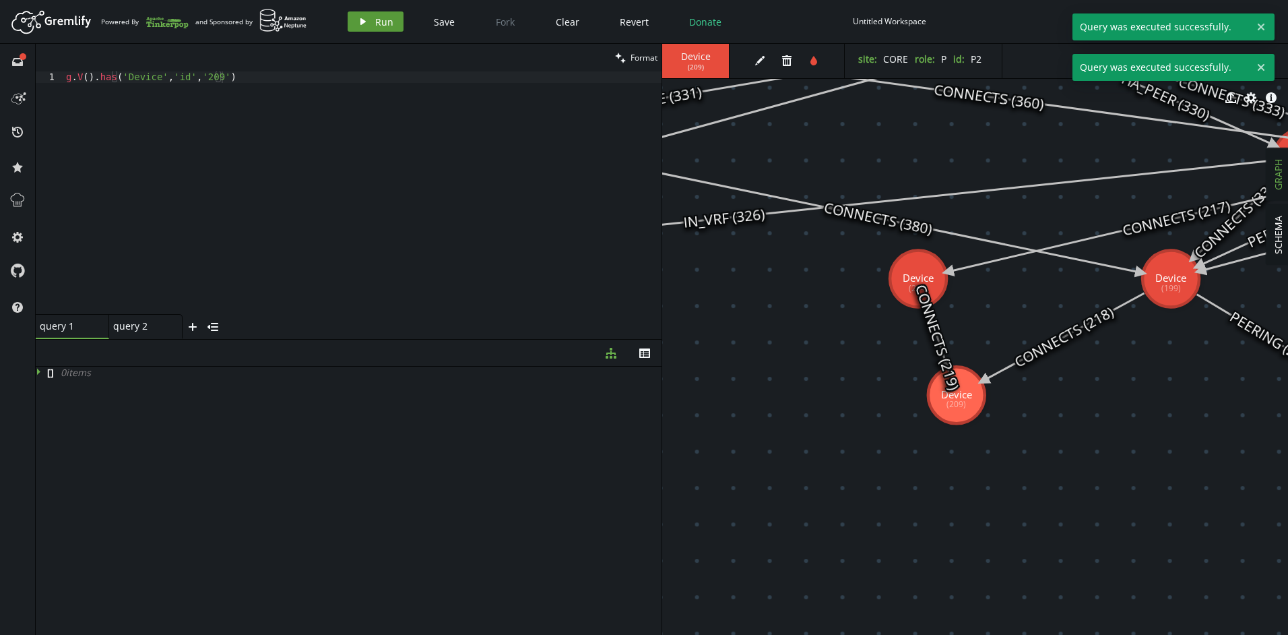
click at [373, 20] on button "play Run" at bounding box center [376, 21] width 56 height 20
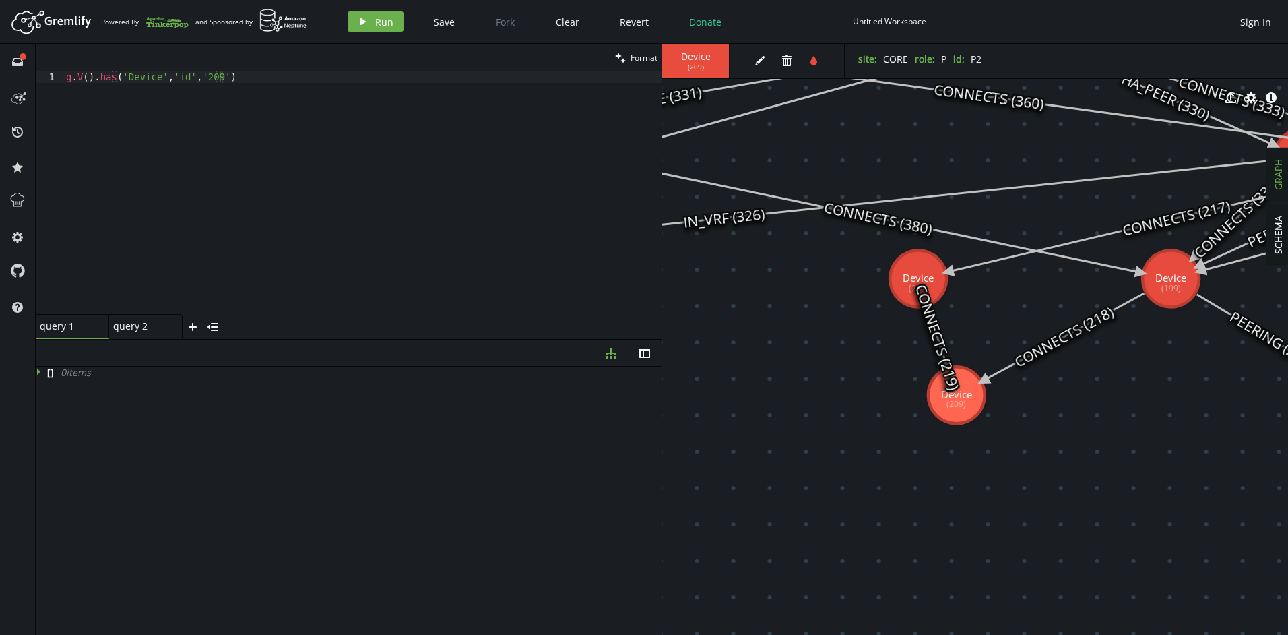
click at [168, 254] on div "g . V ( ) . has ( 'Device' , 'id' , '209' )" at bounding box center [362, 203] width 598 height 265
click at [181, 76] on div "g . V ( ) . has ( 'Device' , 'id' , '209' )" at bounding box center [362, 203] width 598 height 265
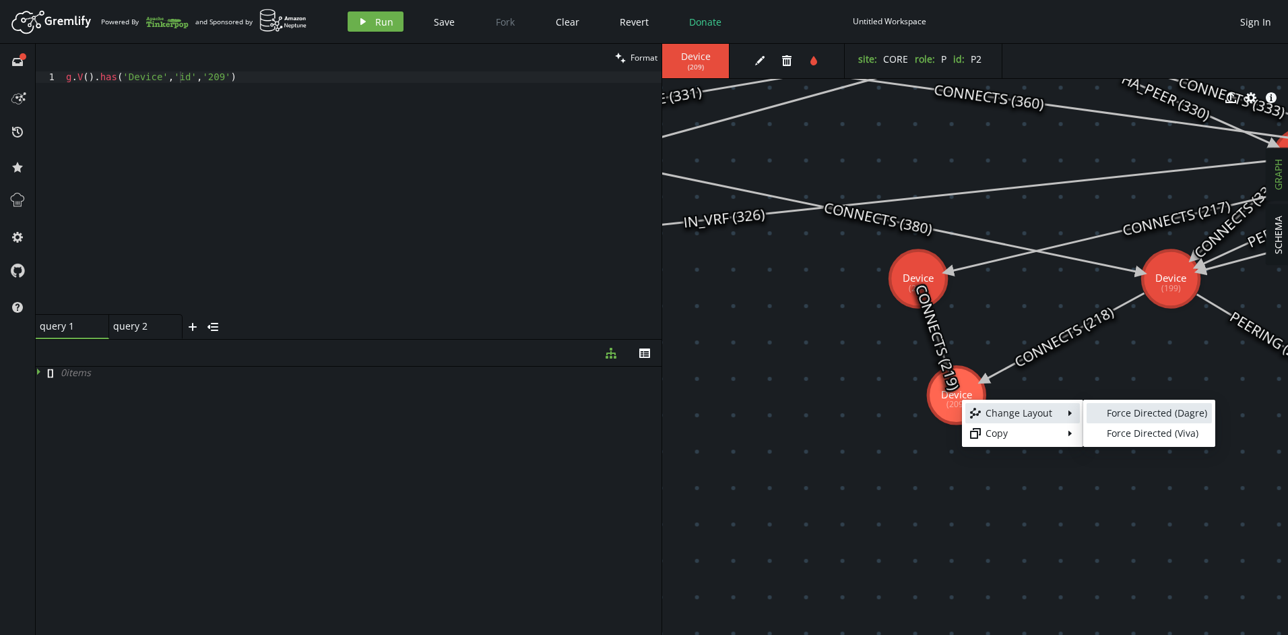
click at [1138, 420] on link "blank Force Directed (Dagre)" at bounding box center [1149, 413] width 125 height 20
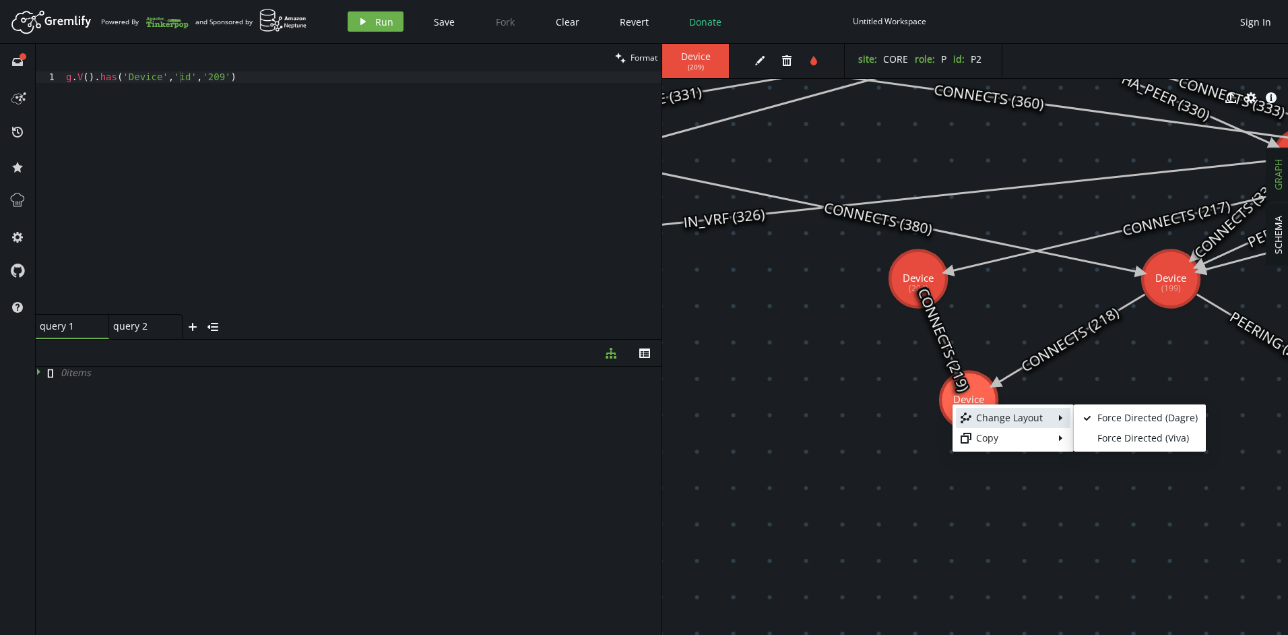
click at [1136, 432] on div "Force Directed (Viva)" at bounding box center [1147, 437] width 100 height 13
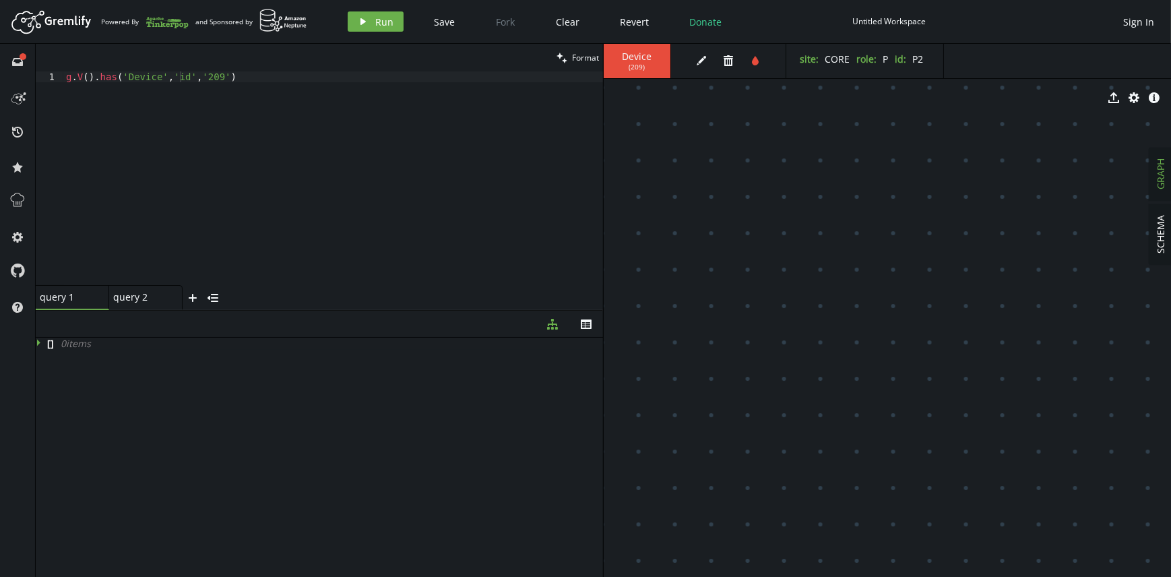
scroll to position [0, 154]
drag, startPoint x: 812, startPoint y: 324, endPoint x: 848, endPoint y: 366, distance: 55.5
drag, startPoint x: 776, startPoint y: 350, endPoint x: 822, endPoint y: 407, distance: 73.3
drag, startPoint x: 683, startPoint y: 191, endPoint x: 779, endPoint y: 309, distance: 152.8
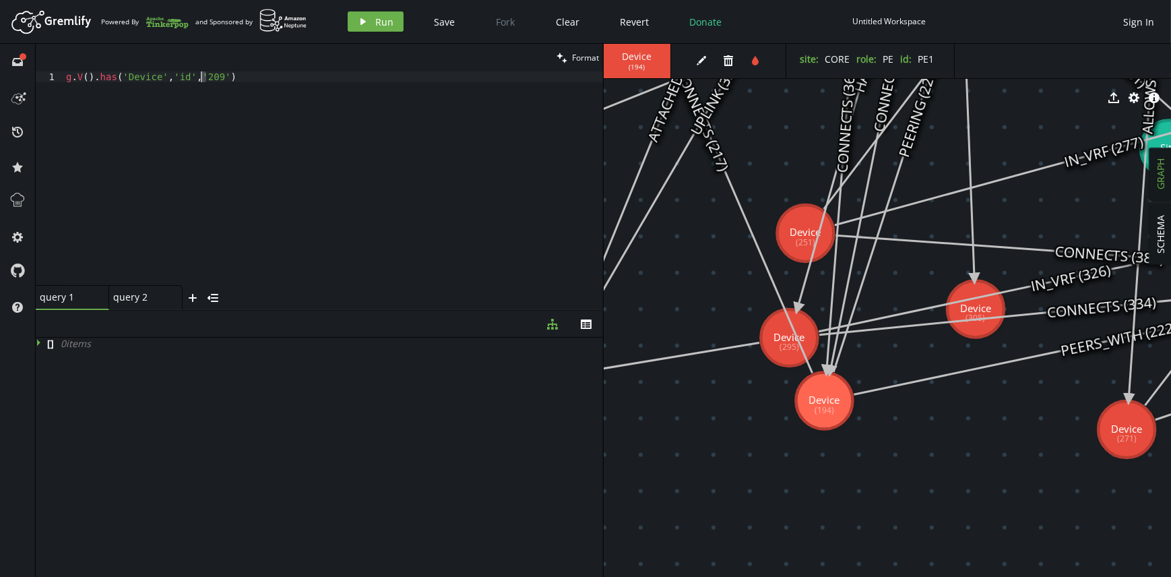
drag, startPoint x: 208, startPoint y: 75, endPoint x: 199, endPoint y: 77, distance: 8.9
click at [199, 77] on div "g . V ( ) . has ( 'Device' , 'id' , '209' )" at bounding box center [333, 188] width 540 height 235
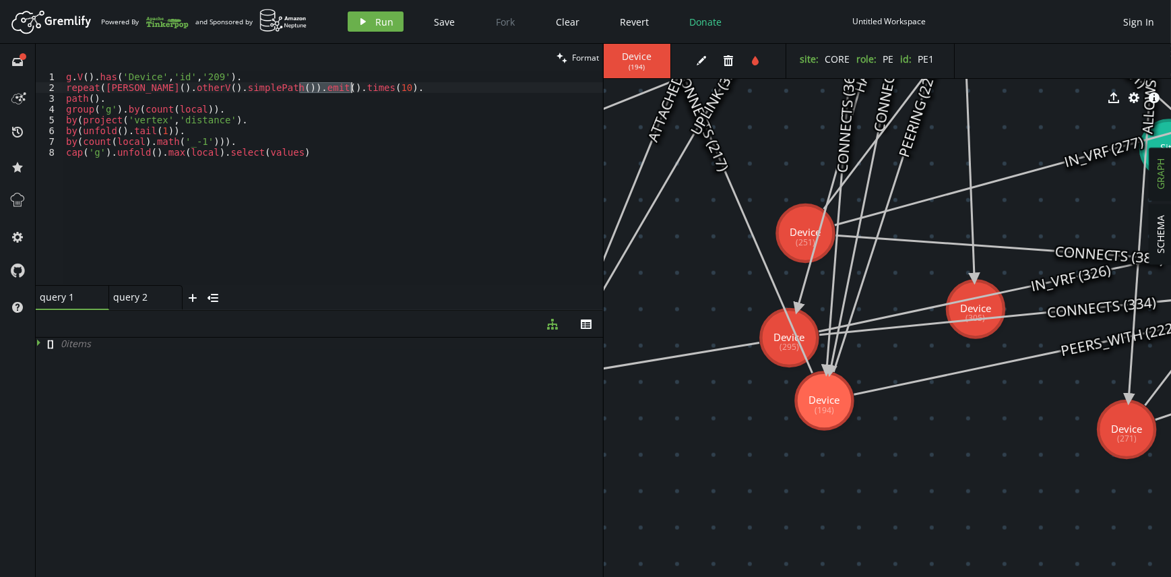
click at [341, 91] on div "g . V ( ) . has ( 'Device' , 'id' , '209' ) . repeat ( [PERSON_NAME] ( ) . othe…" at bounding box center [333, 178] width 540 height 214
drag, startPoint x: 209, startPoint y: 77, endPoint x: 195, endPoint y: 77, distance: 13.5
click at [195, 77] on div "g . V ( ) . has ( 'Device' , 'id' , '209' ) . repeat ( [PERSON_NAME] ( ) . othe…" at bounding box center [333, 188] width 540 height 235
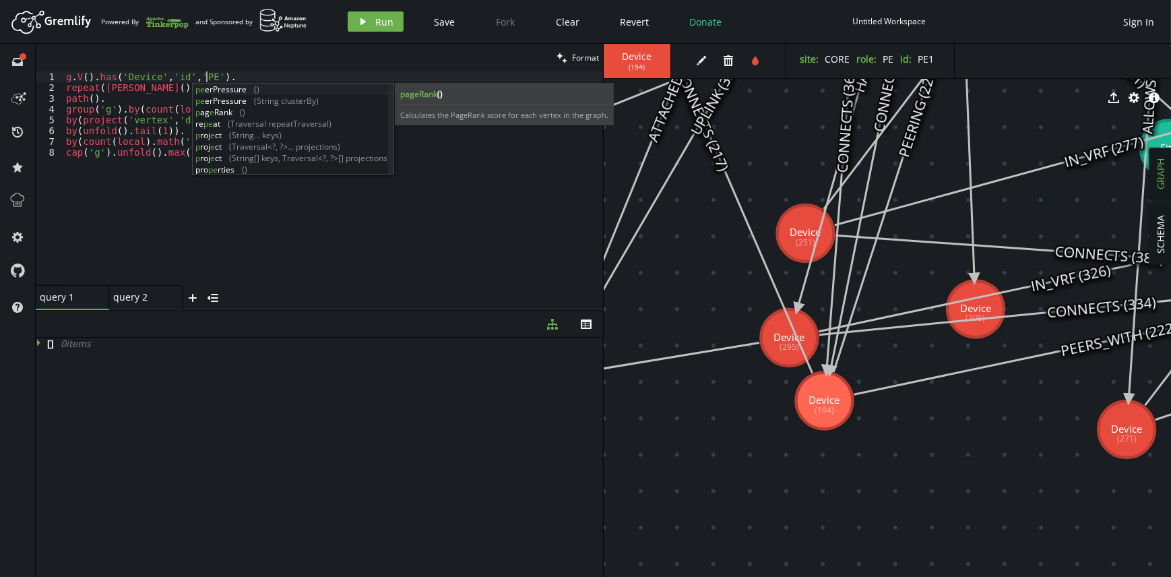
scroll to position [0, 145]
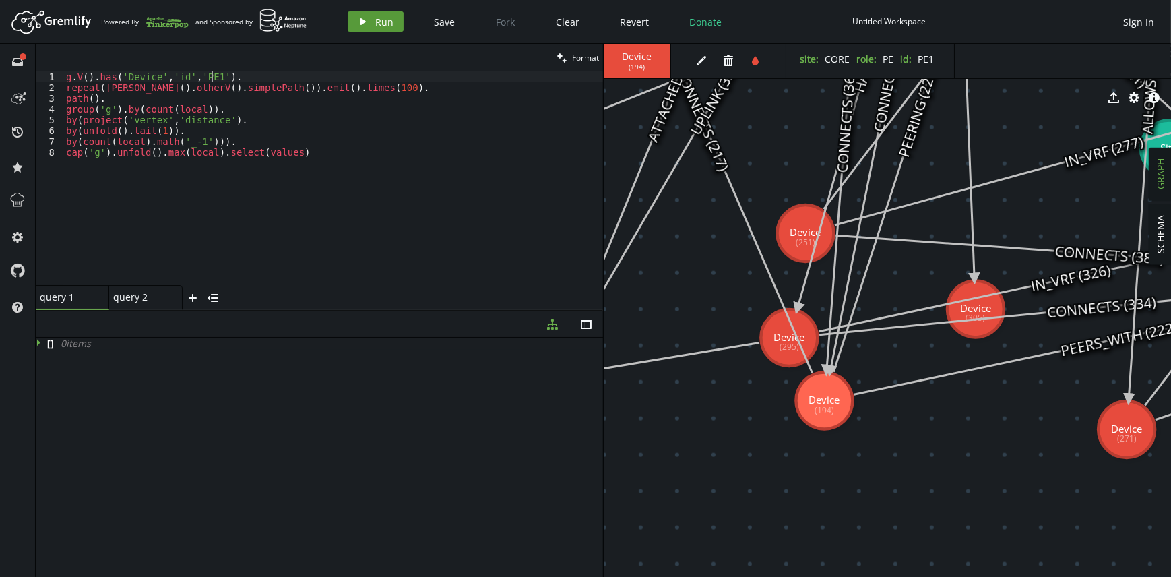
type textarea "g.V().has('Device','id','PE1')."
click at [369, 18] on button "play Run" at bounding box center [376, 21] width 56 height 20
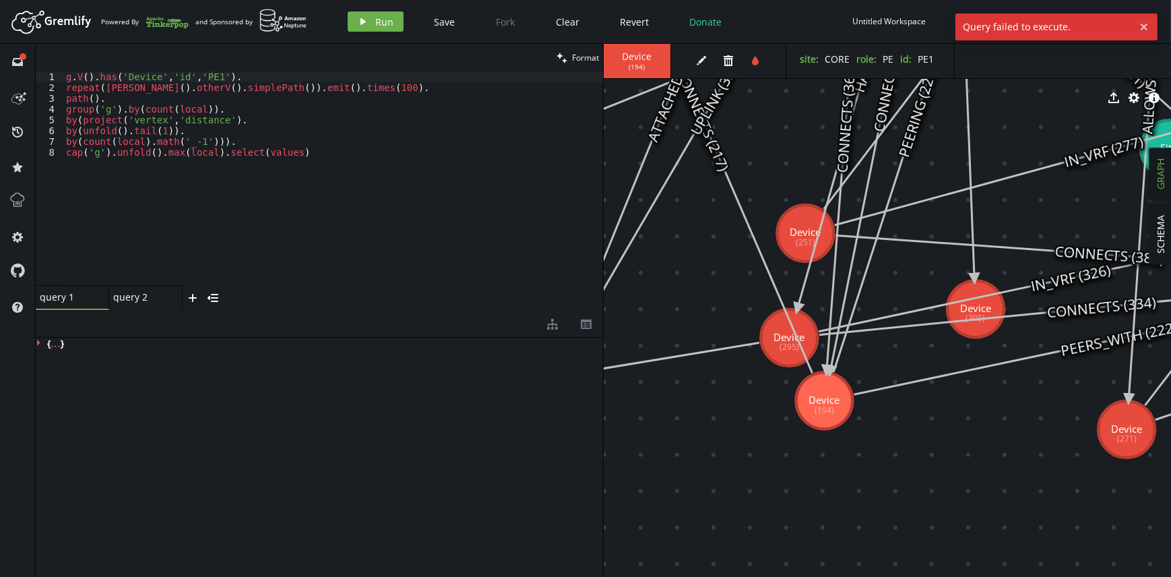
click at [40, 337] on icon at bounding box center [40, 341] width 9 height 9
